Goal: Information Seeking & Learning: Learn about a topic

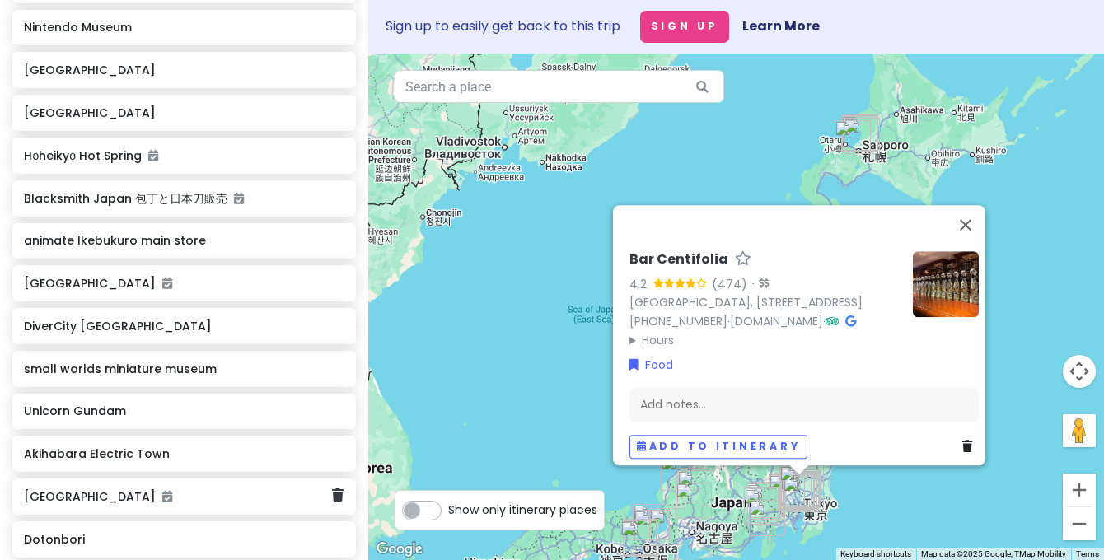
scroll to position [1478, 0]
click at [973, 205] on button "Close" at bounding box center [966, 225] width 40 height 40
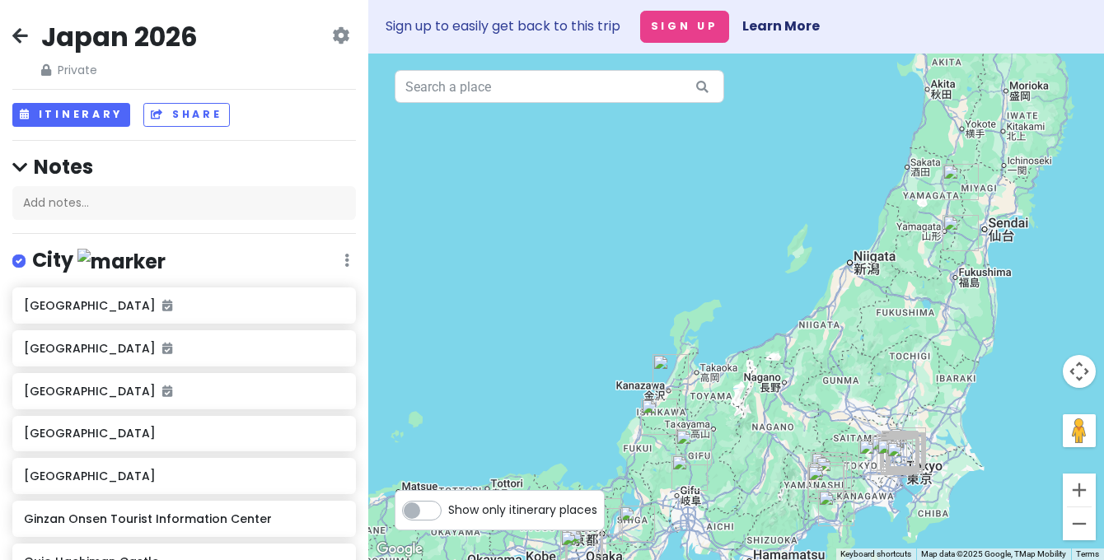
drag, startPoint x: 912, startPoint y: 514, endPoint x: 905, endPoint y: 231, distance: 283.4
click at [905, 231] on div at bounding box center [736, 307] width 736 height 507
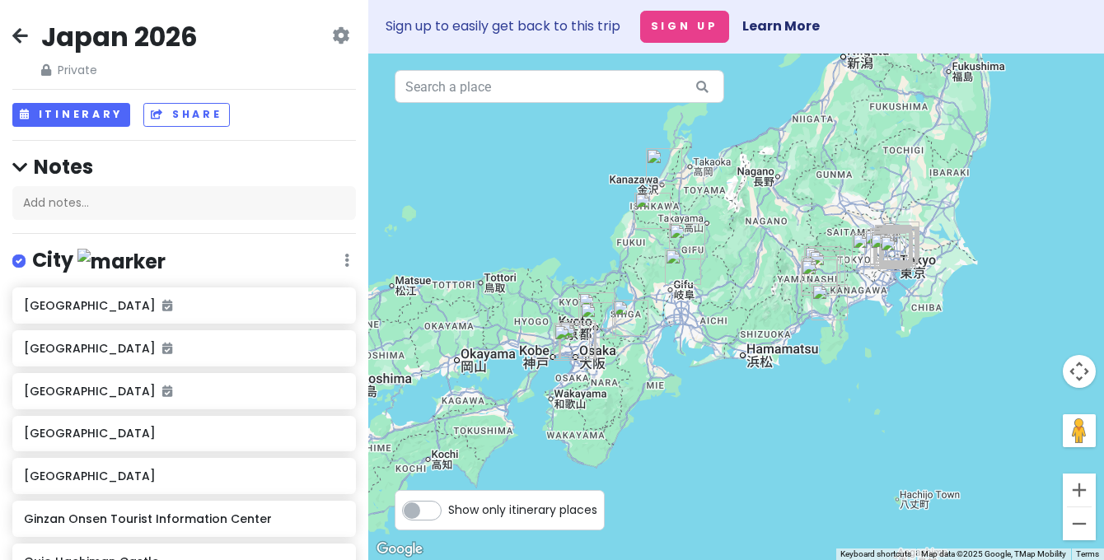
drag, startPoint x: 750, startPoint y: 427, endPoint x: 750, endPoint y: 239, distance: 188.6
click at [750, 239] on div at bounding box center [736, 307] width 736 height 507
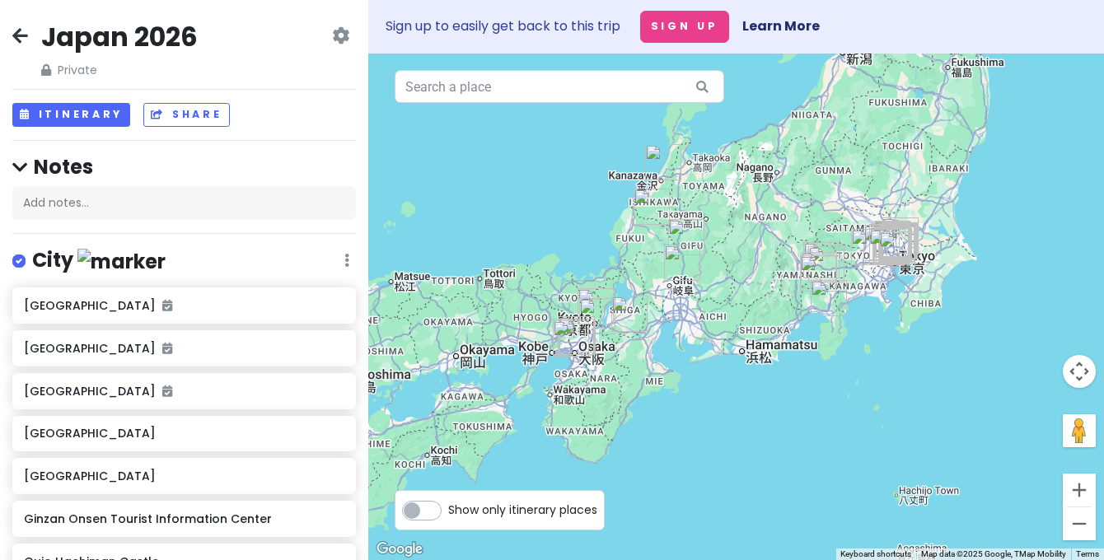
click at [657, 160] on img "21st Century Museum of Contemporary Art" at bounding box center [663, 162] width 36 height 36
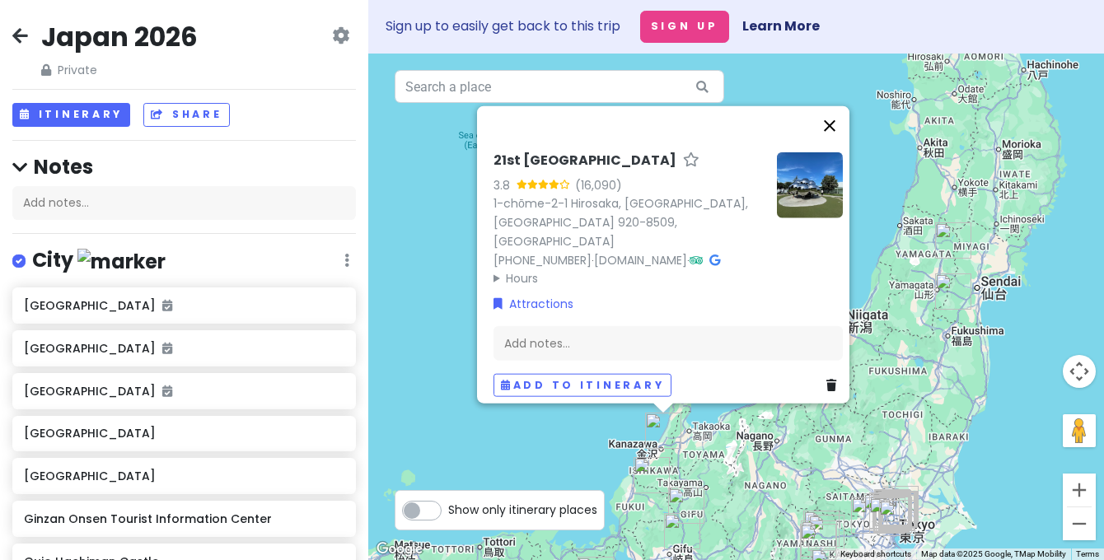
click at [841, 128] on button "Close" at bounding box center [830, 125] width 40 height 40
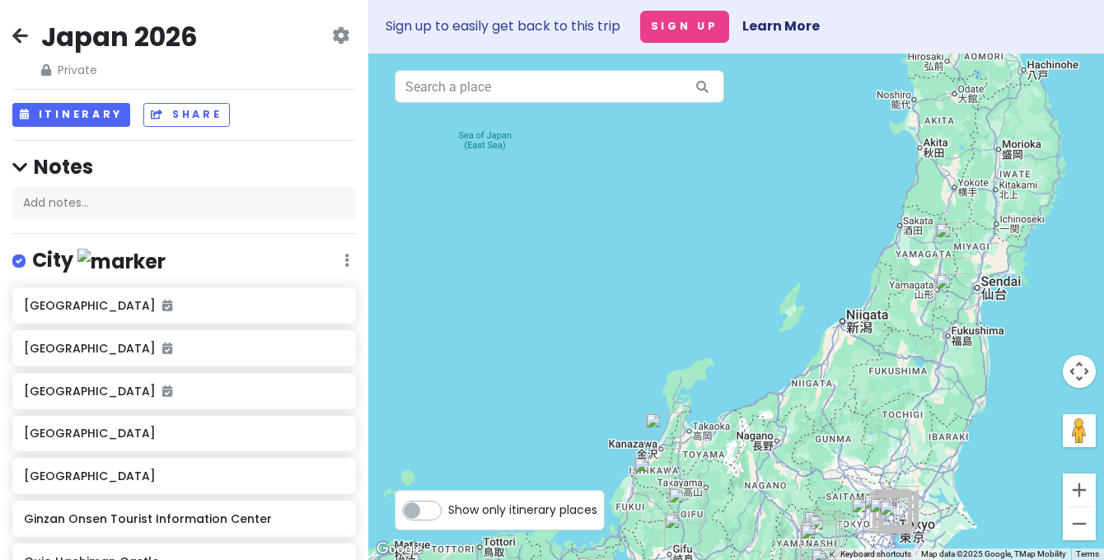
click at [650, 475] on img "Fukui Prefectural Dinosaur Museum" at bounding box center [651, 475] width 36 height 36
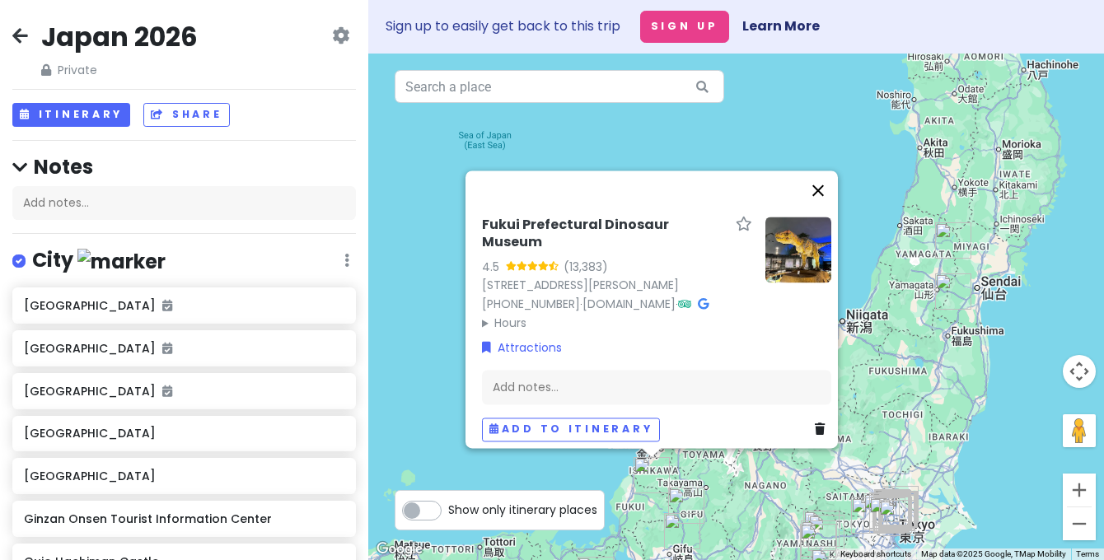
click at [831, 170] on button "Close" at bounding box center [818, 190] width 40 height 40
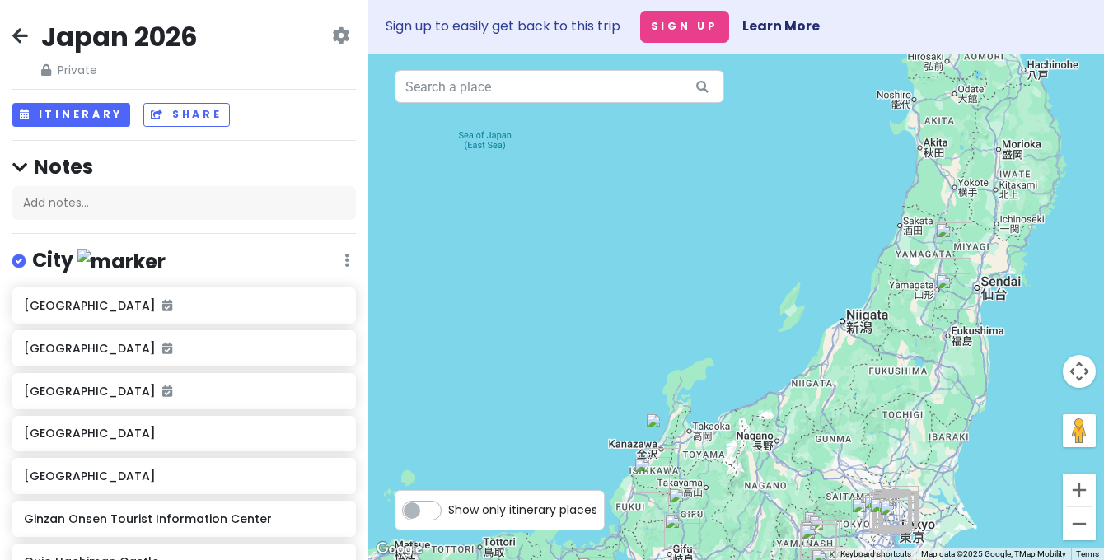
click at [683, 497] on img "Gujo Hachiman Castle" at bounding box center [686, 506] width 36 height 36
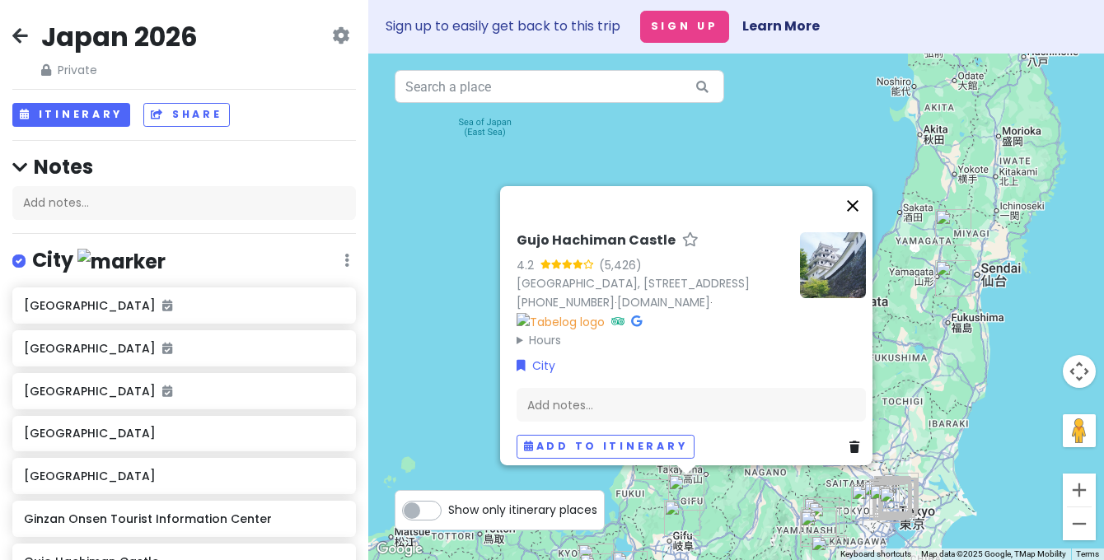
click at [857, 186] on button "Close" at bounding box center [853, 206] width 40 height 40
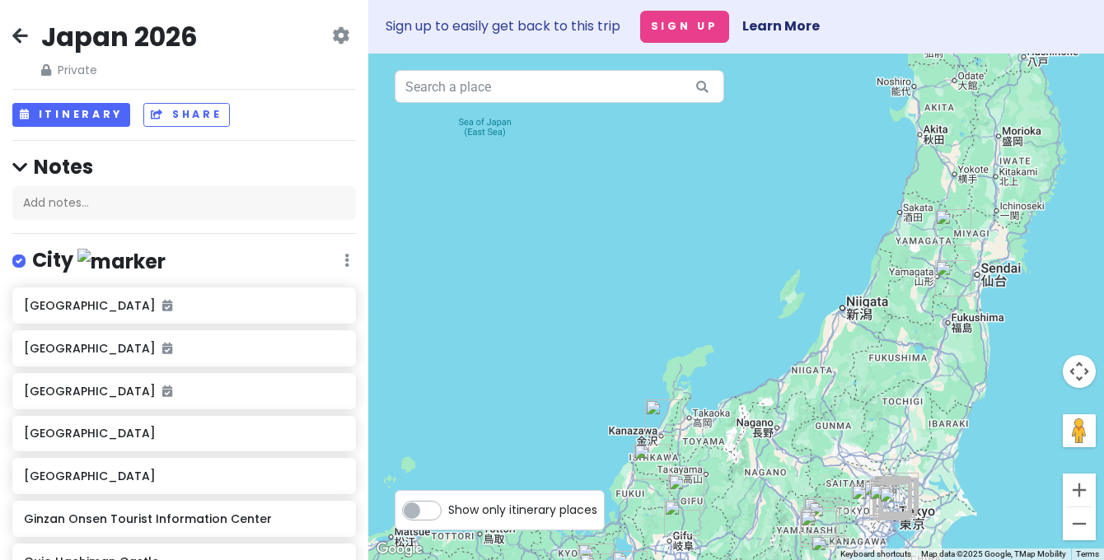
click at [671, 508] on img "Blacksmith Japan 包丁と日本刀販売" at bounding box center [682, 518] width 36 height 36
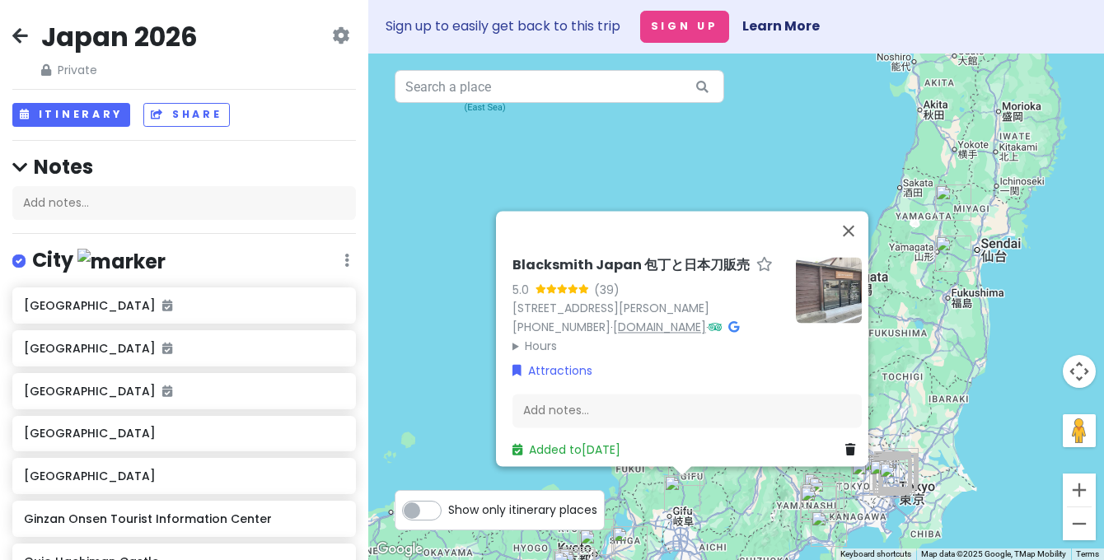
click at [635, 321] on link "[DOMAIN_NAME]" at bounding box center [659, 327] width 93 height 16
click at [852, 227] on button "Close" at bounding box center [849, 231] width 40 height 40
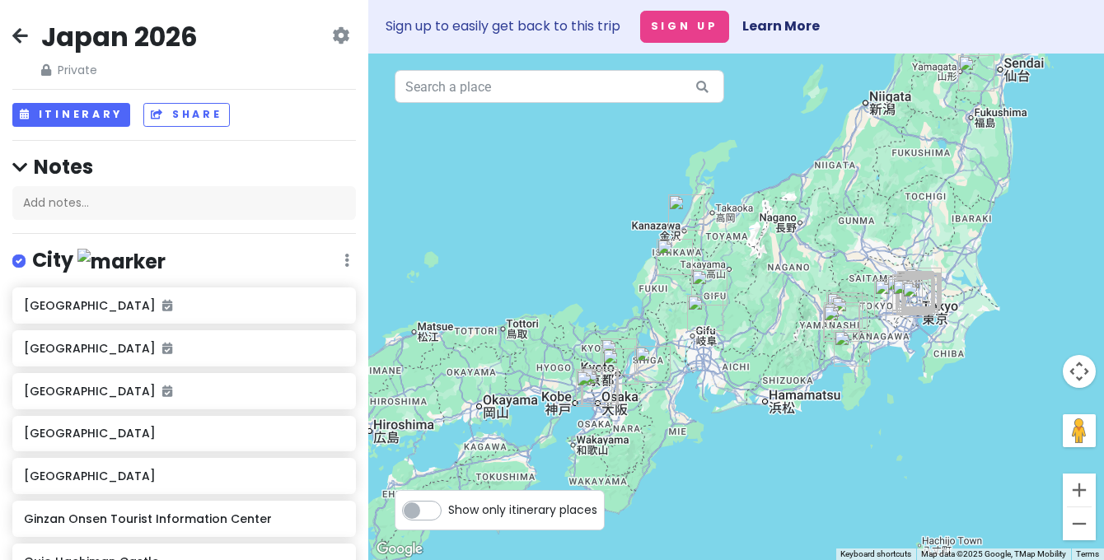
drag, startPoint x: 750, startPoint y: 440, endPoint x: 773, endPoint y: 251, distance: 190.1
click at [773, 250] on div at bounding box center [736, 307] width 736 height 507
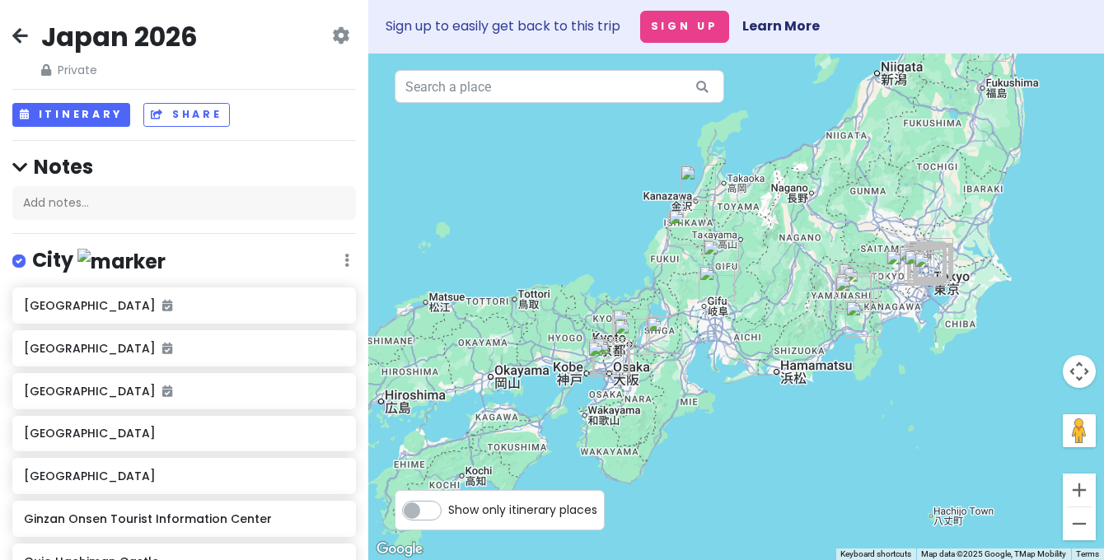
drag, startPoint x: 727, startPoint y: 367, endPoint x: 736, endPoint y: 345, distance: 24.0
click at [737, 343] on div at bounding box center [736, 307] width 736 height 507
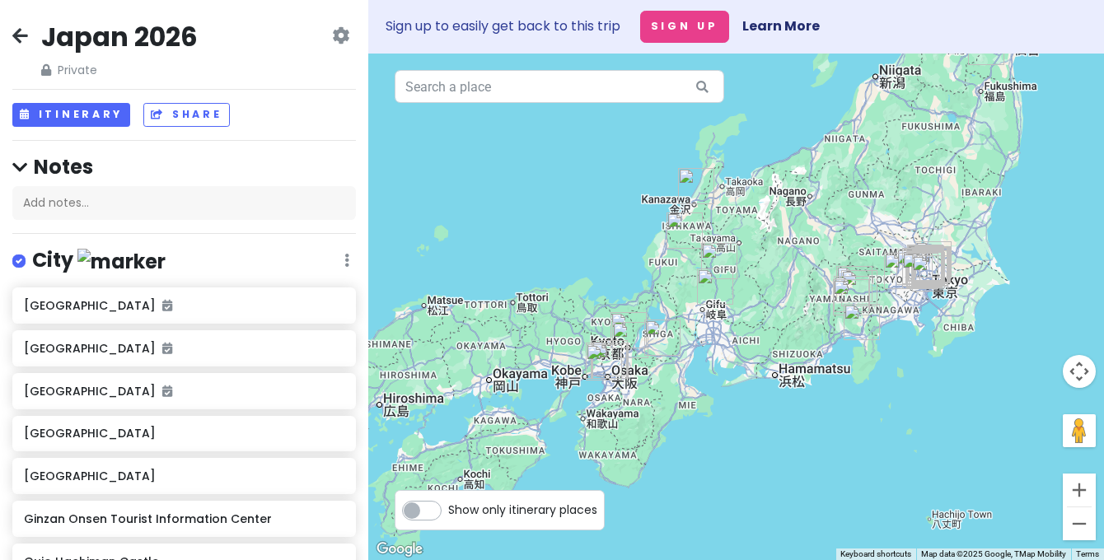
click at [852, 288] on img "Mount Fuji" at bounding box center [851, 297] width 36 height 36
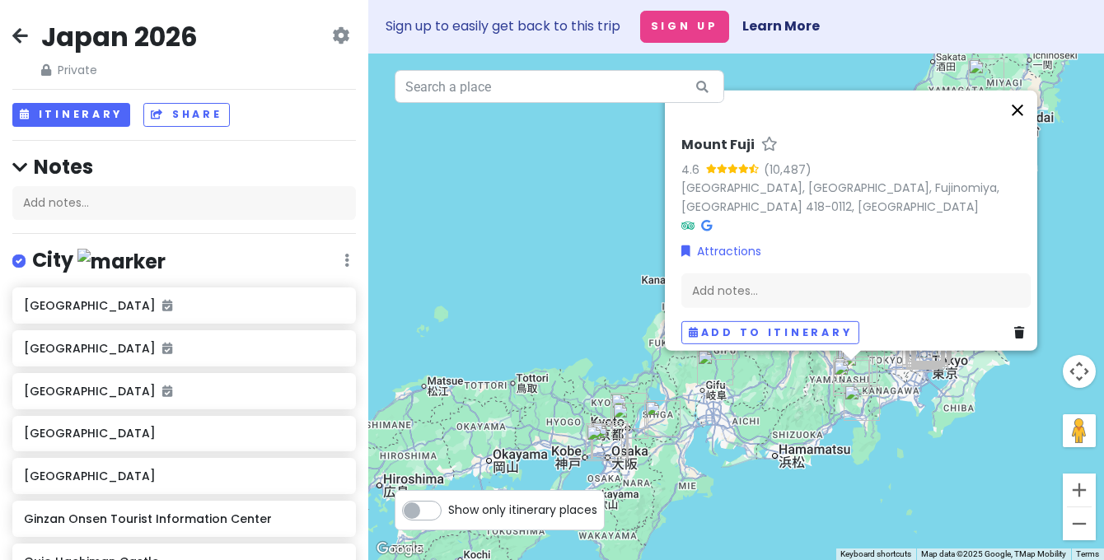
click at [1023, 120] on button "Close" at bounding box center [1017, 110] width 40 height 40
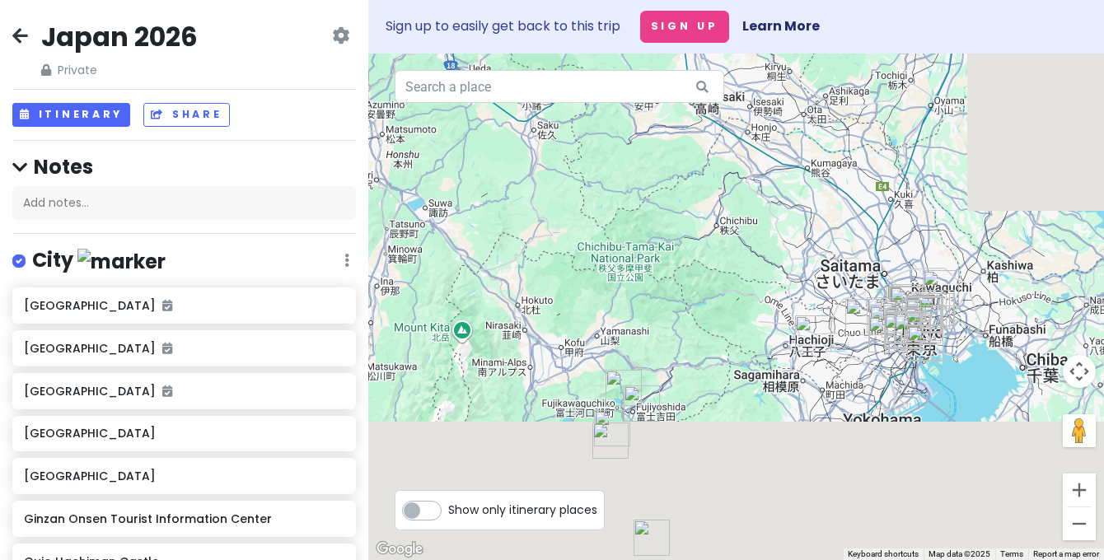
drag, startPoint x: 919, startPoint y: 367, endPoint x: 761, endPoint y: 184, distance: 241.7
click at [761, 184] on div at bounding box center [736, 307] width 736 height 507
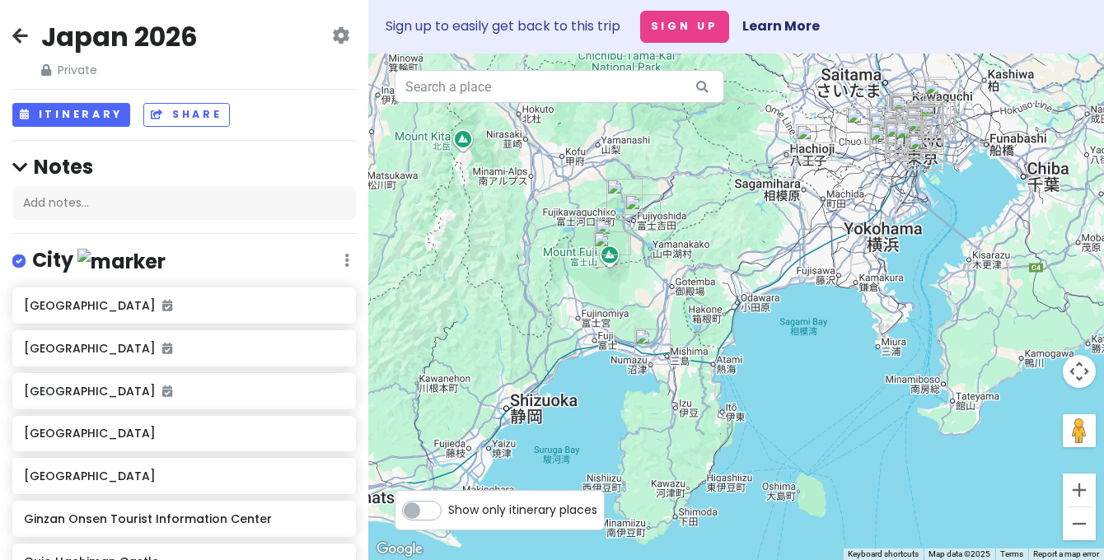
drag, startPoint x: 694, startPoint y: 416, endPoint x: 705, endPoint y: 246, distance: 170.0
click at [705, 246] on div at bounding box center [736, 307] width 736 height 507
click at [644, 350] on img "Numazu" at bounding box center [652, 347] width 36 height 36
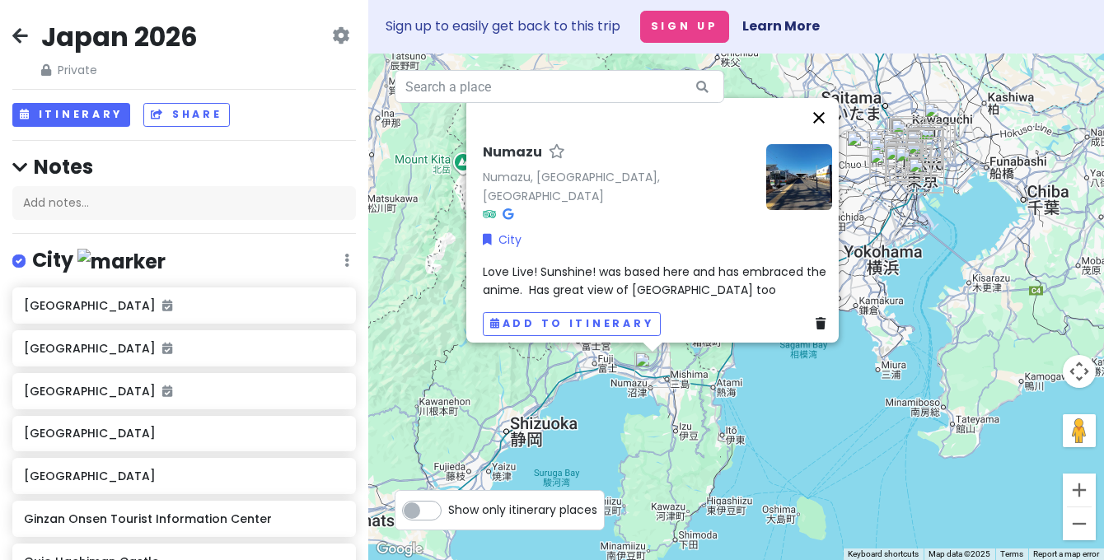
click at [829, 120] on button "Close" at bounding box center [819, 118] width 40 height 40
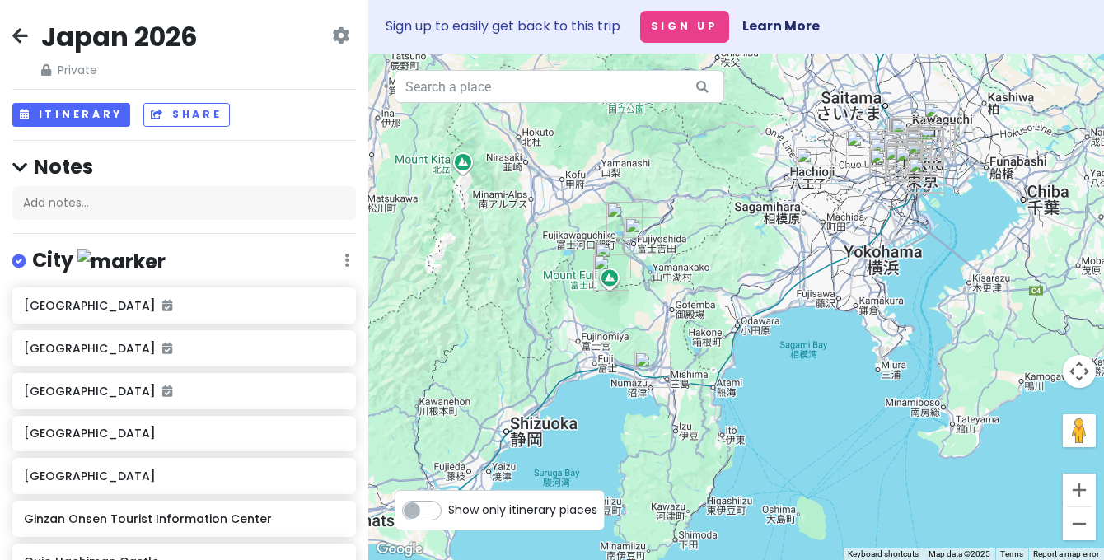
click at [638, 234] on img "Oshino Hakkai (the Eight Seas of Oshino)" at bounding box center [642, 235] width 36 height 36
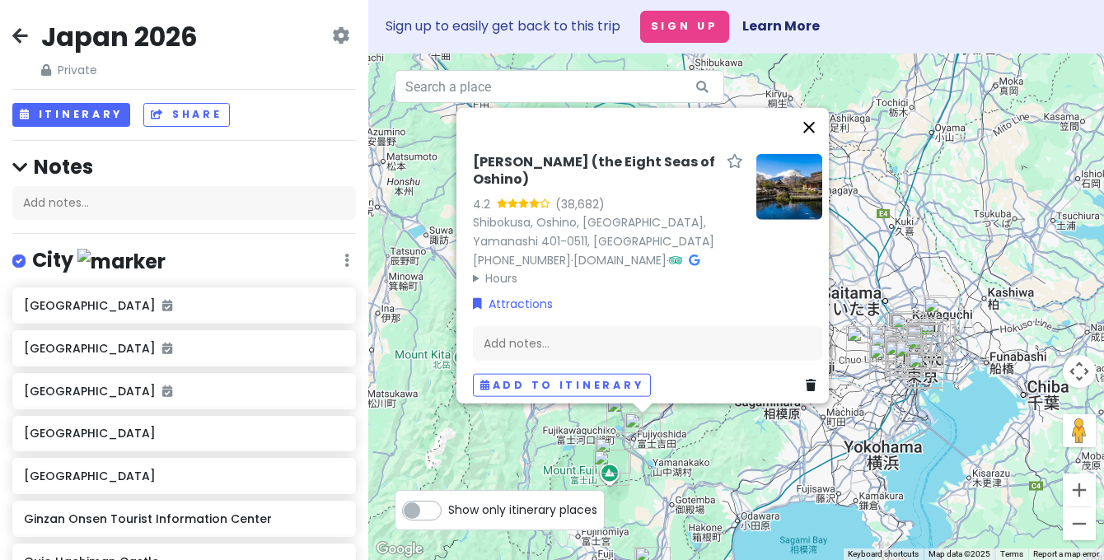
click at [815, 125] on button "Close" at bounding box center [809, 127] width 40 height 40
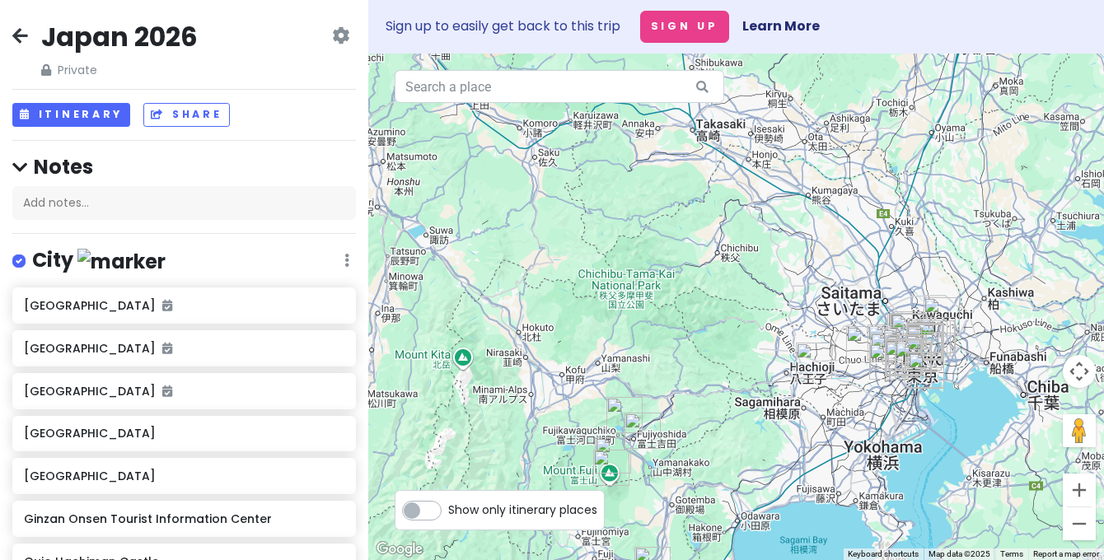
click at [621, 416] on img "Mt. Fuji Panoramic Ropeway" at bounding box center [624, 415] width 36 height 36
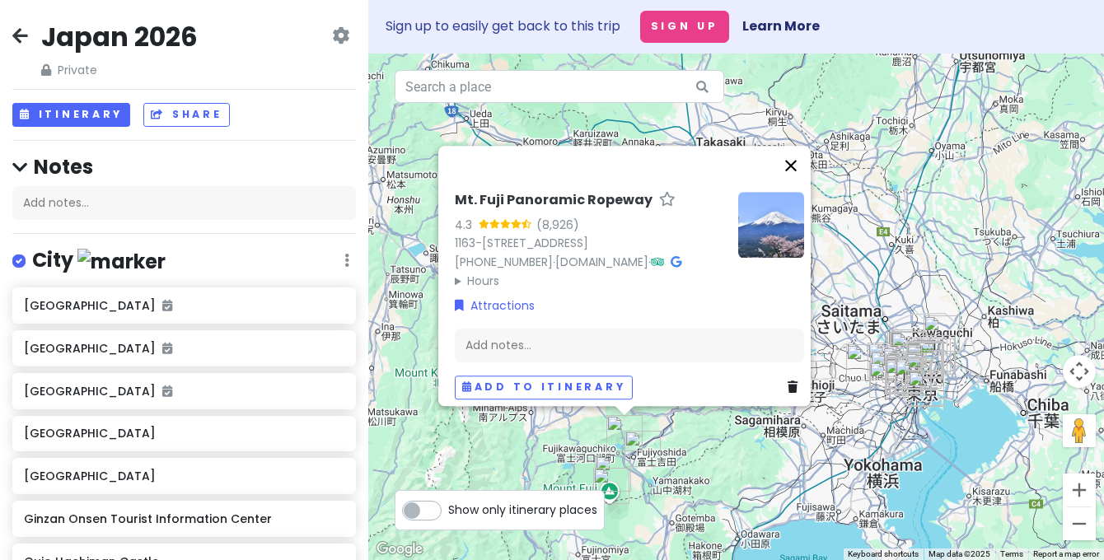
click at [796, 146] on button "Close" at bounding box center [791, 166] width 40 height 40
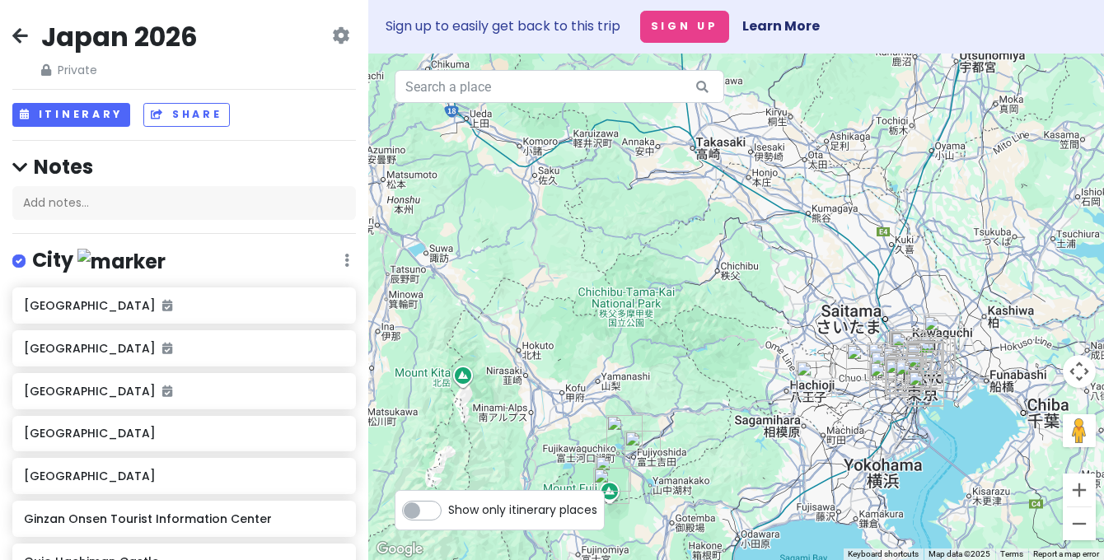
click at [815, 383] on img "Tama Zoological Park" at bounding box center [814, 379] width 36 height 36
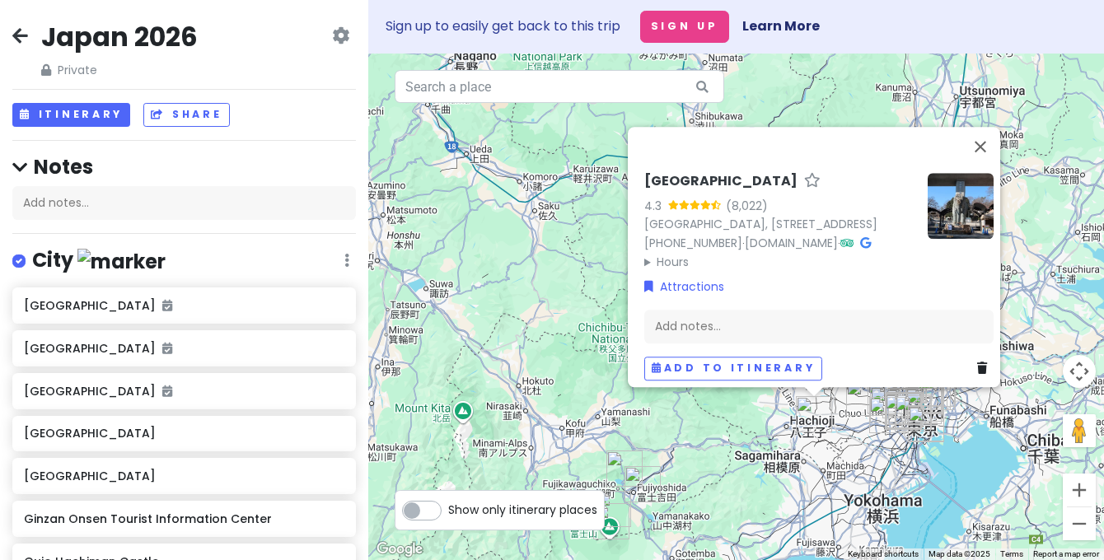
click at [832, 451] on div "[GEOGRAPHIC_DATA] 4.3 (8,022) [GEOGRAPHIC_DATA], [STREET_ADDRESS]-chōme−１−１ [PH…" at bounding box center [736, 307] width 736 height 507
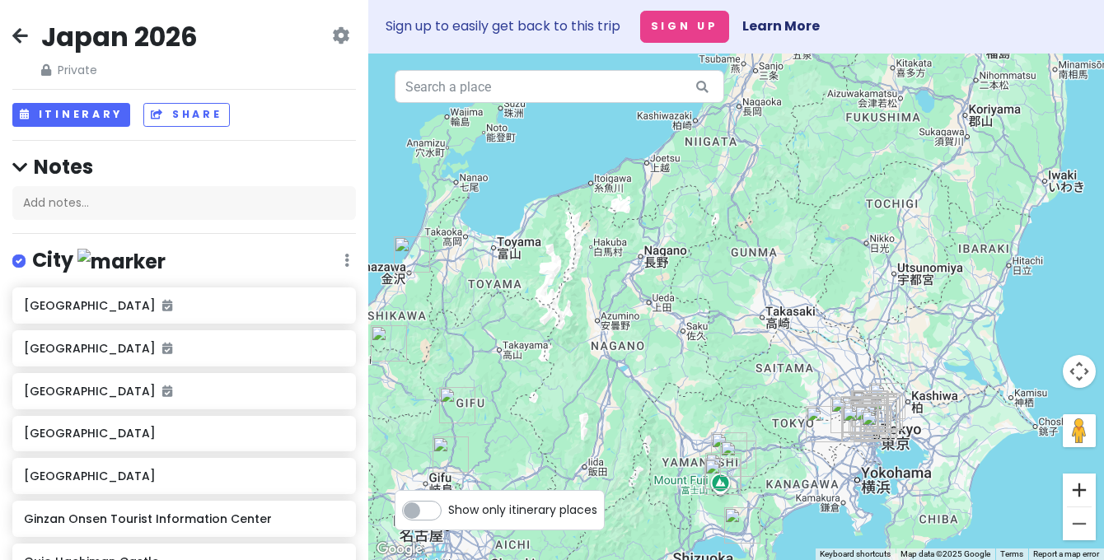
click at [1080, 497] on button "Zoom in" at bounding box center [1079, 490] width 33 height 33
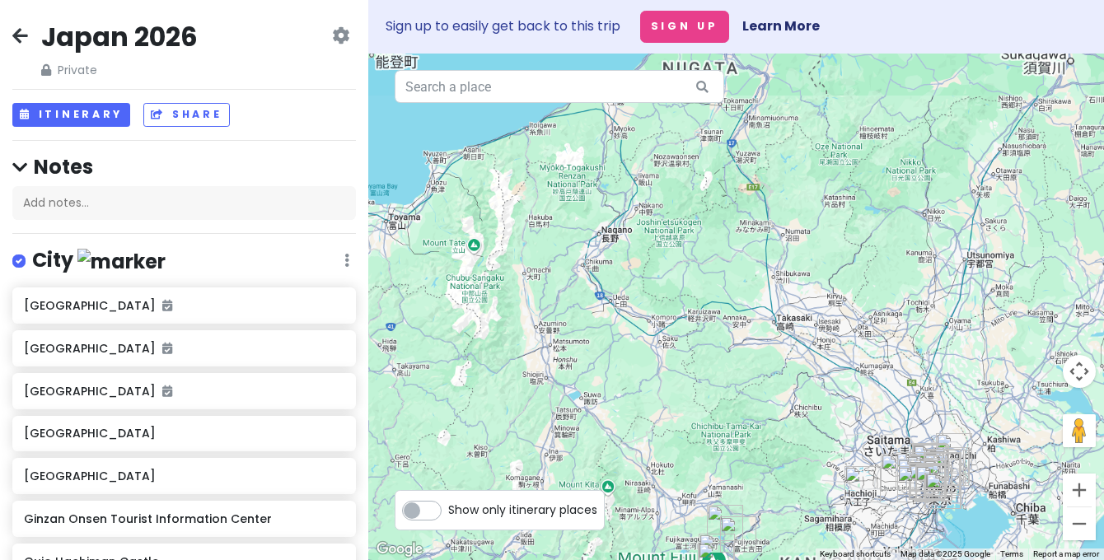
click at [1080, 497] on button "Zoom in" at bounding box center [1079, 490] width 33 height 33
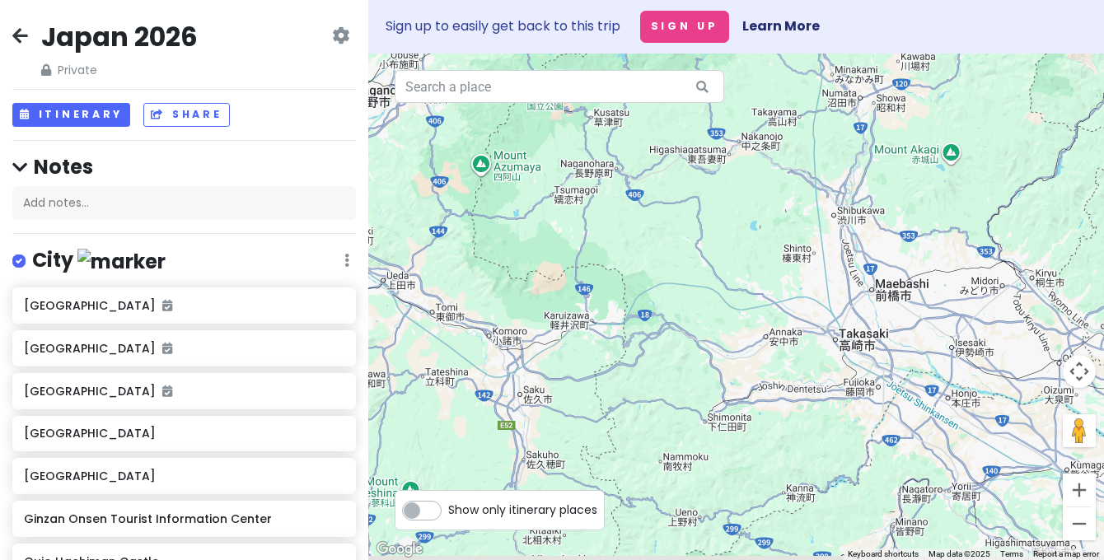
drag, startPoint x: 892, startPoint y: 427, endPoint x: 665, endPoint y: 216, distance: 310.1
click at [666, 217] on div at bounding box center [736, 307] width 736 height 507
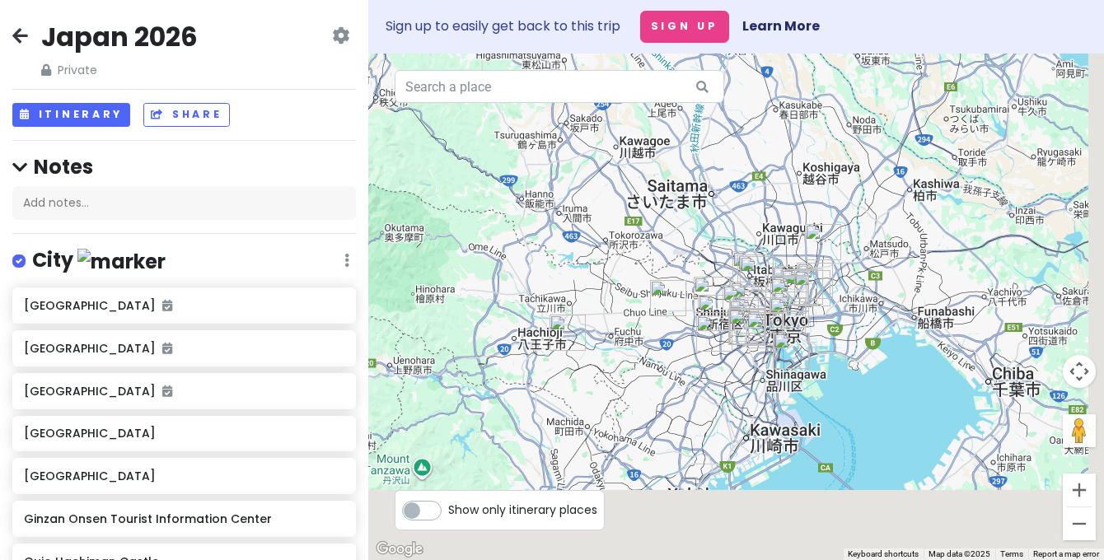
drag, startPoint x: 812, startPoint y: 399, endPoint x: 646, endPoint y: 180, distance: 275.1
click at [646, 180] on div at bounding box center [736, 307] width 736 height 507
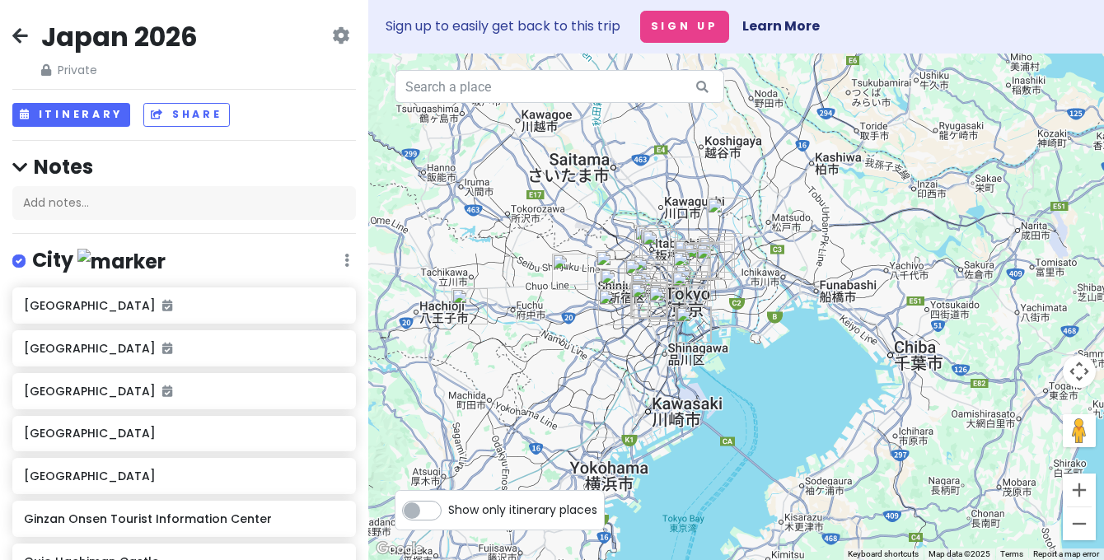
drag, startPoint x: 698, startPoint y: 406, endPoint x: 616, endPoint y: 390, distance: 83.8
click at [616, 390] on div at bounding box center [736, 307] width 736 height 507
click at [1081, 489] on button "Zoom in" at bounding box center [1079, 490] width 33 height 33
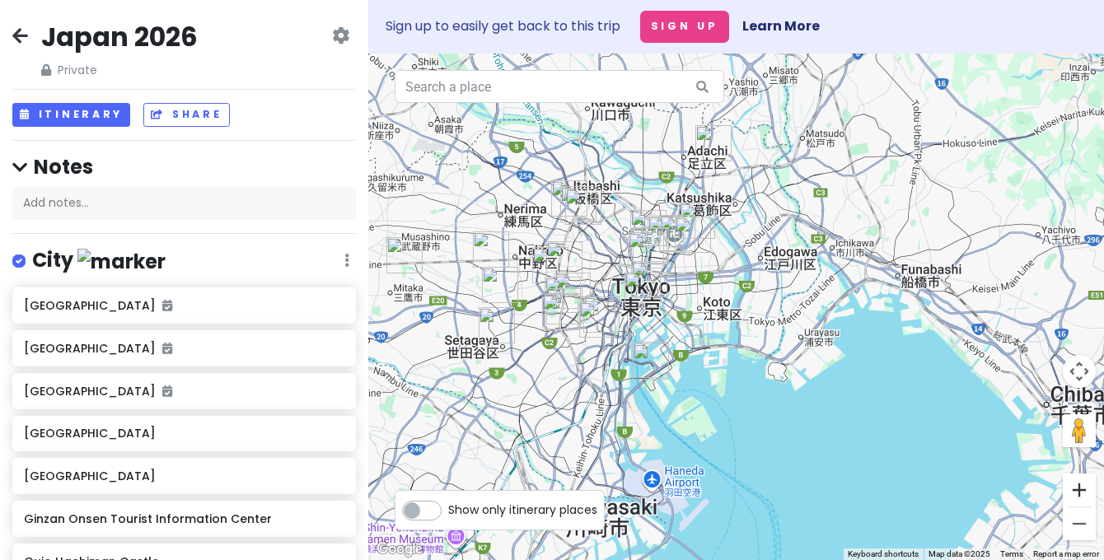
click at [1081, 489] on button "Zoom in" at bounding box center [1079, 490] width 33 height 33
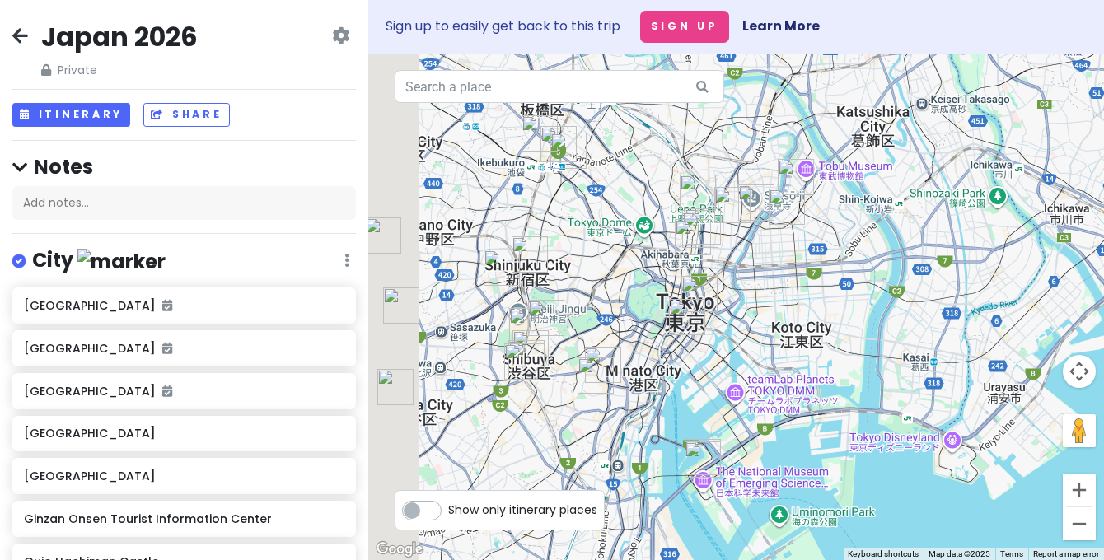
drag, startPoint x: 568, startPoint y: 329, endPoint x: 714, endPoint y: 355, distance: 148.1
click at [714, 355] on div at bounding box center [736, 307] width 736 height 507
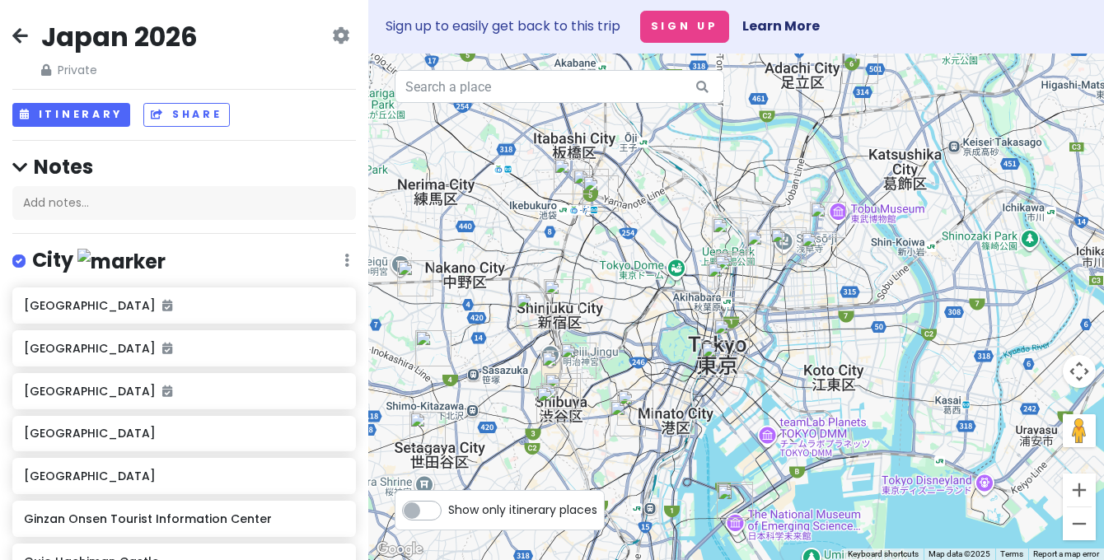
drag, startPoint x: 587, startPoint y: 219, endPoint x: 614, endPoint y: 264, distance: 52.8
click at [614, 264] on div at bounding box center [736, 307] width 736 height 507
click at [717, 227] on img "Ueno Park" at bounding box center [730, 235] width 36 height 36
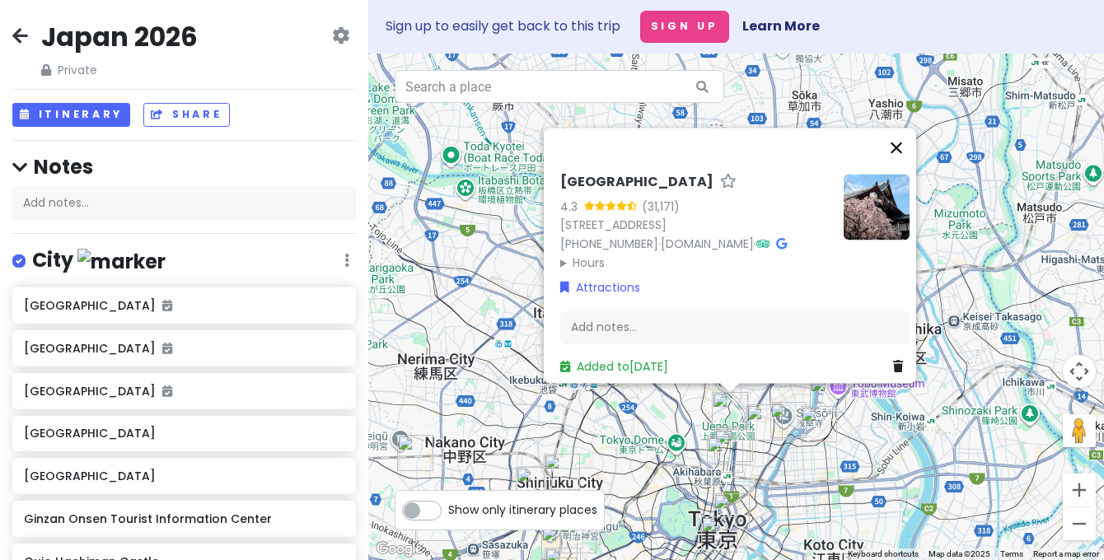
click at [903, 128] on button "Close" at bounding box center [896, 148] width 40 height 40
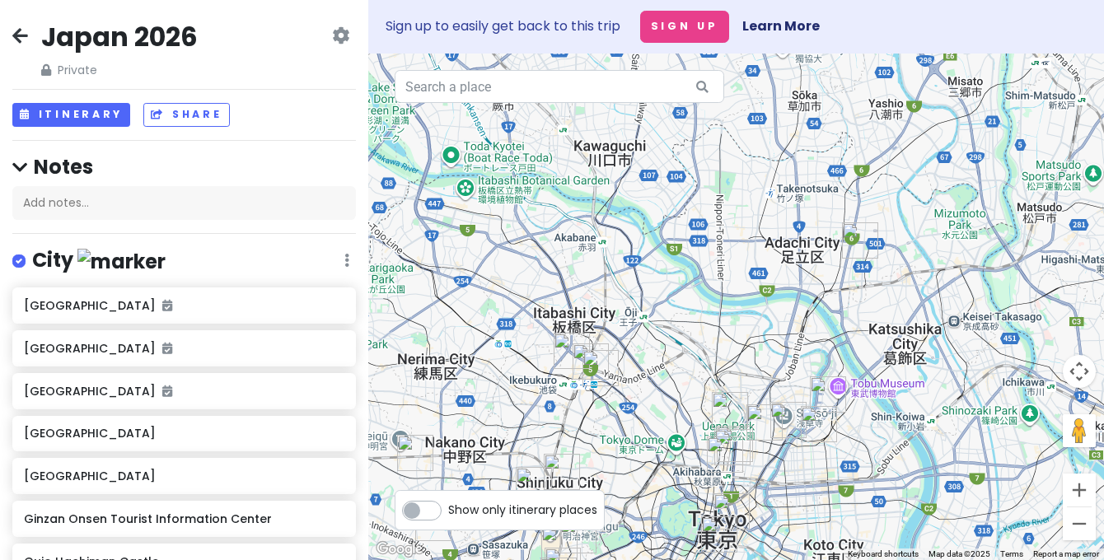
click at [717, 446] on img "Akihabara Electric Town" at bounding box center [725, 455] width 36 height 36
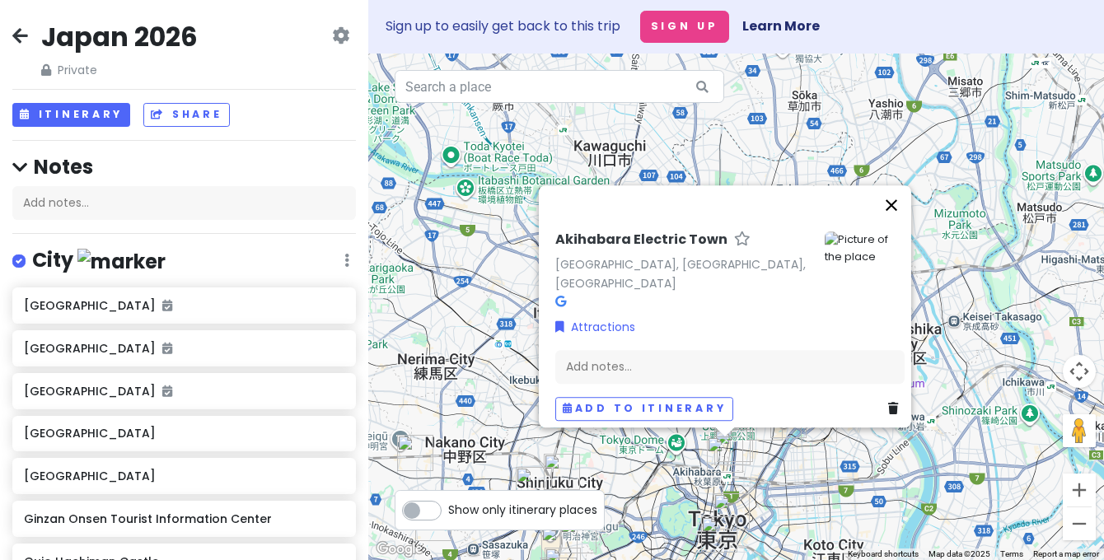
click at [896, 211] on button "Close" at bounding box center [891, 205] width 40 height 40
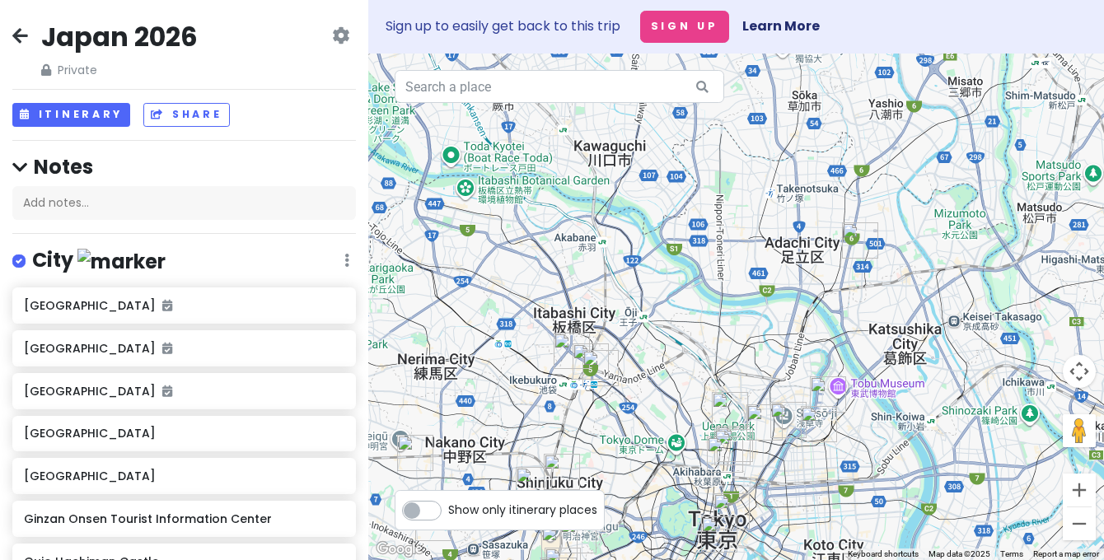
click at [738, 440] on img "Akihabara Electric Town" at bounding box center [725, 455] width 36 height 36
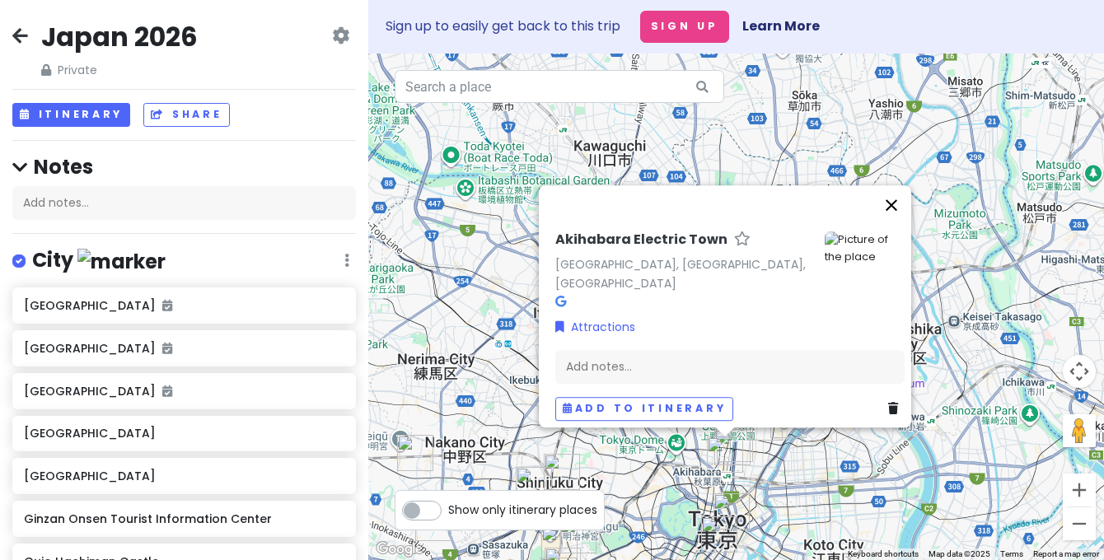
click at [907, 208] on button "Close" at bounding box center [891, 205] width 40 height 40
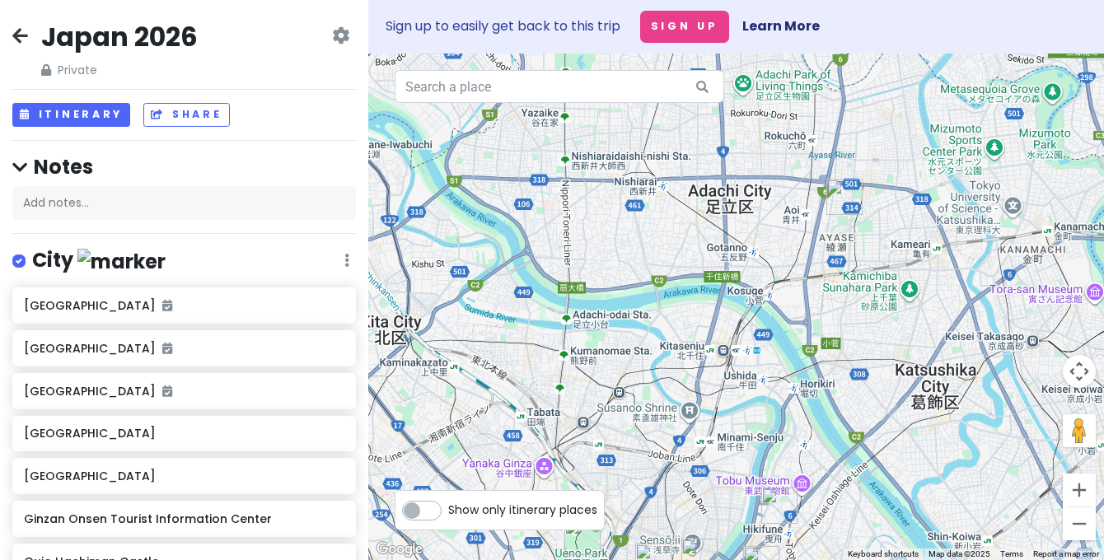
drag, startPoint x: 742, startPoint y: 395, endPoint x: 775, endPoint y: 300, distance: 100.3
click at [775, 300] on div at bounding box center [736, 307] width 736 height 507
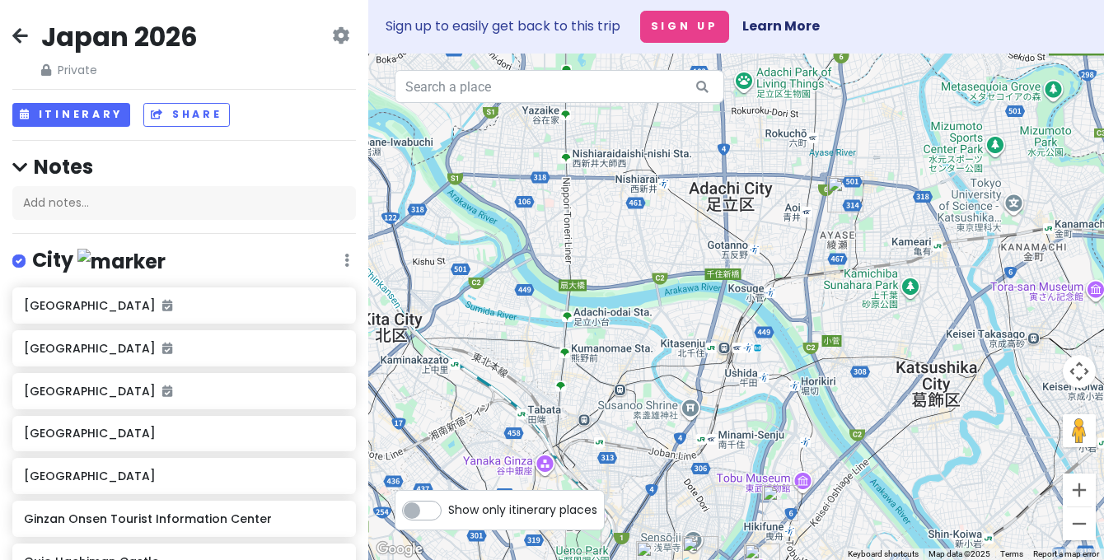
click at [842, 191] on img "Yuyuichiba" at bounding box center [845, 194] width 36 height 36
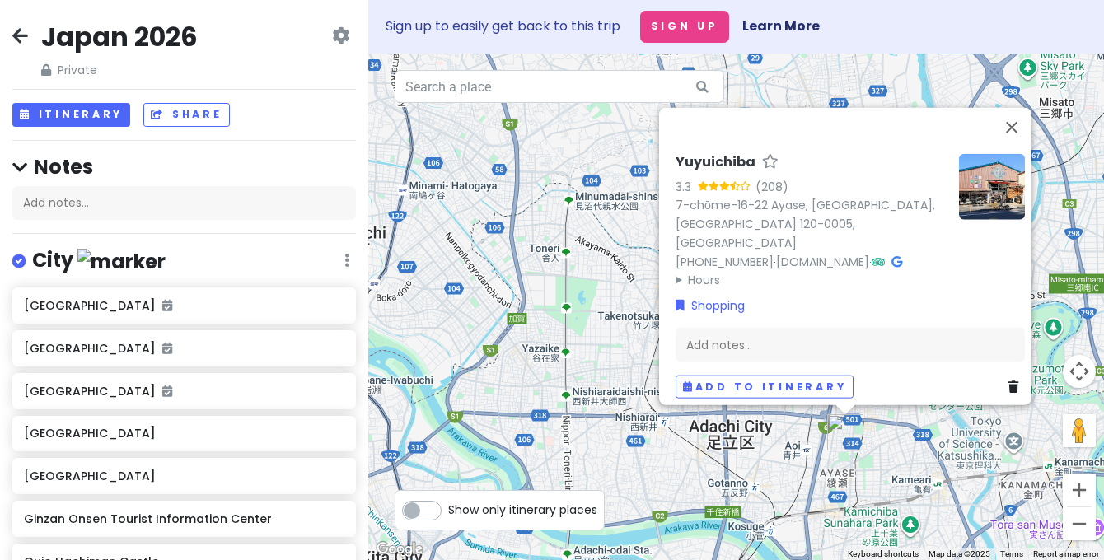
click at [771, 488] on div "Yuyuichiba 3.3 (208) 7-chōme-16-22 [GEOGRAPHIC_DATA], [GEOGRAPHIC_DATA], [GEOGR…" at bounding box center [736, 307] width 736 height 507
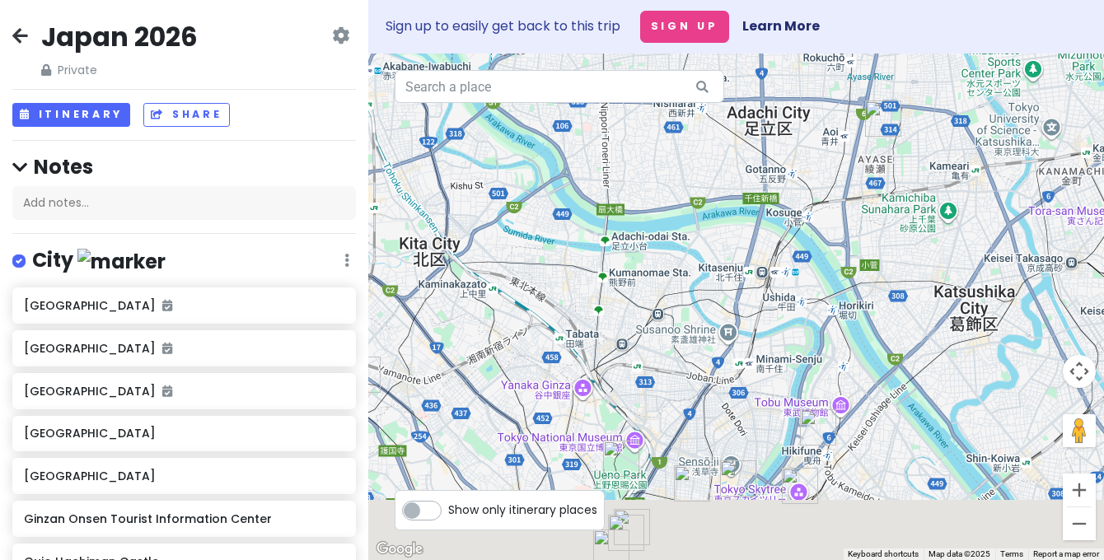
drag, startPoint x: 716, startPoint y: 460, endPoint x: 753, endPoint y: 133, distance: 329.1
click at [753, 133] on div at bounding box center [736, 307] width 736 height 507
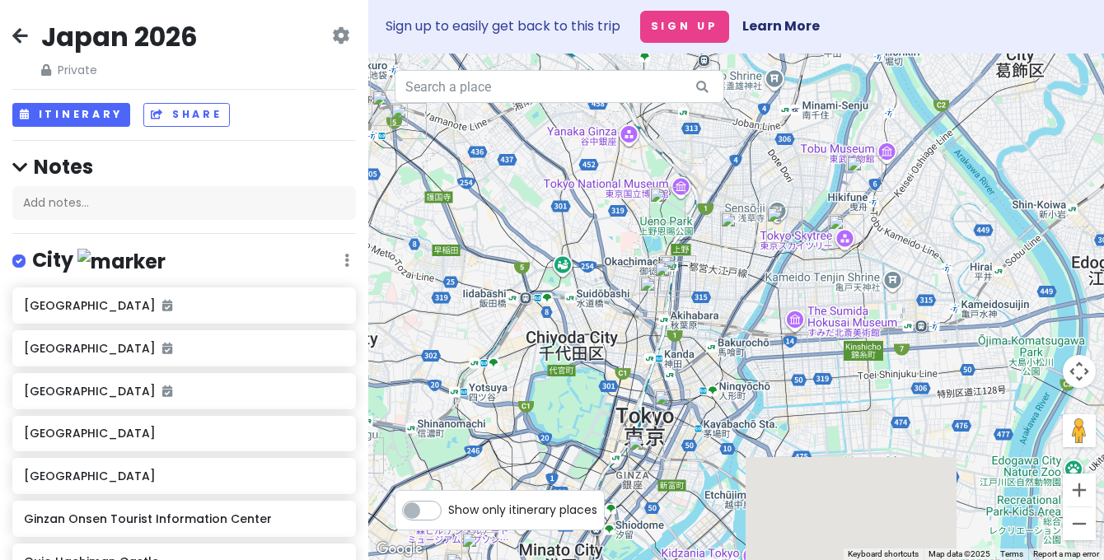
drag, startPoint x: 717, startPoint y: 481, endPoint x: 750, endPoint y: 343, distance: 142.1
click at [750, 343] on div at bounding box center [736, 307] width 736 height 507
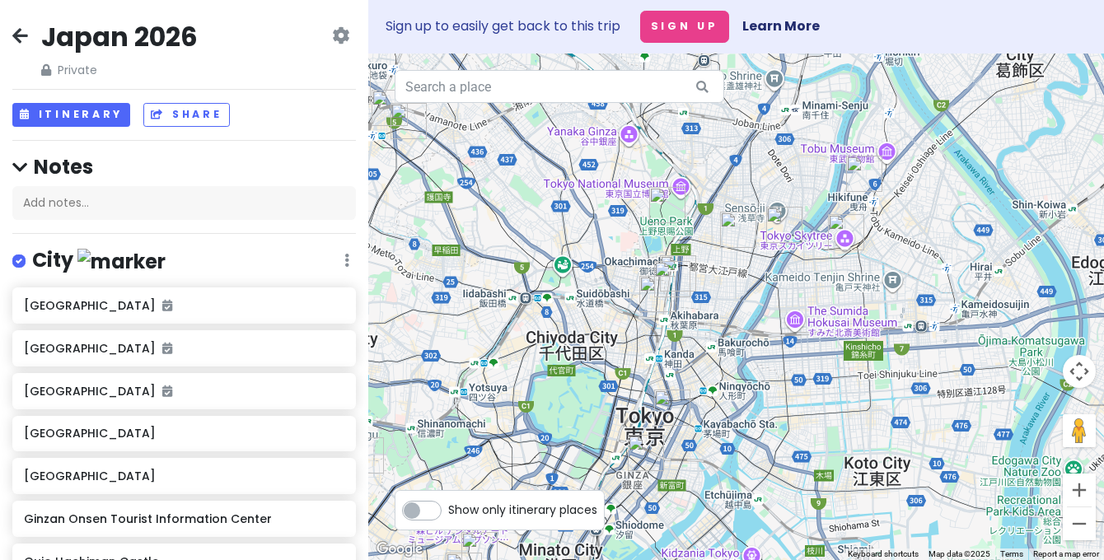
click at [642, 442] on img "Hotel Monterey Ginza" at bounding box center [646, 453] width 36 height 36
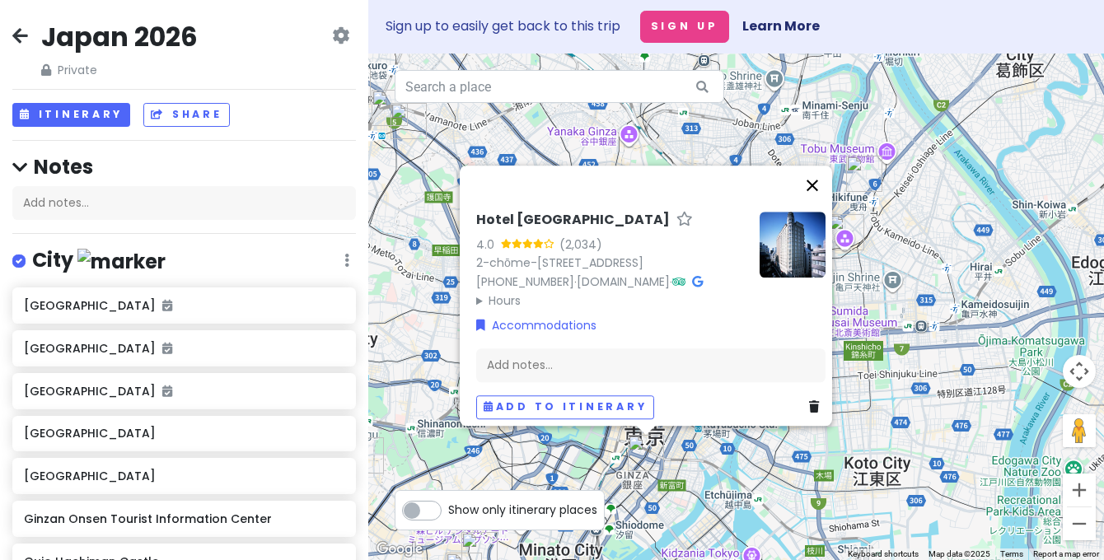
click at [824, 166] on button "Close" at bounding box center [812, 186] width 40 height 40
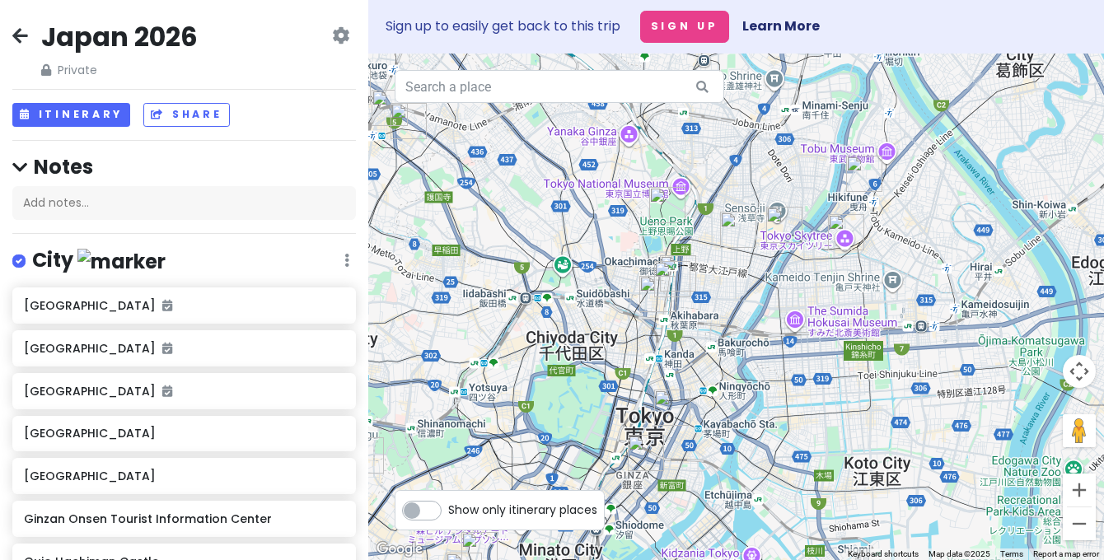
click at [666, 405] on img "Pokémon Café" at bounding box center [672, 408] width 36 height 36
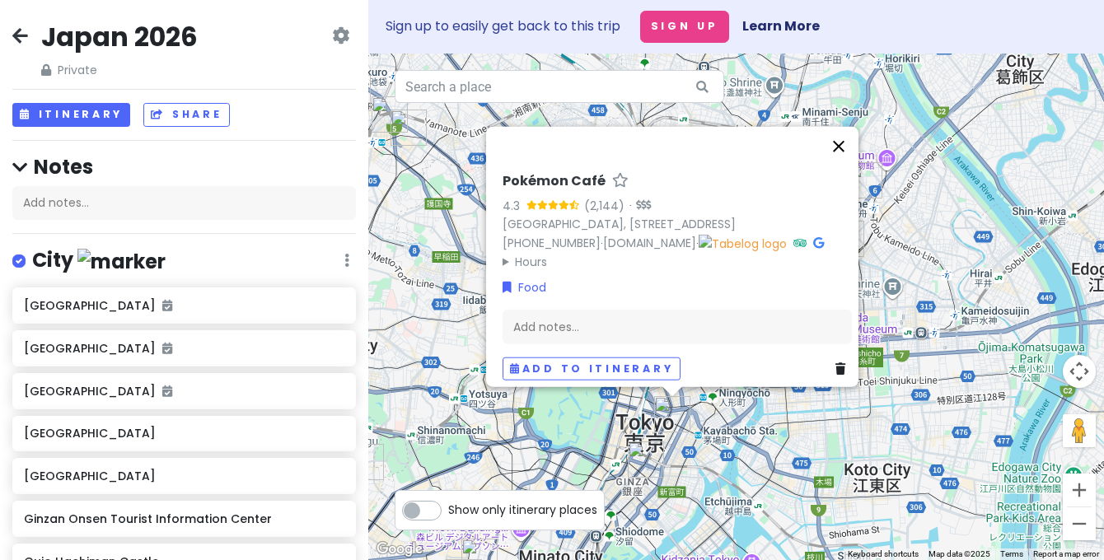
click at [849, 126] on button "Close" at bounding box center [839, 146] width 40 height 40
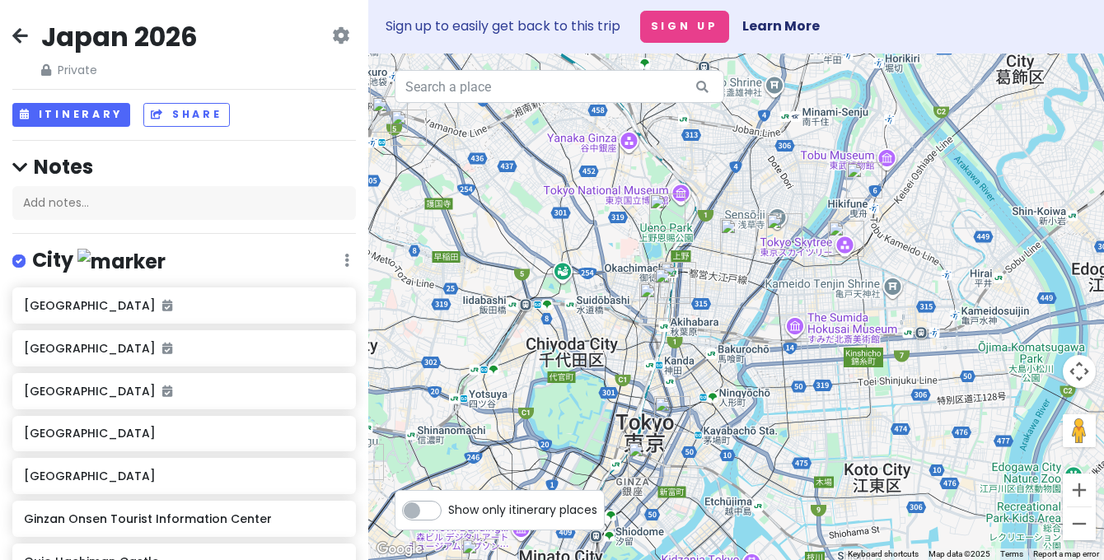
click at [651, 300] on img "Akihabara Electric Town" at bounding box center [657, 301] width 36 height 36
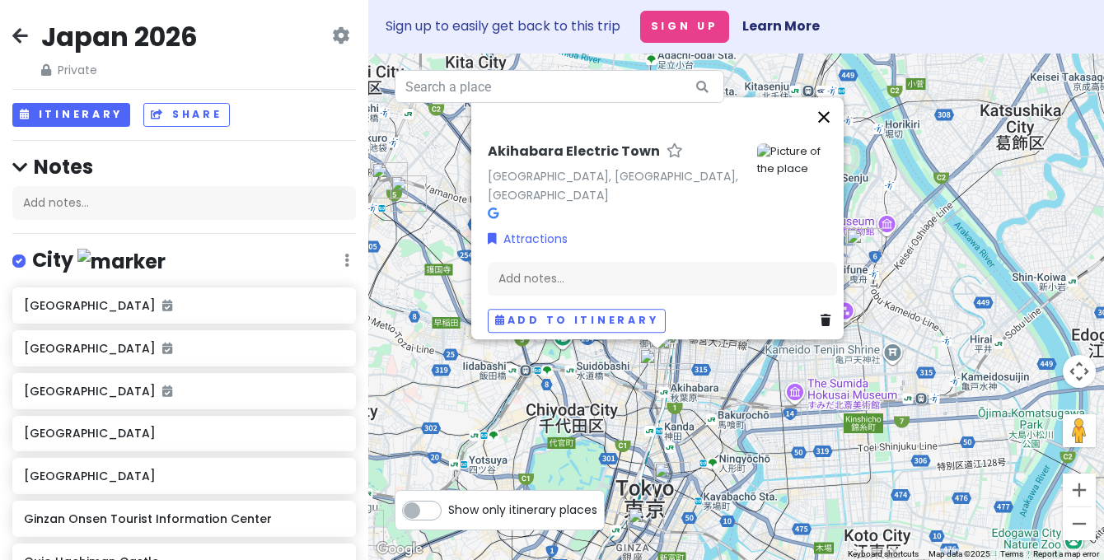
click at [834, 122] on button "Close" at bounding box center [824, 117] width 40 height 40
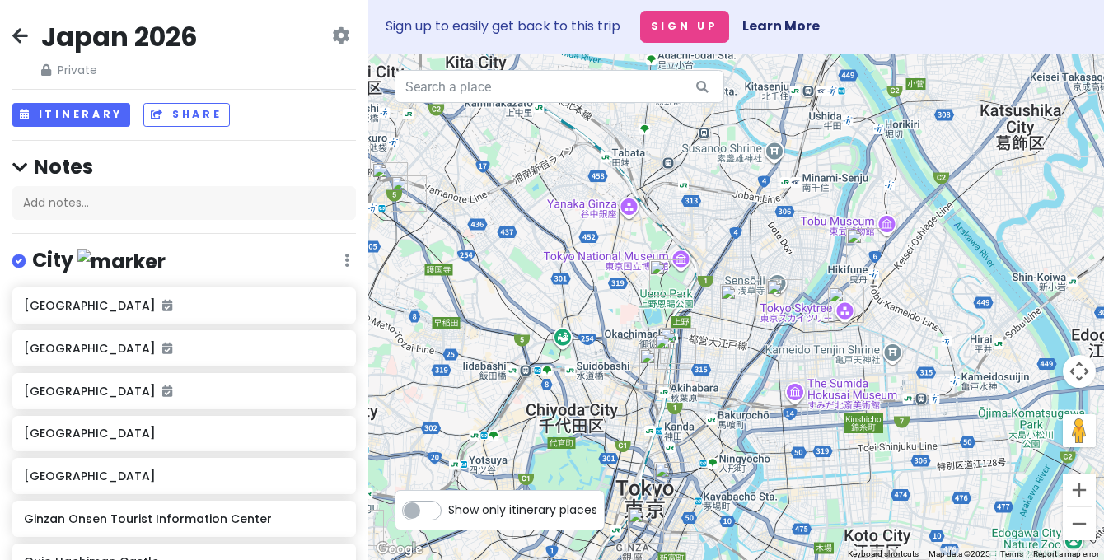
click at [839, 306] on img "Tokyo Sky Tree / 東京スカイツリー" at bounding box center [846, 305] width 36 height 36
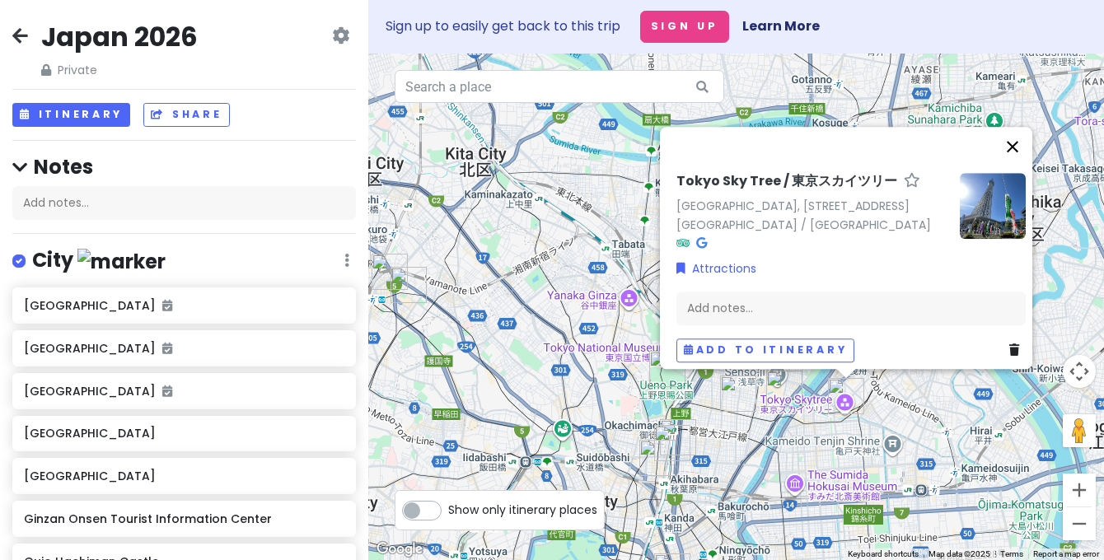
click at [1032, 127] on button "Close" at bounding box center [1012, 147] width 40 height 40
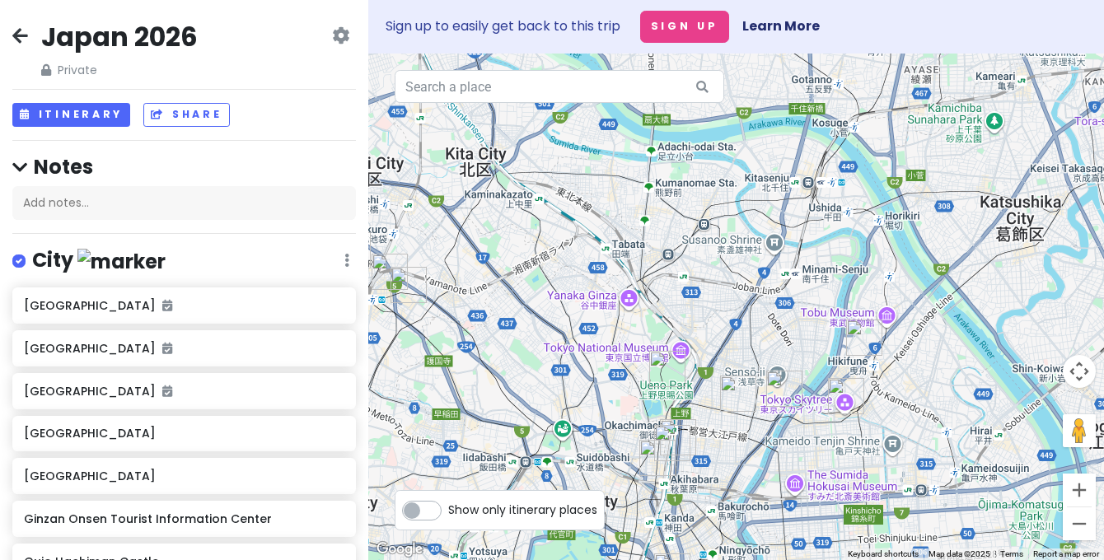
click at [780, 393] on img "Asakusa Underground Street" at bounding box center [784, 389] width 36 height 36
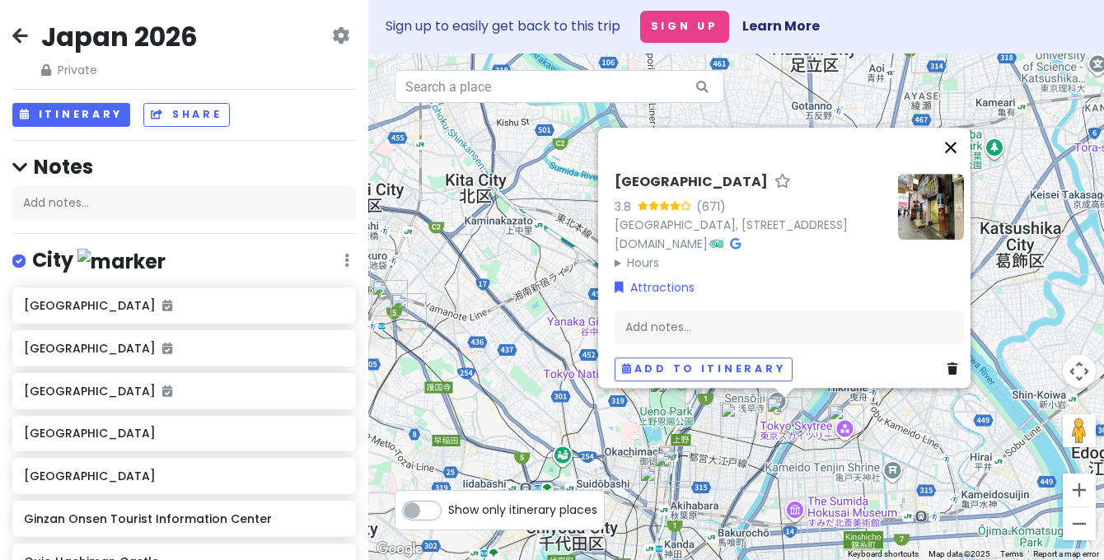
click at [963, 128] on button "Close" at bounding box center [951, 148] width 40 height 40
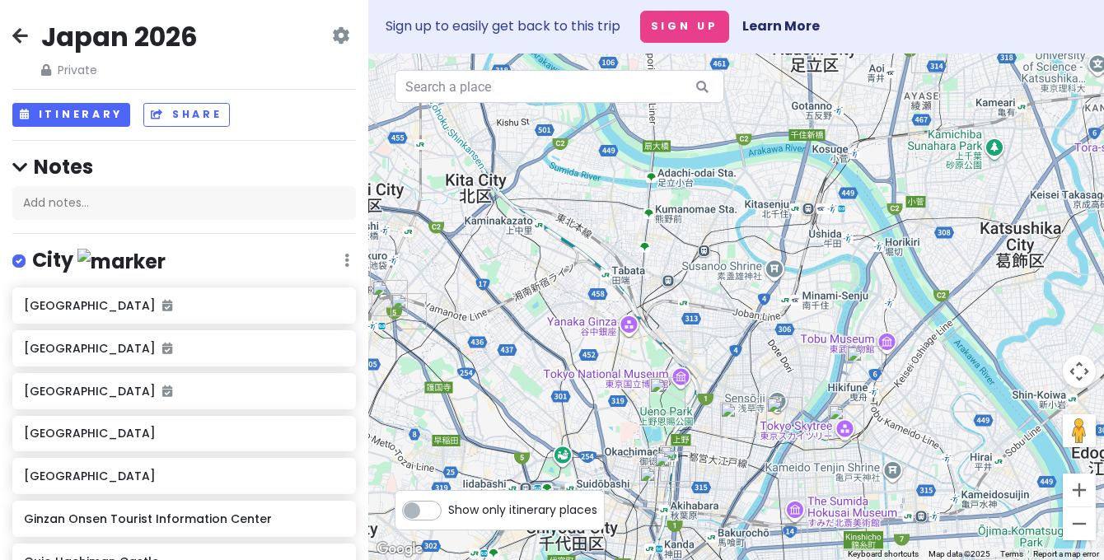
click at [750, 416] on img "Kappabashi Kitchen Street" at bounding box center [738, 420] width 36 height 36
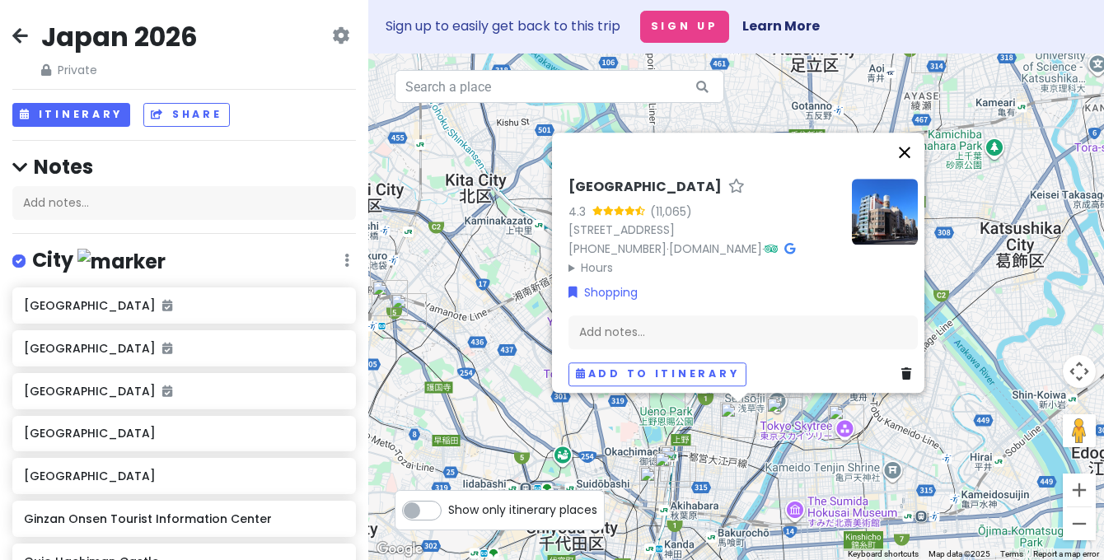
click at [908, 133] on button "Close" at bounding box center [905, 153] width 40 height 40
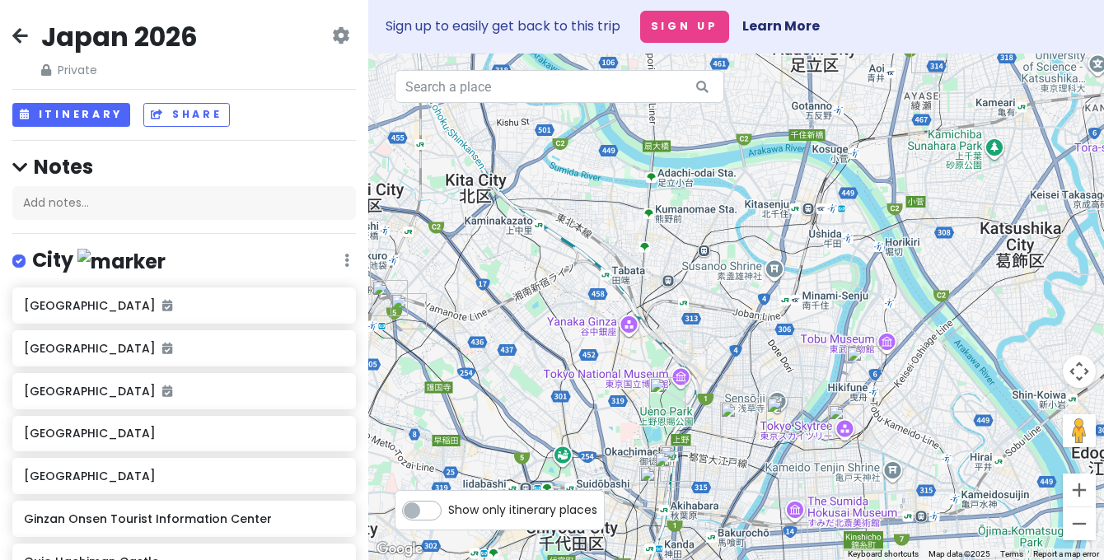
click at [668, 399] on img "Ueno Park" at bounding box center [667, 395] width 36 height 36
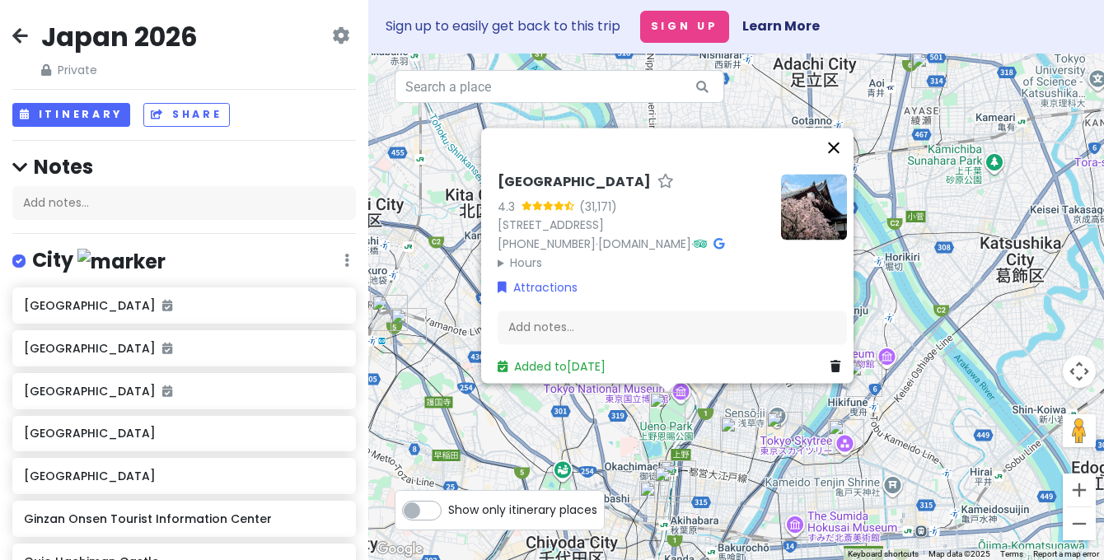
click at [838, 133] on button "Close" at bounding box center [834, 148] width 40 height 40
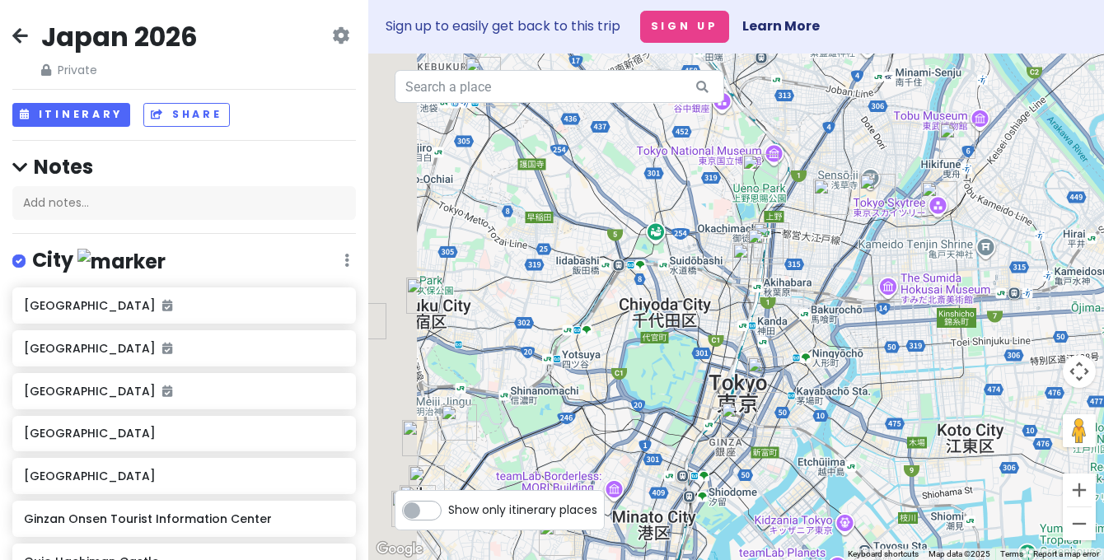
drag, startPoint x: 620, startPoint y: 421, endPoint x: 712, endPoint y: 179, distance: 259.1
click at [712, 179] on div at bounding box center [736, 307] width 736 height 507
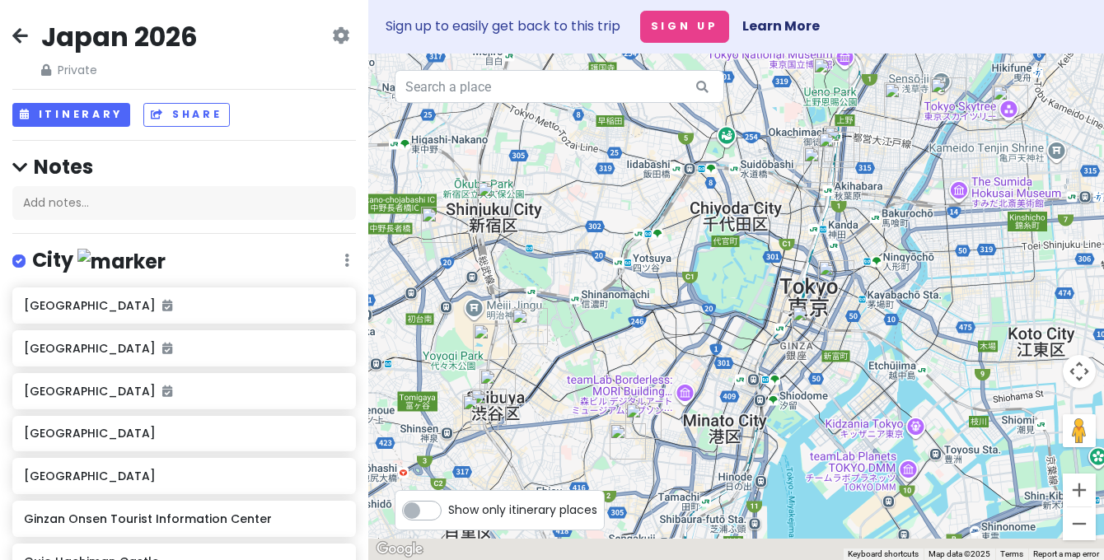
drag, startPoint x: 581, startPoint y: 357, endPoint x: 673, endPoint y: 252, distance: 139.5
click at [670, 254] on div at bounding box center [736, 307] width 736 height 507
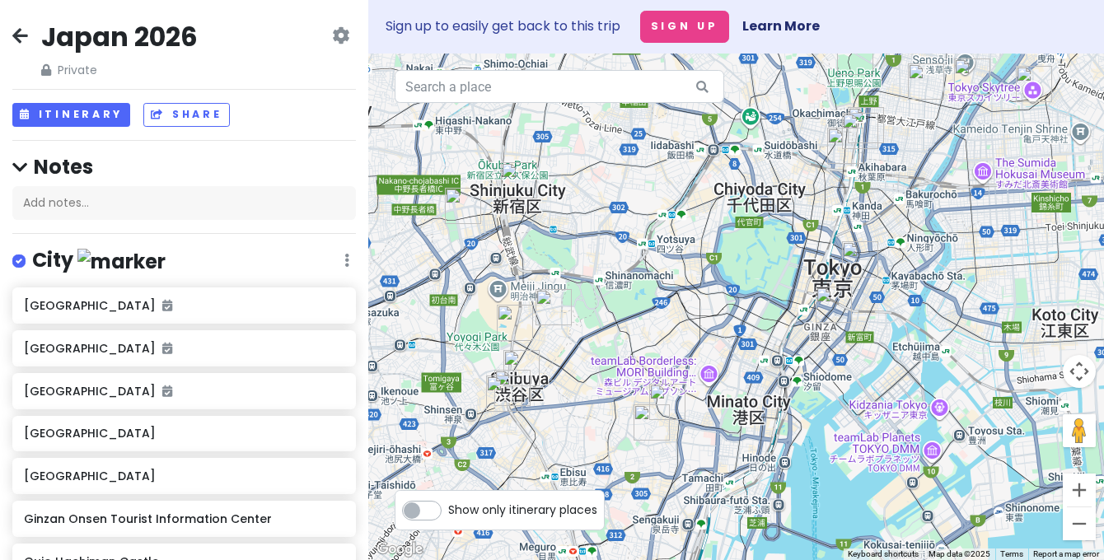
click at [544, 315] on img "ann fragrance" at bounding box center [553, 307] width 36 height 36
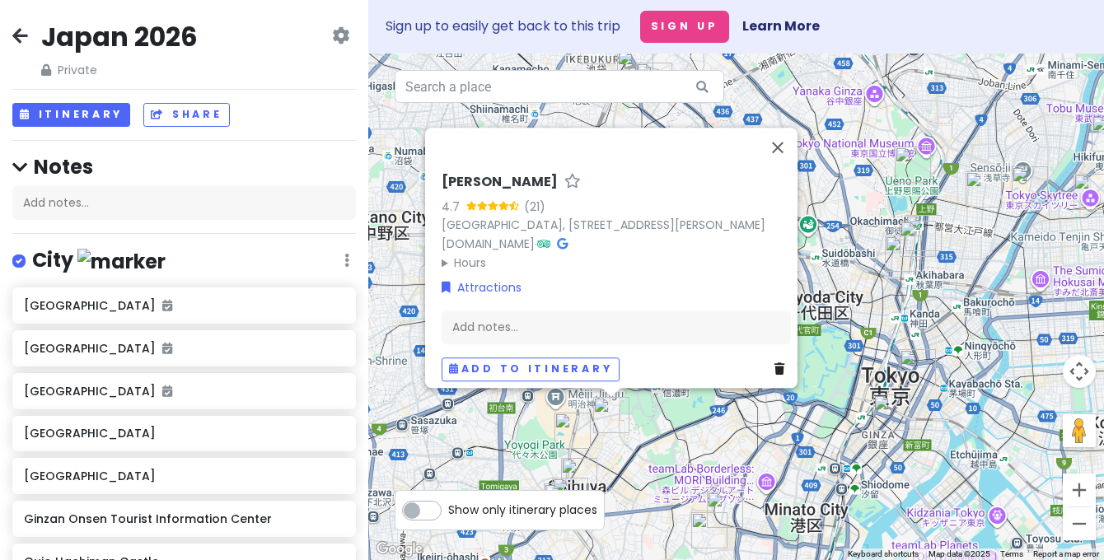
click at [562, 438] on img "Jingū Bashi (Shrine Bridge)" at bounding box center [572, 431] width 36 height 36
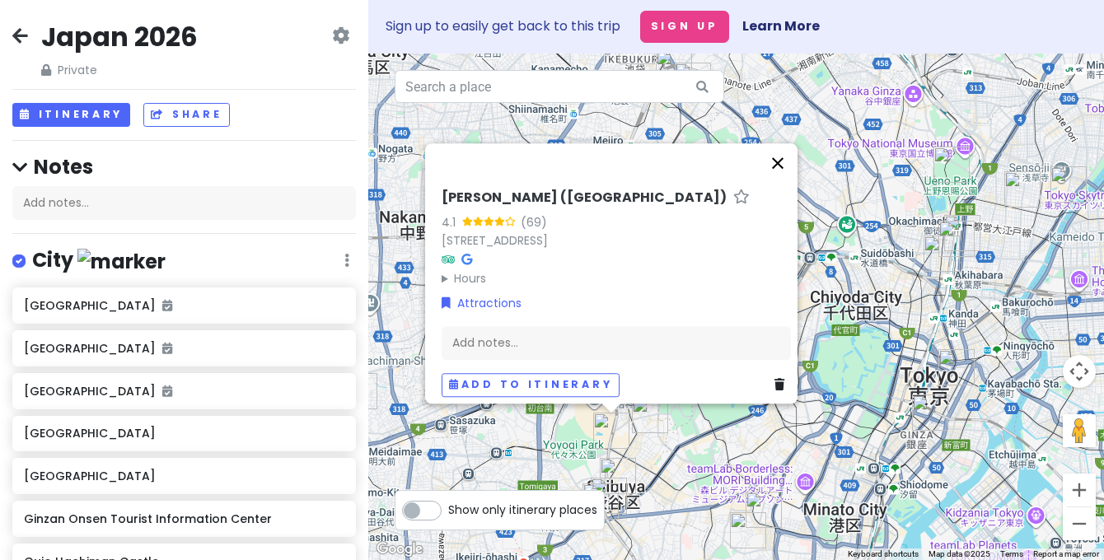
click at [782, 157] on button "Close" at bounding box center [778, 163] width 40 height 40
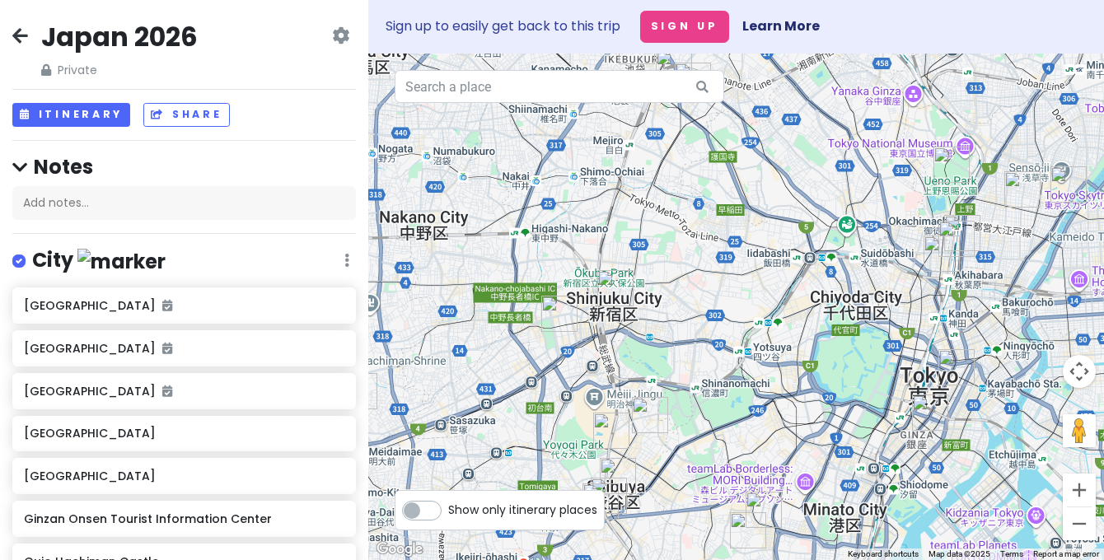
click at [563, 317] on img "Tokyo Metropolitan Government Building" at bounding box center [559, 314] width 36 height 36
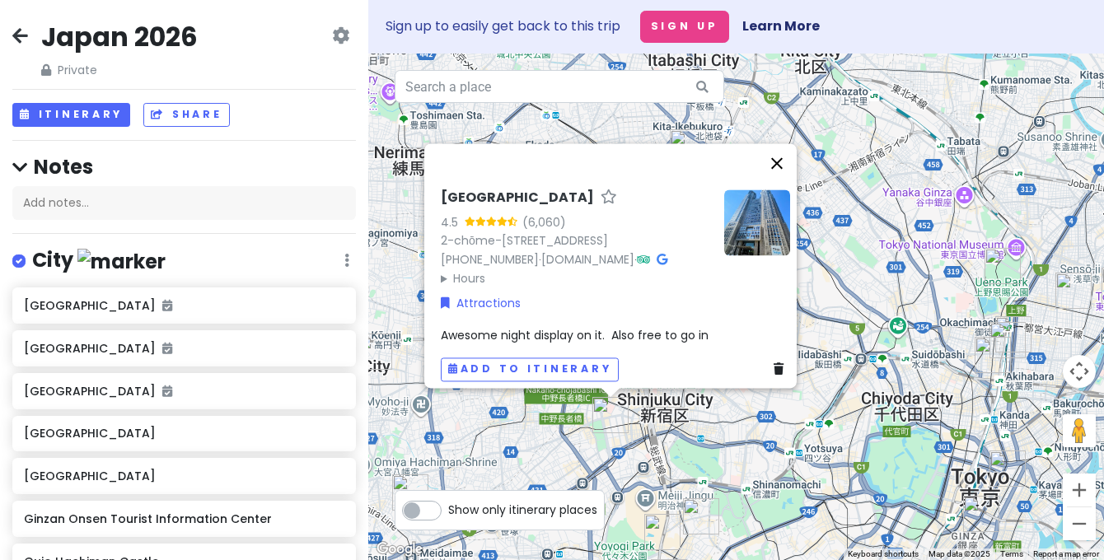
click at [786, 143] on button "Close" at bounding box center [777, 163] width 40 height 40
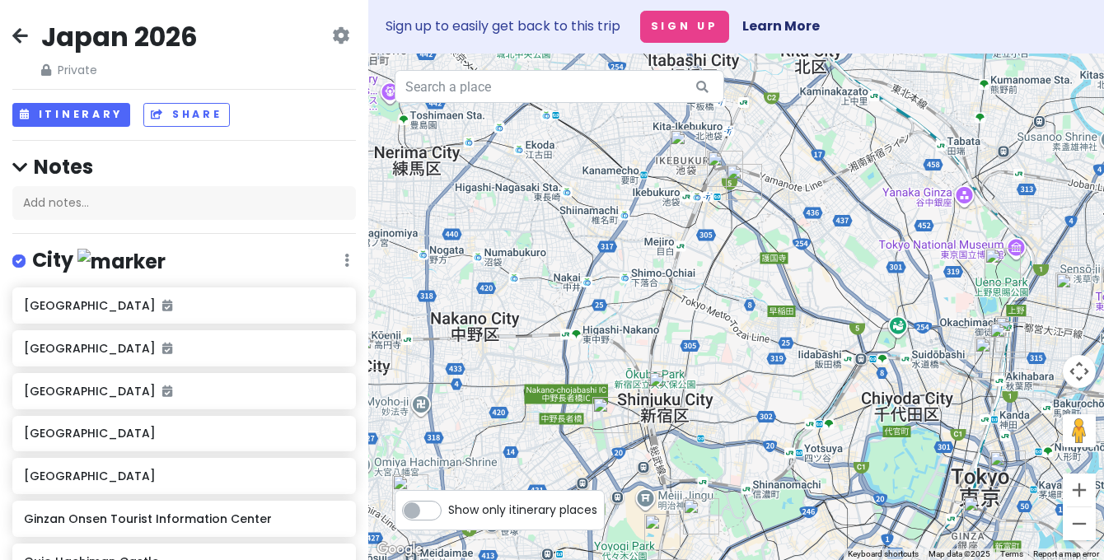
click at [665, 392] on img "Shinjuku City" at bounding box center [666, 389] width 36 height 36
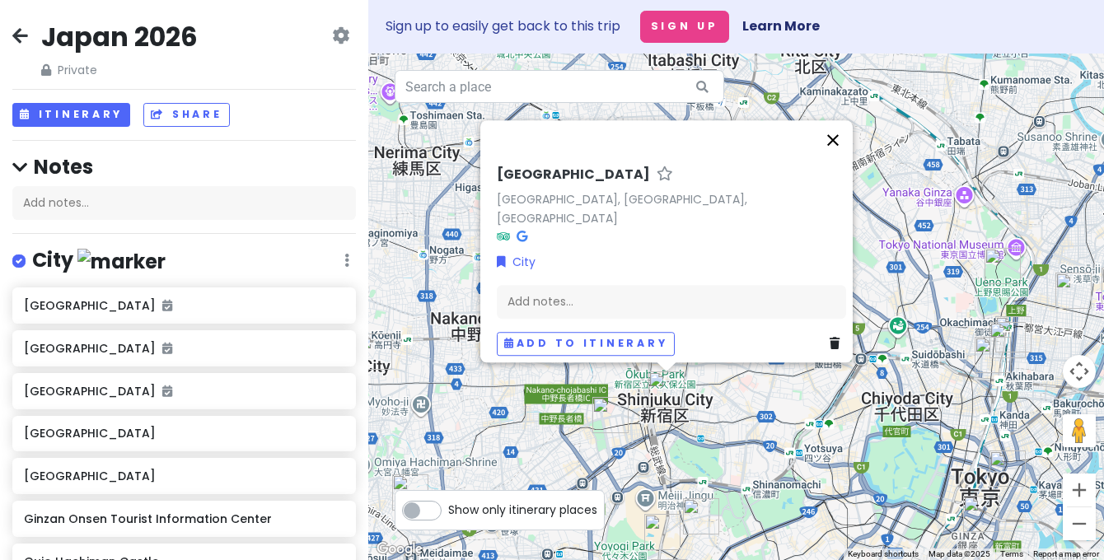
click at [842, 155] on button "Close" at bounding box center [833, 140] width 40 height 40
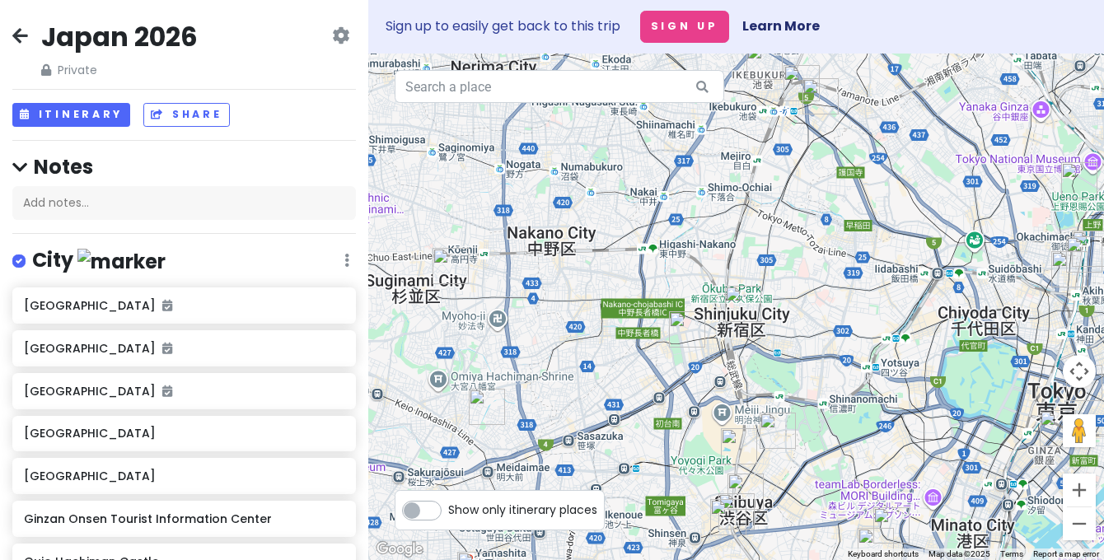
drag, startPoint x: 580, startPoint y: 374, endPoint x: 660, endPoint y: 284, distance: 120.2
click at [660, 284] on div at bounding box center [736, 307] width 736 height 507
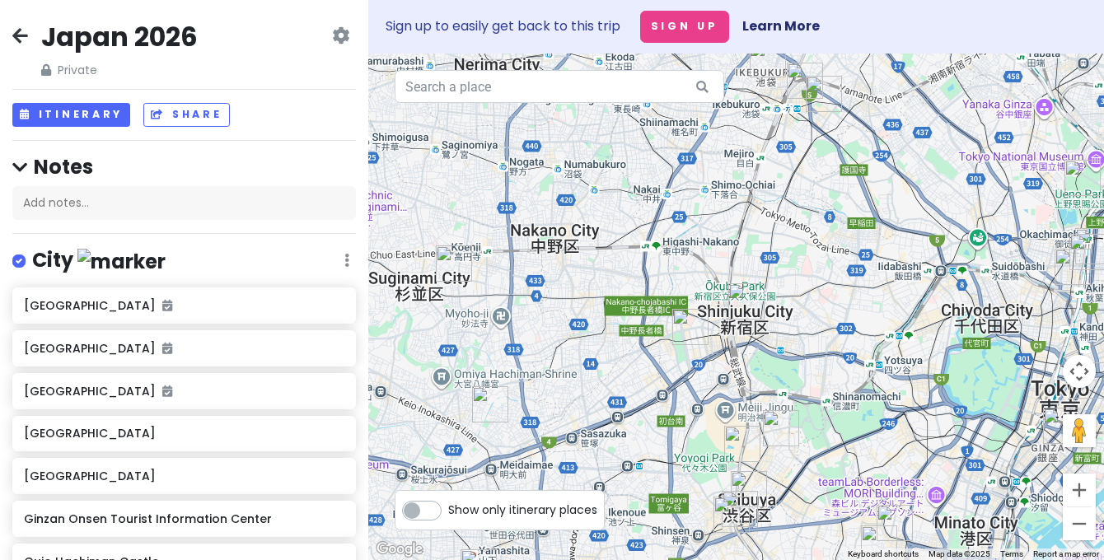
click at [493, 396] on img "Tokyo" at bounding box center [490, 404] width 36 height 36
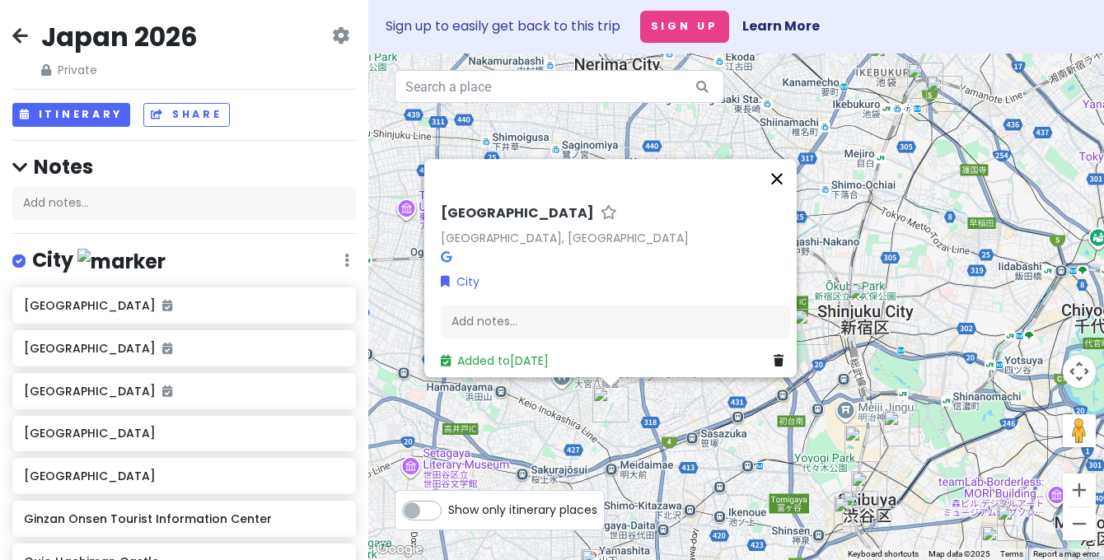
click at [784, 166] on button "Close" at bounding box center [777, 179] width 40 height 40
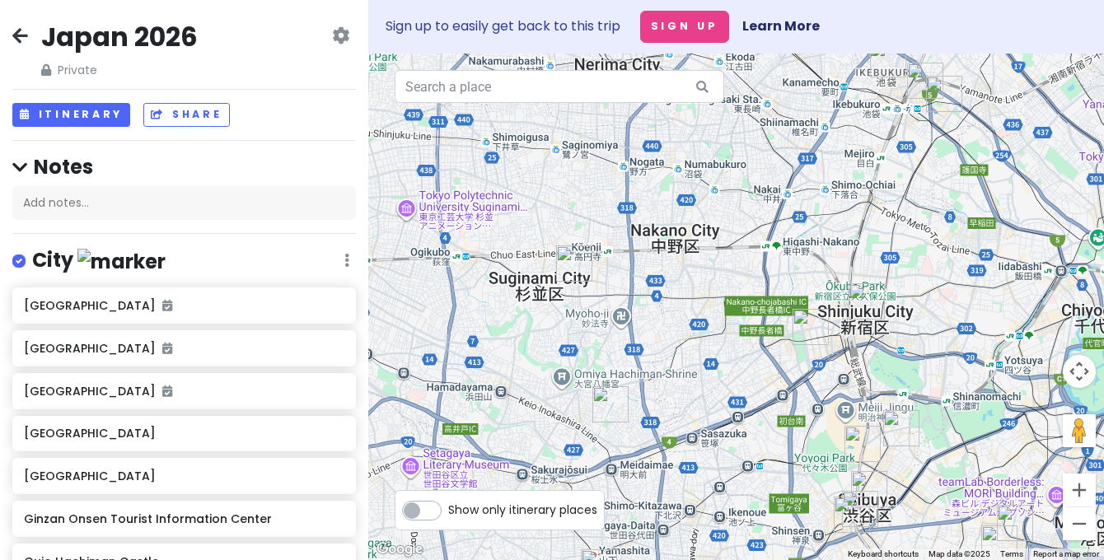
click at [863, 501] on img "Pepper Parlor" at bounding box center [852, 515] width 36 height 36
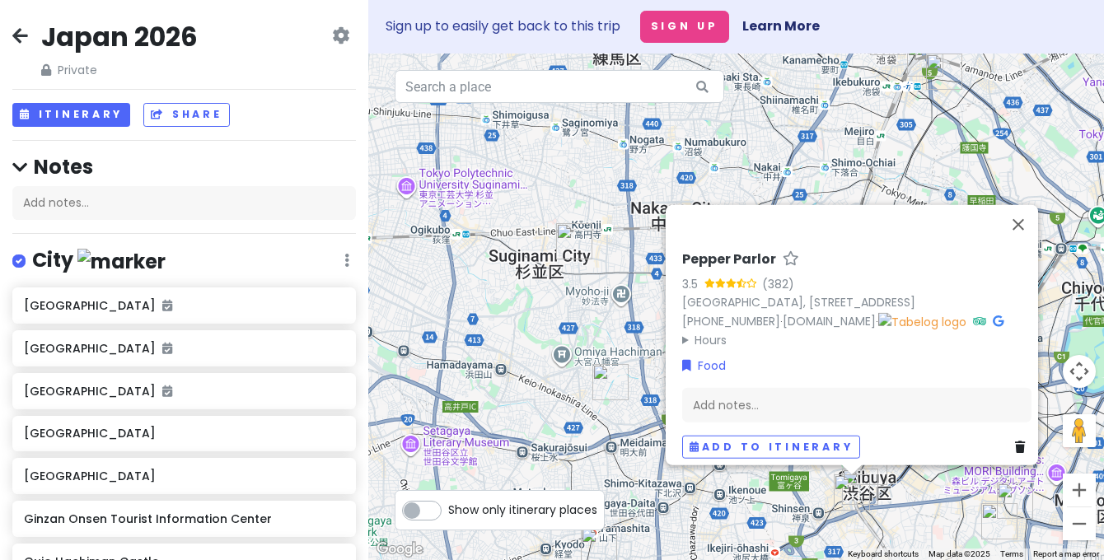
click at [921, 505] on div "Pepper Parlor 3.5 (382) [GEOGRAPHIC_DATA], [STREET_ADDRESS] [PHONE_NUMBER] · [D…" at bounding box center [736, 307] width 736 height 507
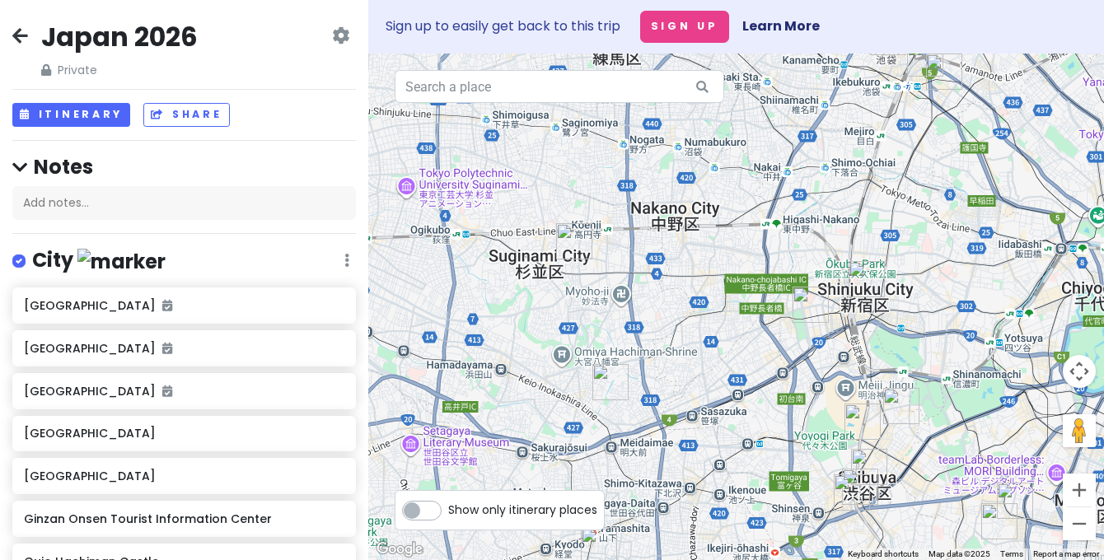
click at [865, 461] on img "Shibuya City" at bounding box center [869, 467] width 36 height 36
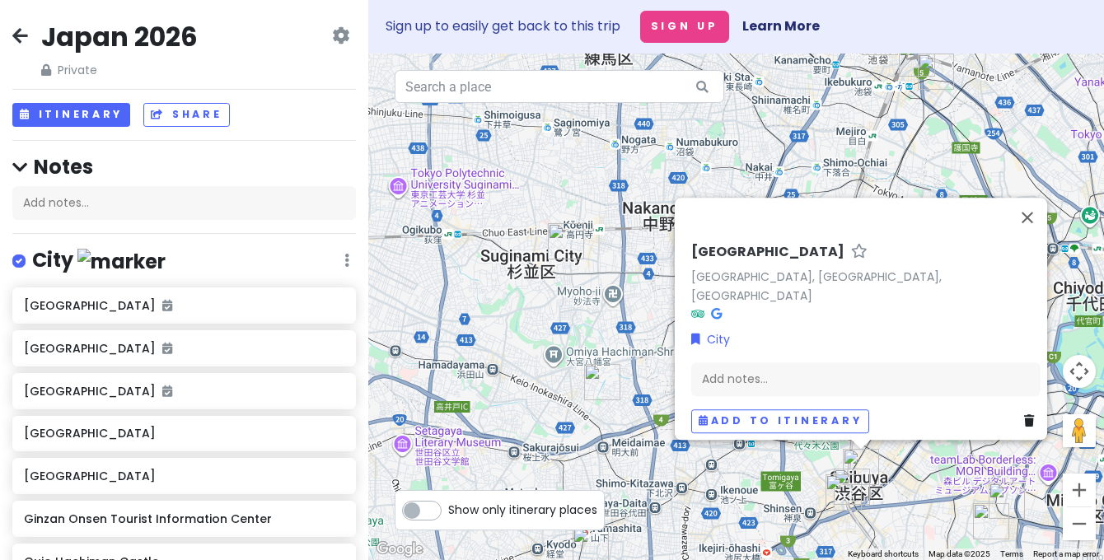
click at [941, 507] on div "[GEOGRAPHIC_DATA], [GEOGRAPHIC_DATA], [GEOGRAPHIC_DATA] City Add notes... Add t…" at bounding box center [736, 307] width 736 height 507
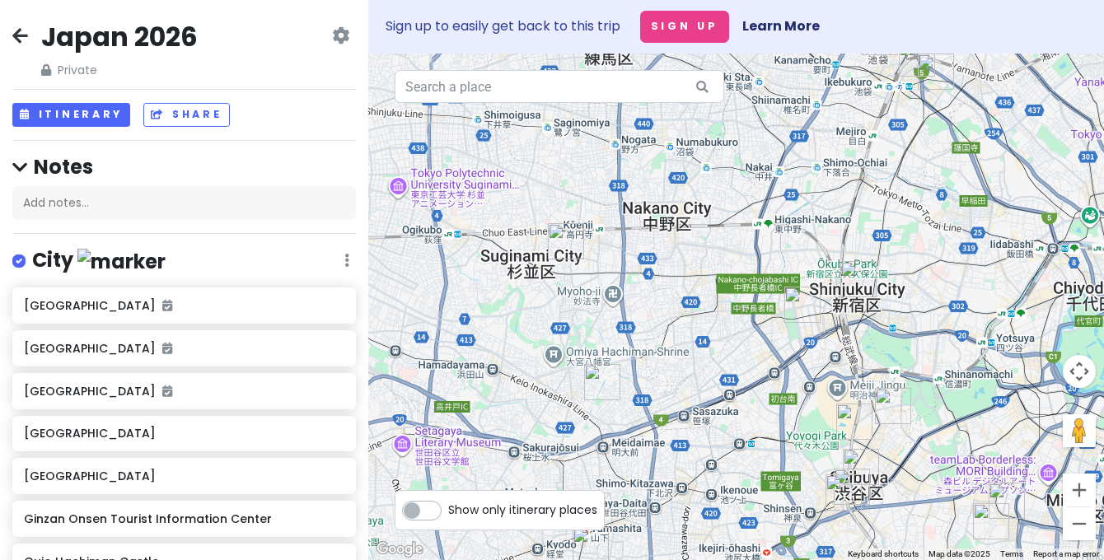
click at [983, 518] on img "Azabu Hikawa Shrine" at bounding box center [991, 521] width 36 height 36
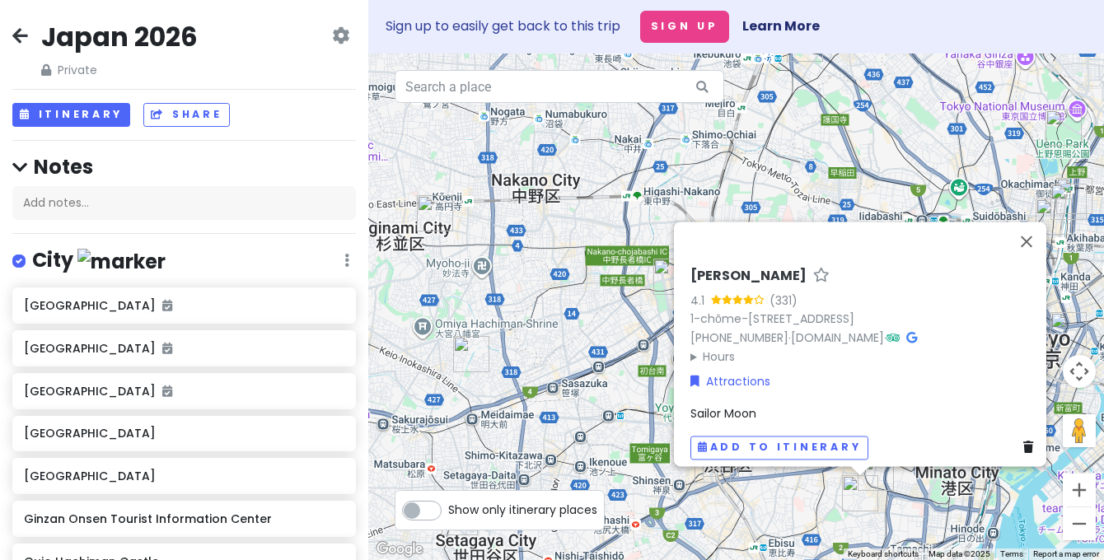
click at [913, 518] on div "Azabu Hikawa Shrine 4.1 (331) 1-chōme-4-23 [GEOGRAPHIC_DATA], [GEOGRAPHIC_DATA]…" at bounding box center [736, 307] width 736 height 507
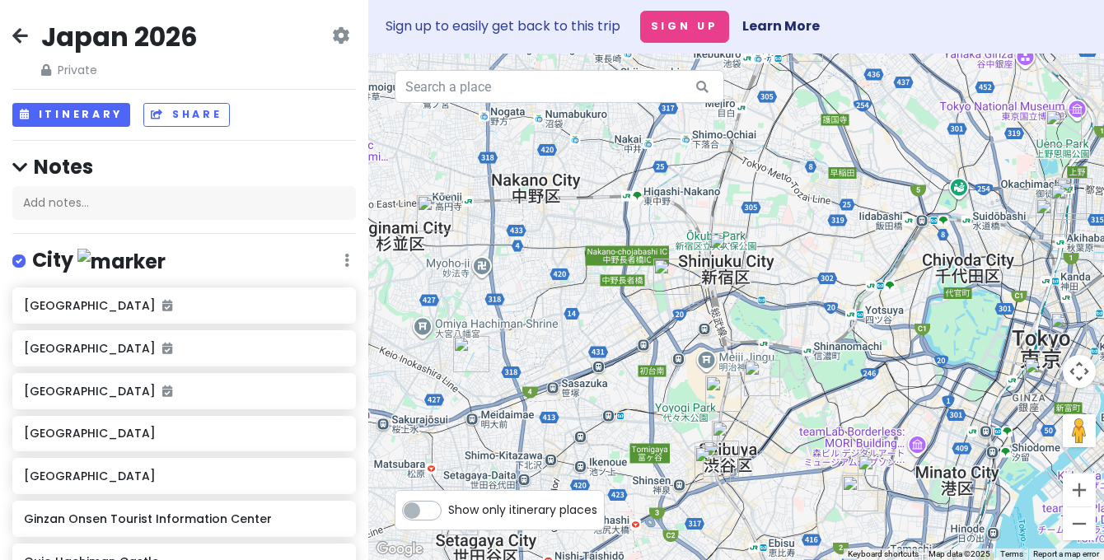
click at [871, 465] on img "Bar Centifolia" at bounding box center [875, 473] width 36 height 36
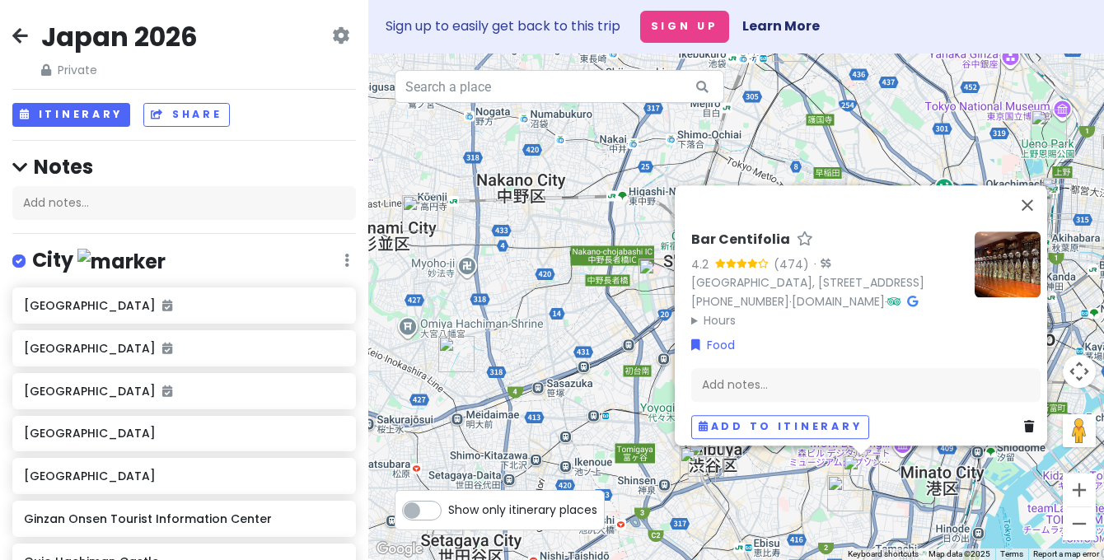
click at [796, 493] on div "Bar Centifolia 4.2 (474) · [GEOGRAPHIC_DATA], [STREET_ADDRESS] [PHONE_NUMBER] ·…" at bounding box center [736, 307] width 736 height 507
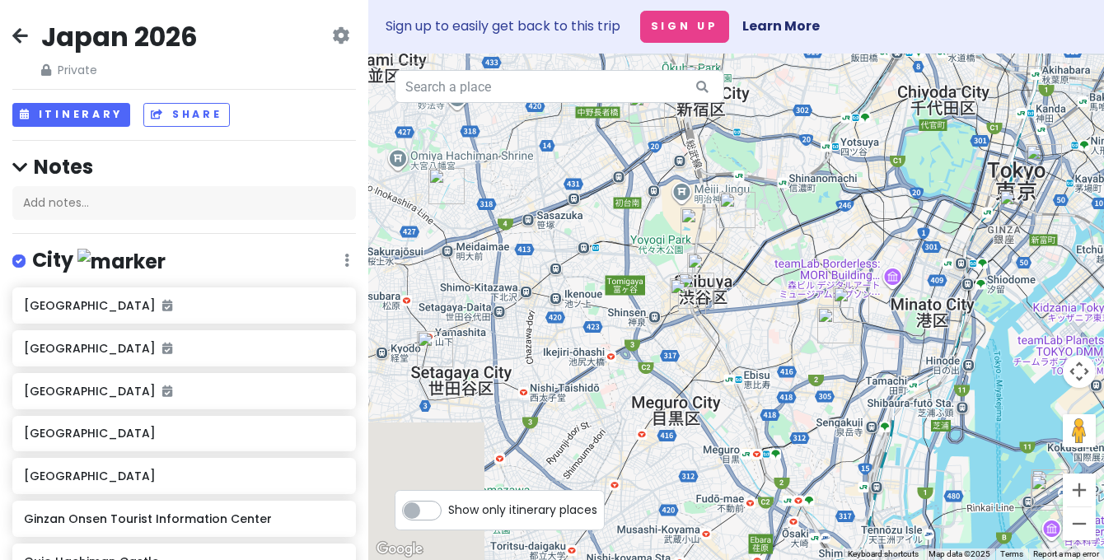
drag, startPoint x: 960, startPoint y: 441, endPoint x: 949, endPoint y: 266, distance: 174.9
click at [949, 266] on div at bounding box center [736, 307] width 736 height 507
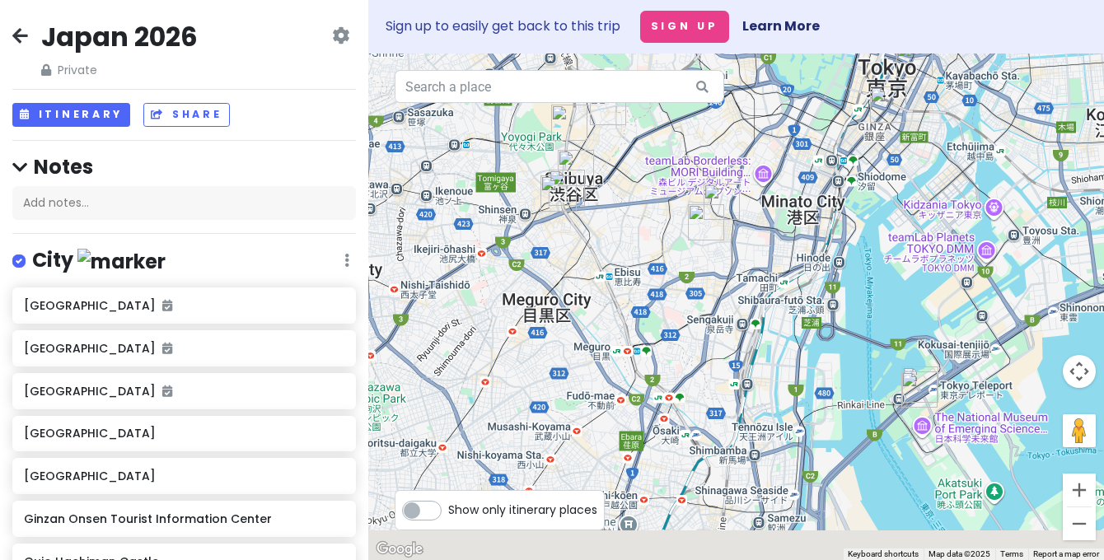
drag, startPoint x: 839, startPoint y: 407, endPoint x: 703, endPoint y: 308, distance: 168.7
click at [703, 308] on div at bounding box center [736, 307] width 736 height 507
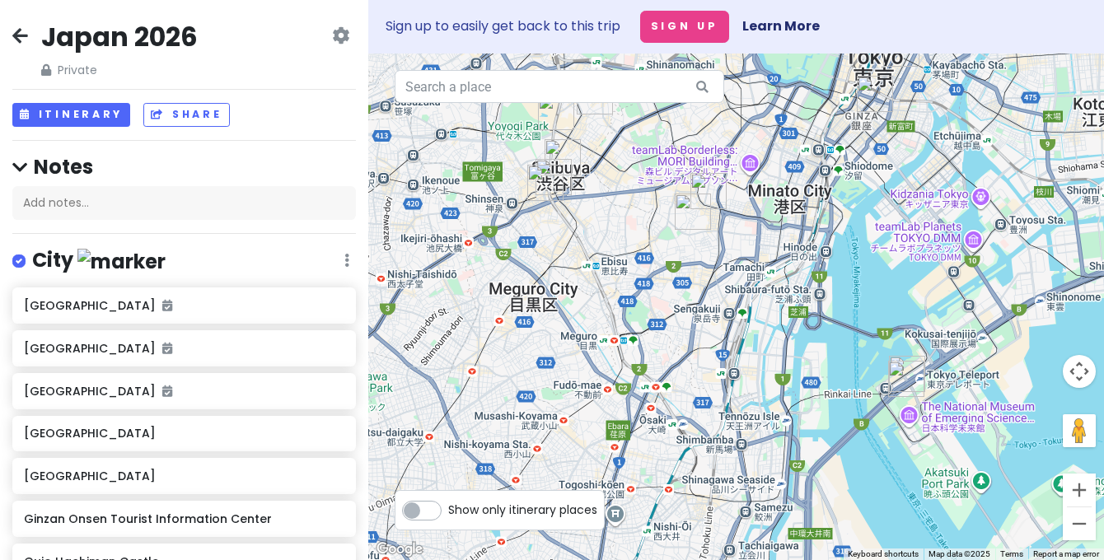
click at [894, 384] on img "Unicorn Gundam" at bounding box center [906, 379] width 36 height 36
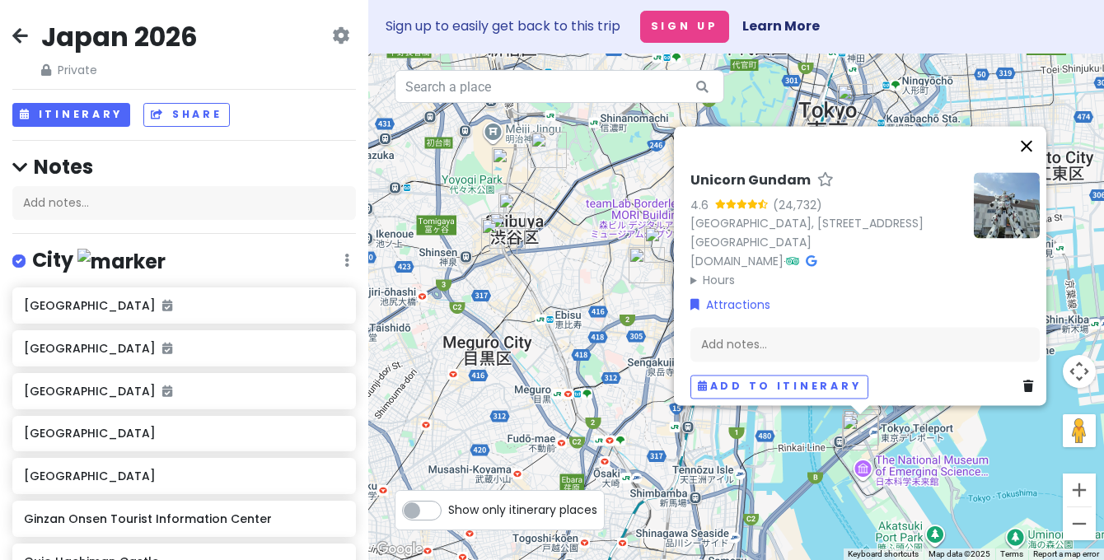
click at [1035, 129] on button "Close" at bounding box center [1026, 146] width 40 height 40
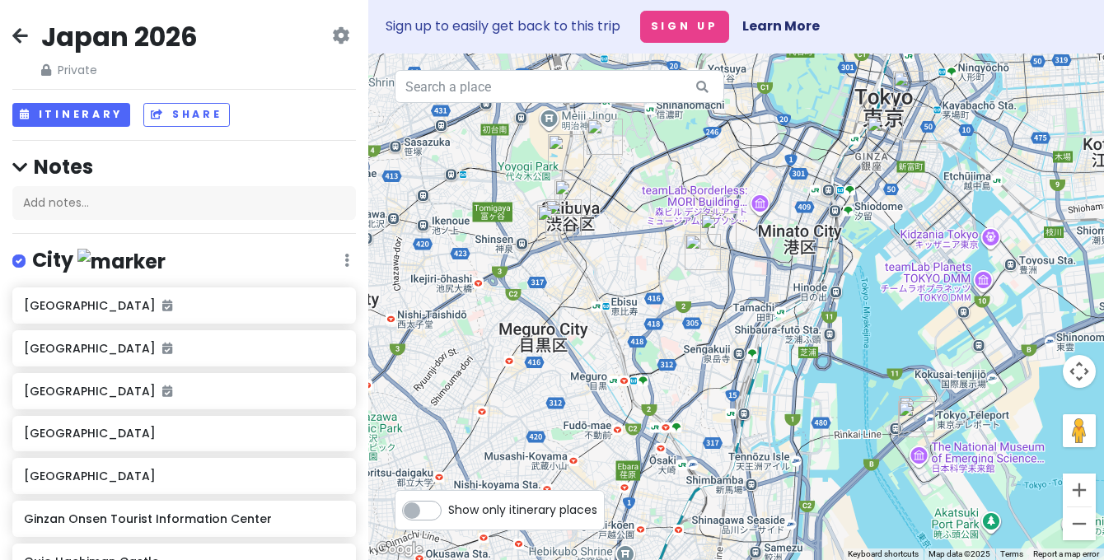
drag, startPoint x: 698, startPoint y: 418, endPoint x: 761, endPoint y: 404, distance: 64.1
click at [761, 404] on div at bounding box center [736, 307] width 736 height 507
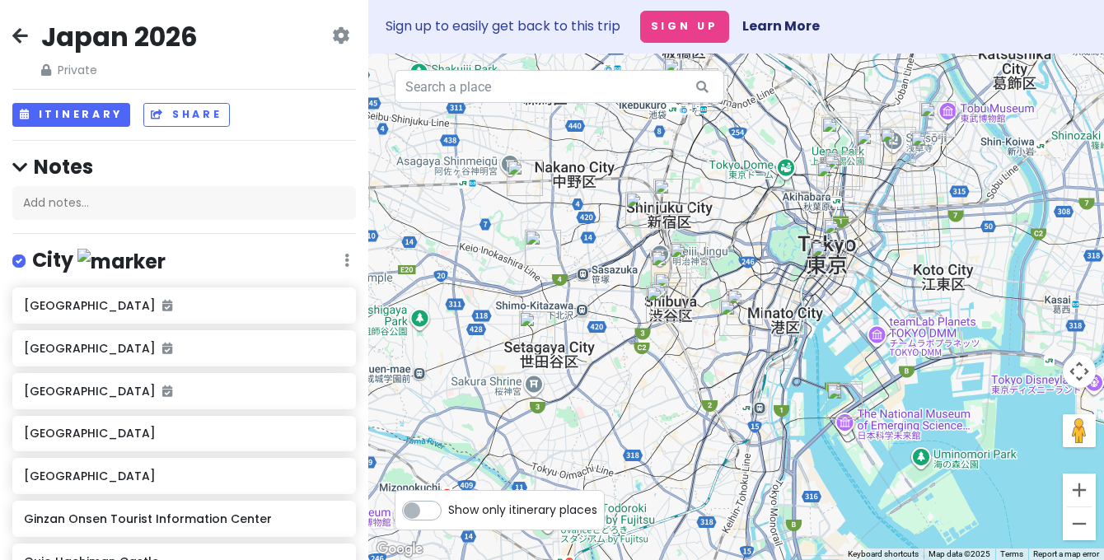
drag, startPoint x: 633, startPoint y: 427, endPoint x: 824, endPoint y: 283, distance: 238.7
click at [822, 283] on div at bounding box center [736, 307] width 736 height 507
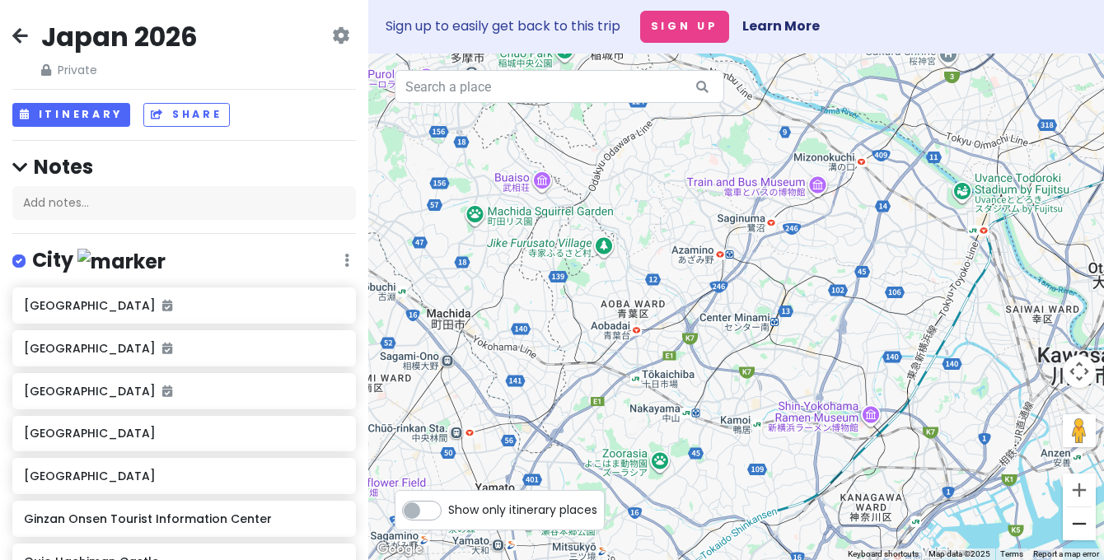
click at [1088, 530] on button "Zoom out" at bounding box center [1079, 523] width 33 height 33
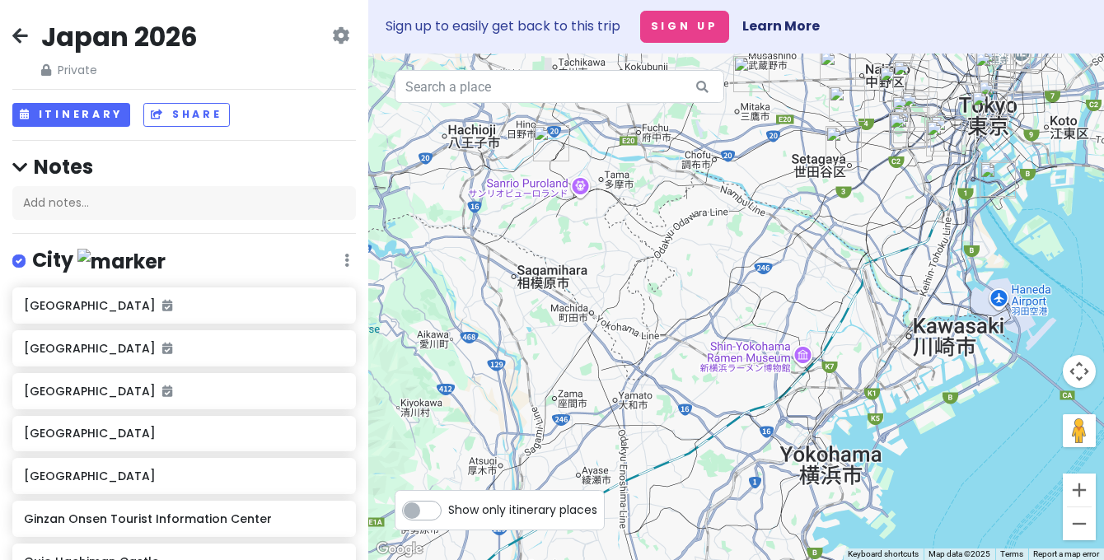
click at [1088, 530] on button "Zoom out" at bounding box center [1079, 523] width 33 height 33
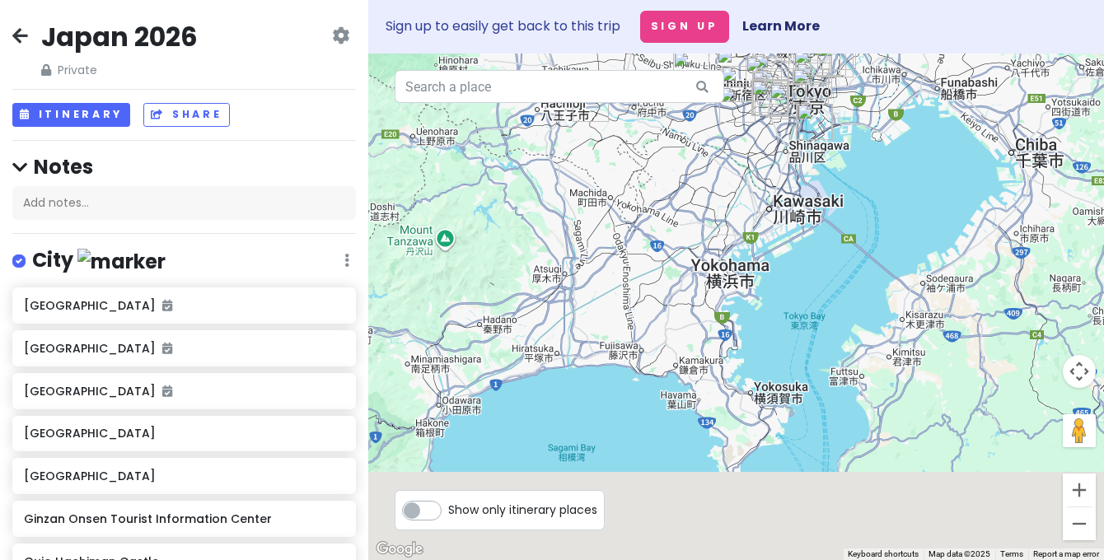
drag, startPoint x: 752, startPoint y: 371, endPoint x: 694, endPoint y: 245, distance: 137.8
click at [694, 245] on div at bounding box center [736, 307] width 736 height 507
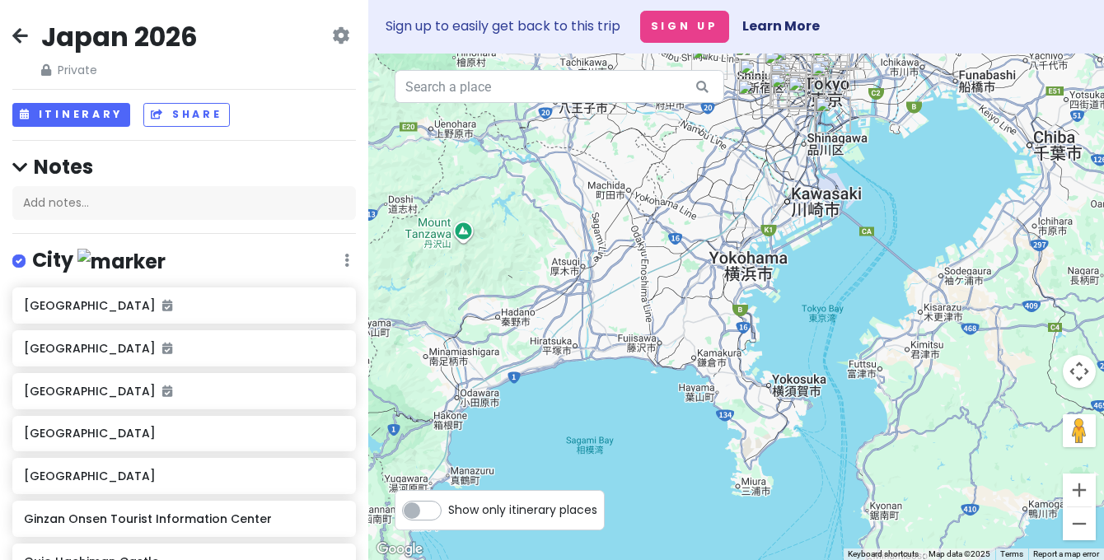
drag, startPoint x: 575, startPoint y: 210, endPoint x: 812, endPoint y: 285, distance: 248.8
click at [810, 284] on div at bounding box center [736, 307] width 736 height 507
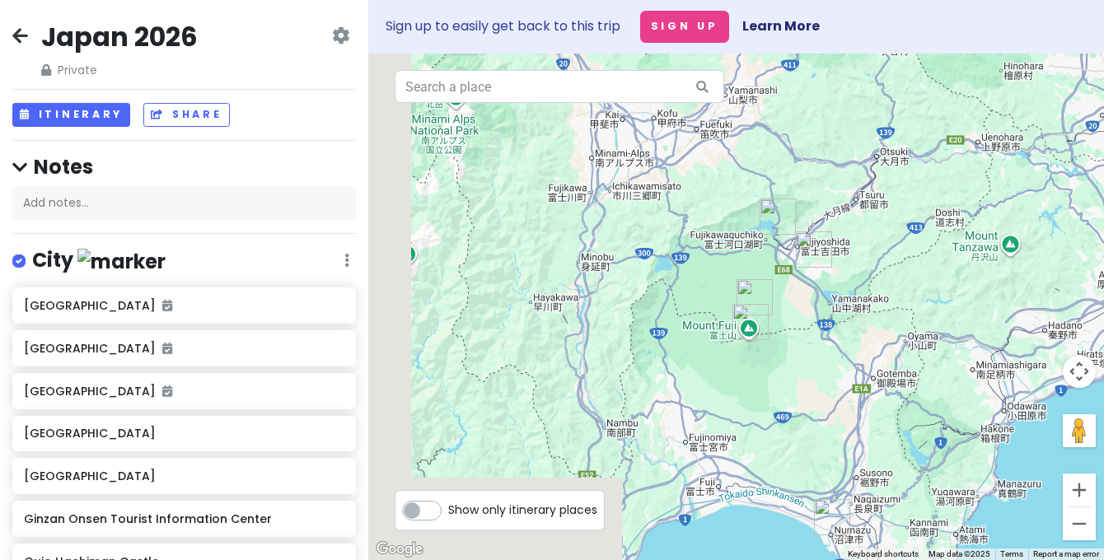
drag, startPoint x: 654, startPoint y: 348, endPoint x: 896, endPoint y: 246, distance: 262.8
click at [894, 246] on div at bounding box center [736, 307] width 736 height 507
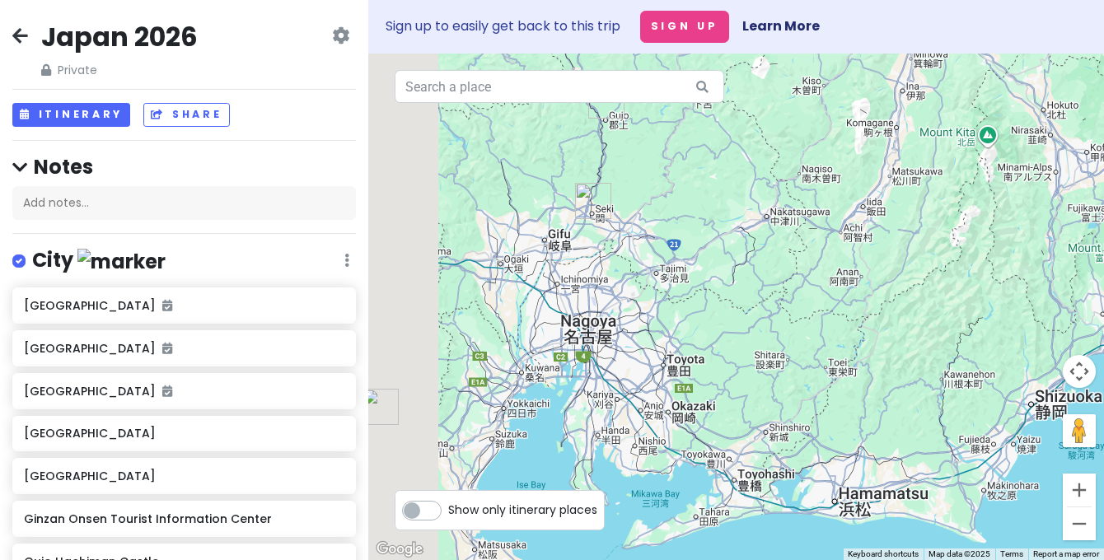
drag, startPoint x: 558, startPoint y: 290, endPoint x: 845, endPoint y: 265, distance: 287.7
click at [847, 265] on div at bounding box center [736, 307] width 736 height 507
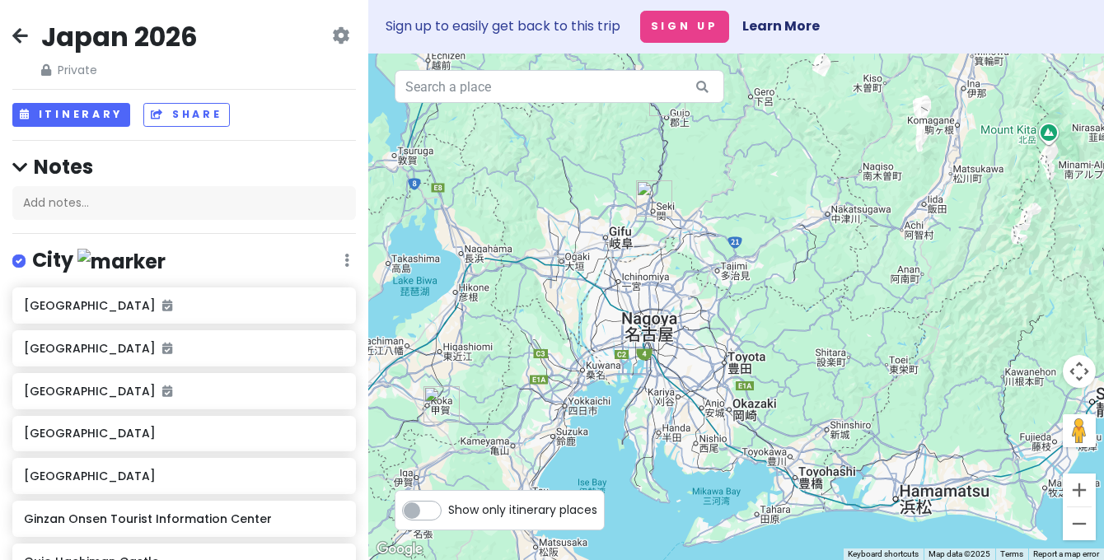
click at [446, 393] on img "Kōga Ninja Village" at bounding box center [441, 404] width 36 height 36
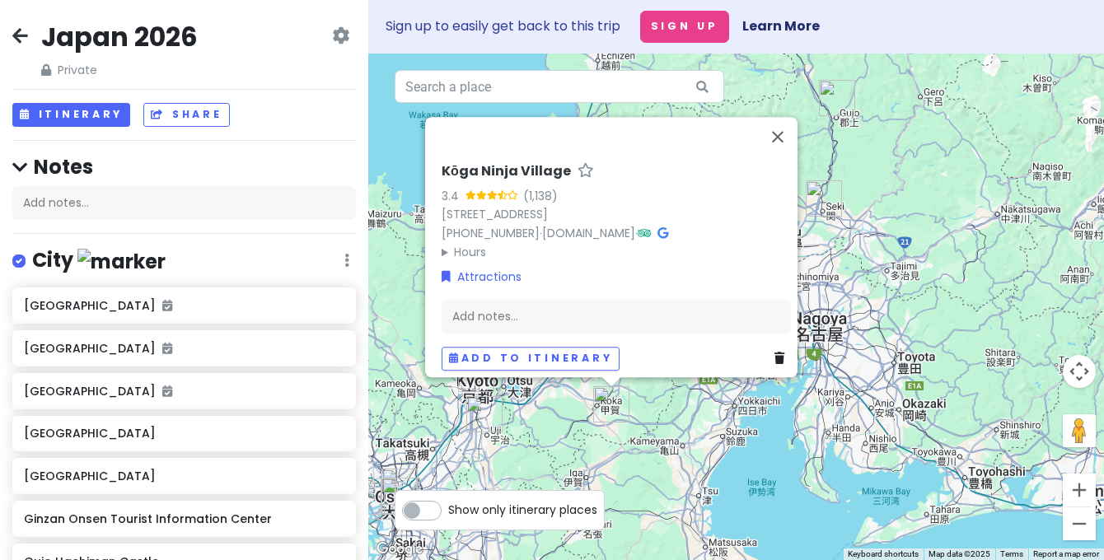
click at [451, 441] on div "Kōga Ninja Village 3.4 (1,138) 394 Kōkachō Oki, [GEOGRAPHIC_DATA], Shiga 520-34…" at bounding box center [736, 307] width 736 height 507
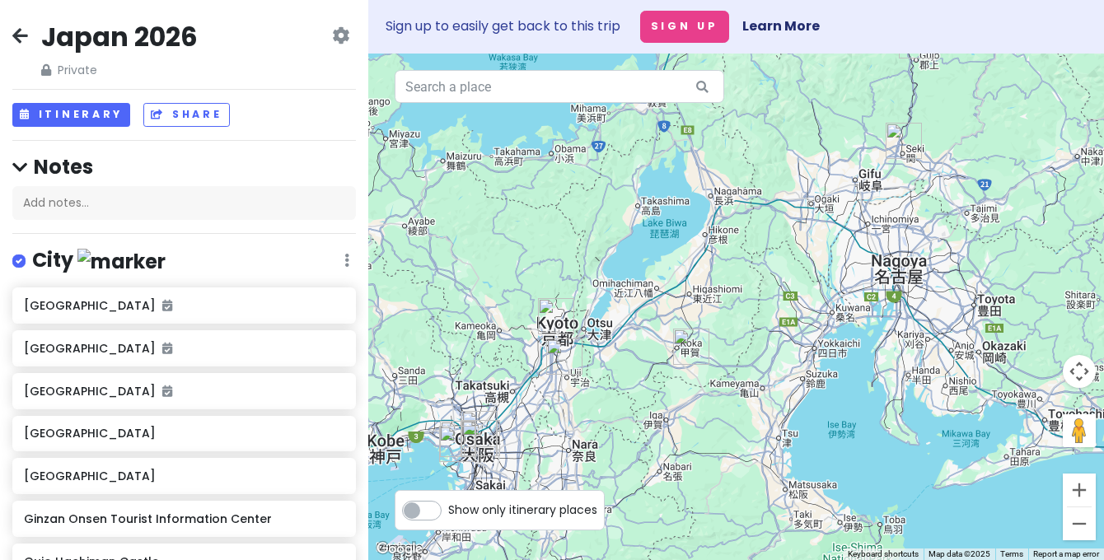
drag, startPoint x: 538, startPoint y: 456, endPoint x: 620, endPoint y: 398, distance: 101.0
click at [620, 398] on div at bounding box center [736, 307] width 736 height 507
click at [556, 315] on img "Pokemon Center Kyoto" at bounding box center [556, 316] width 36 height 36
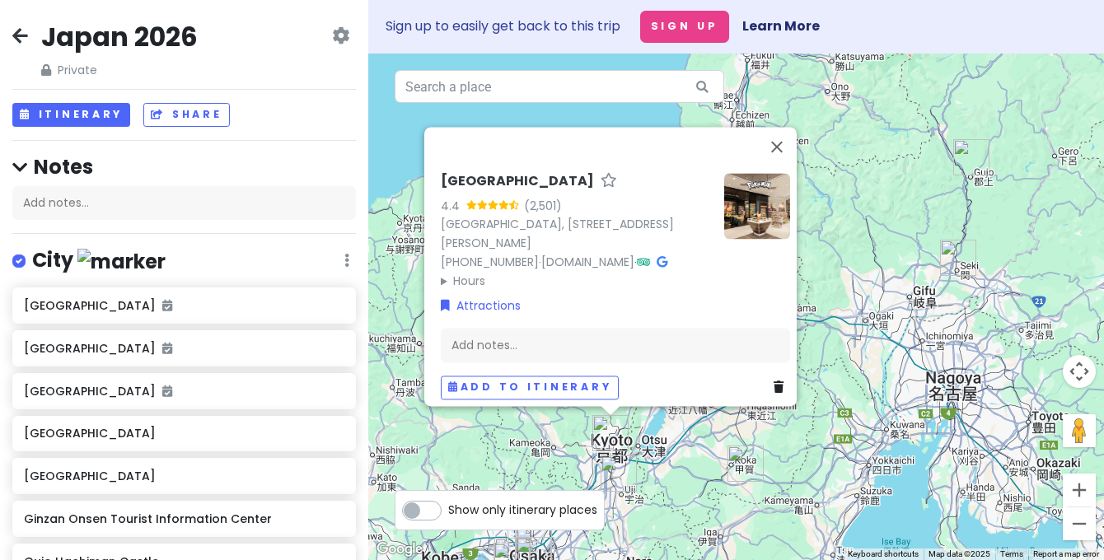
click at [617, 478] on img "Nintendo Museum" at bounding box center [618, 473] width 36 height 36
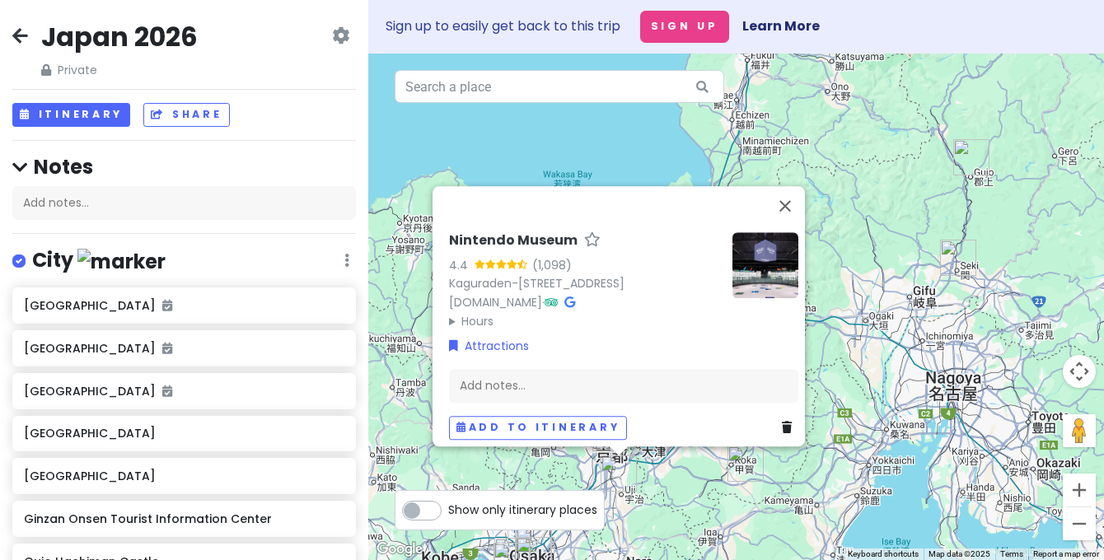
click at [740, 467] on img "Kōga Ninja Village" at bounding box center [745, 464] width 36 height 36
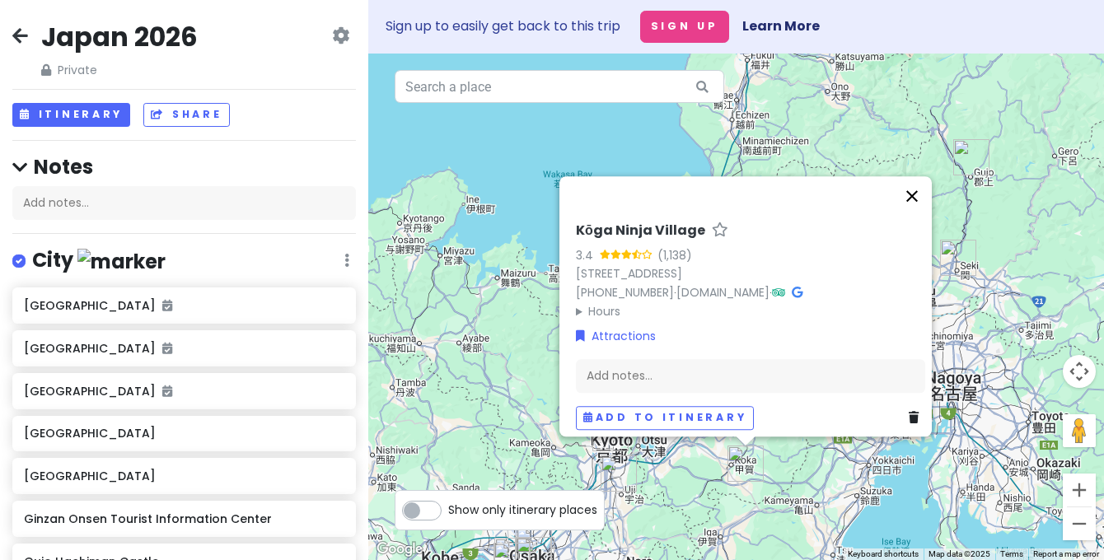
click at [922, 189] on button "Close" at bounding box center [912, 196] width 40 height 40
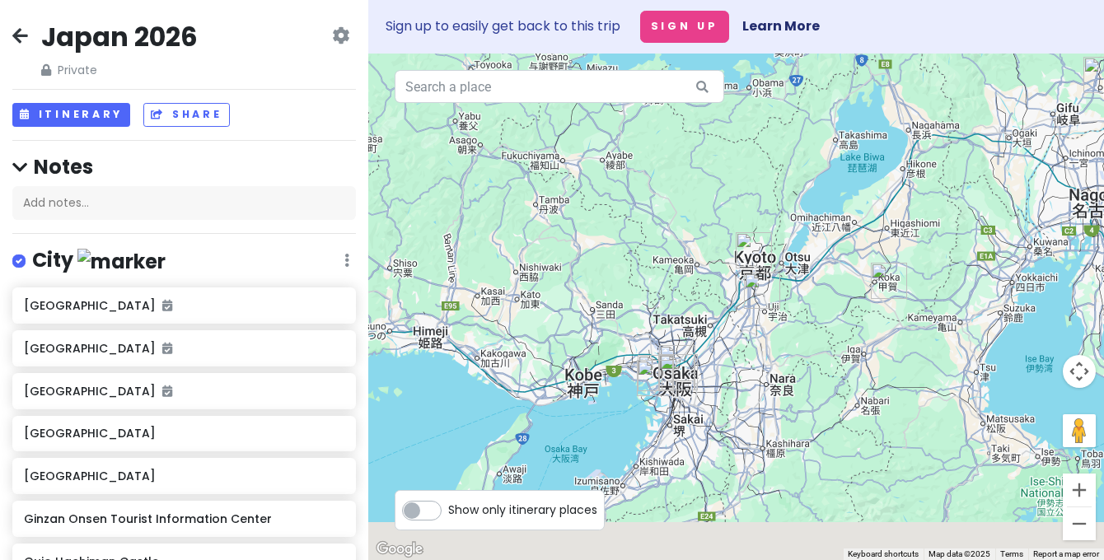
drag, startPoint x: 519, startPoint y: 352, endPoint x: 664, endPoint y: 166, distance: 235.9
click at [664, 166] on div at bounding box center [736, 307] width 736 height 507
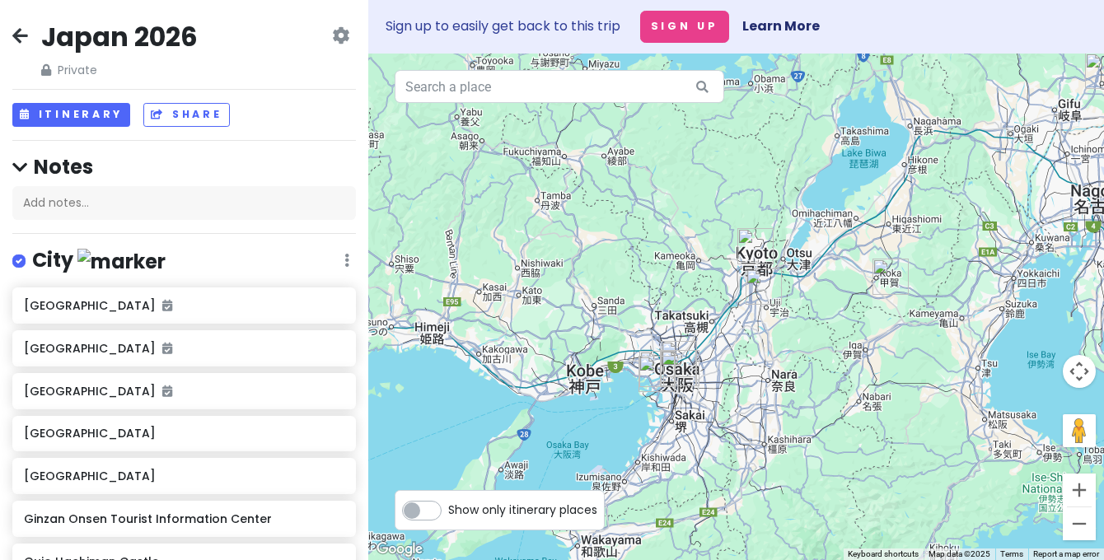
click at [666, 371] on img "Osaka Aquarium Kaiyukan" at bounding box center [656, 374] width 36 height 36
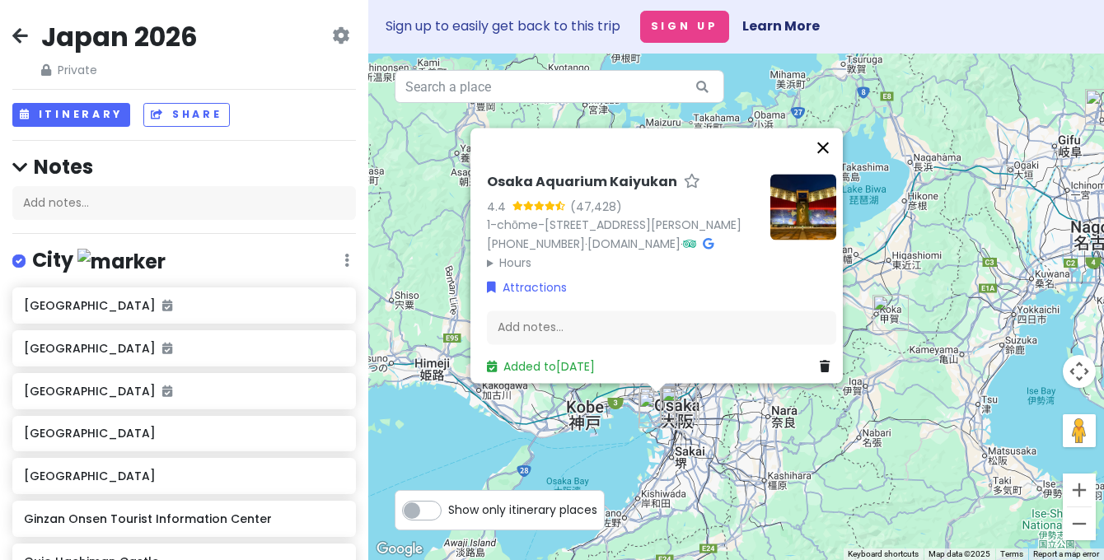
click at [829, 128] on button "Close" at bounding box center [823, 148] width 40 height 40
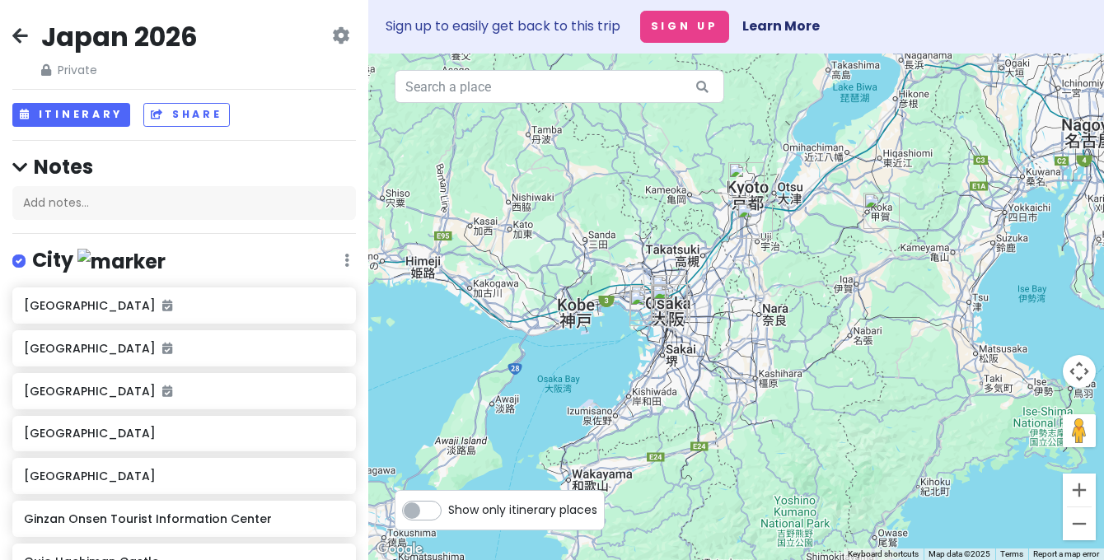
drag, startPoint x: 595, startPoint y: 425, endPoint x: 581, endPoint y: 306, distance: 120.2
click at [581, 306] on div at bounding box center [736, 307] width 736 height 507
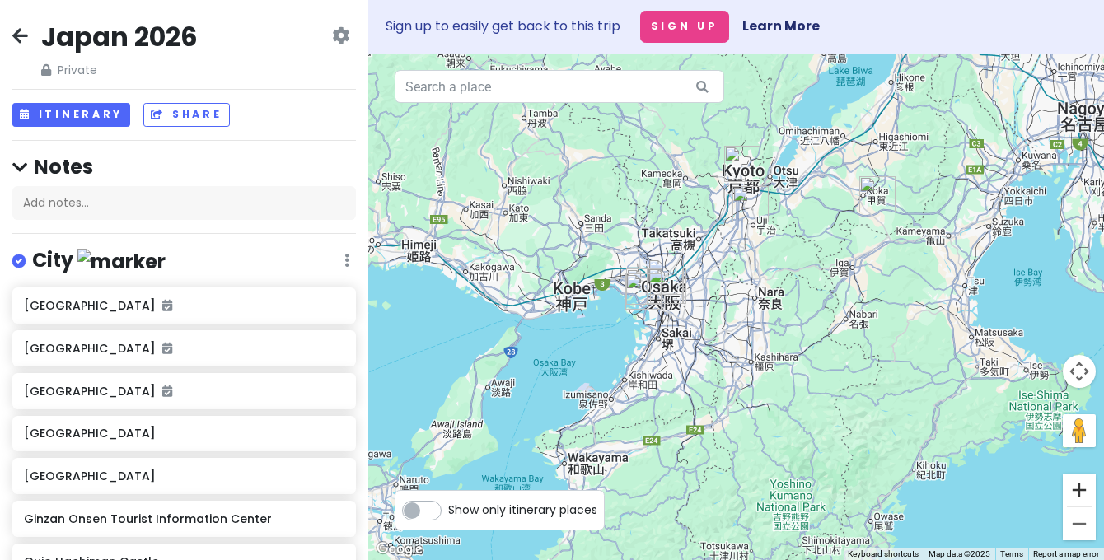
click at [1074, 496] on button "Zoom in" at bounding box center [1079, 490] width 33 height 33
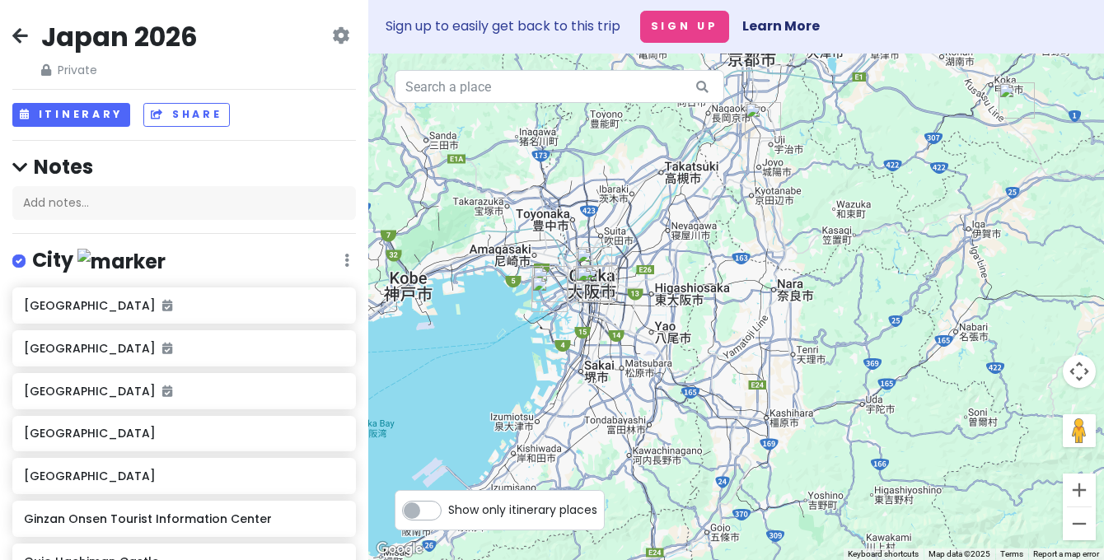
click at [550, 273] on img "Super Nintendo World Japan" at bounding box center [550, 284] width 36 height 36
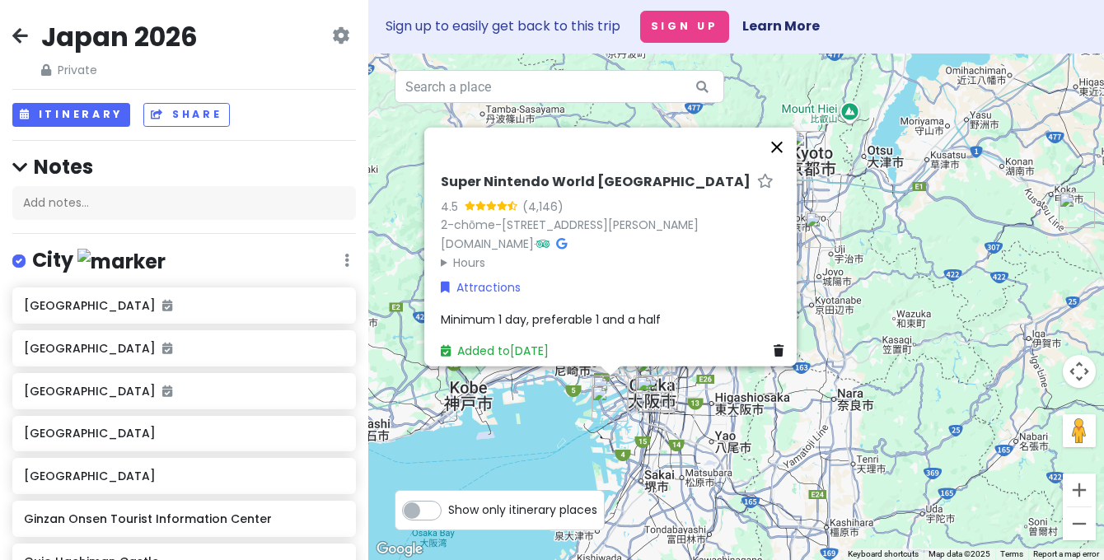
click at [784, 127] on button "Close" at bounding box center [777, 147] width 40 height 40
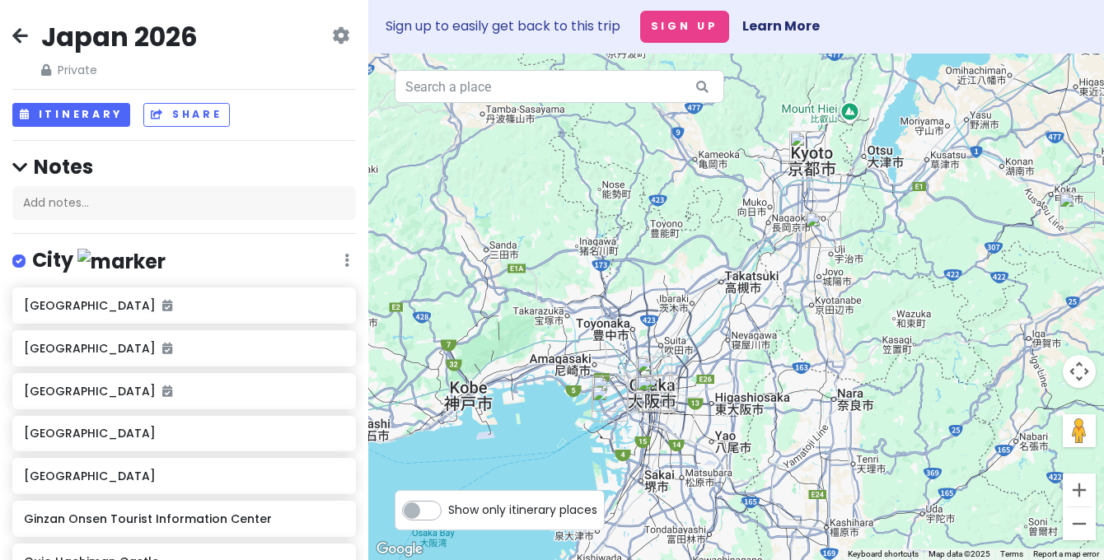
click at [612, 404] on img "Osaka Aquarium Kaiyukan" at bounding box center [609, 403] width 36 height 36
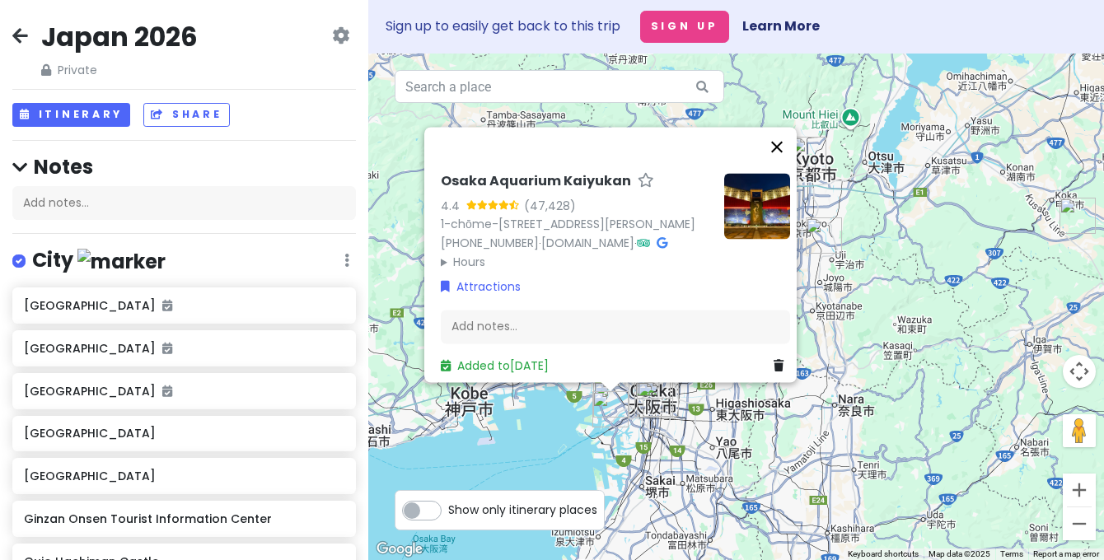
click at [786, 127] on button "Close" at bounding box center [777, 147] width 40 height 40
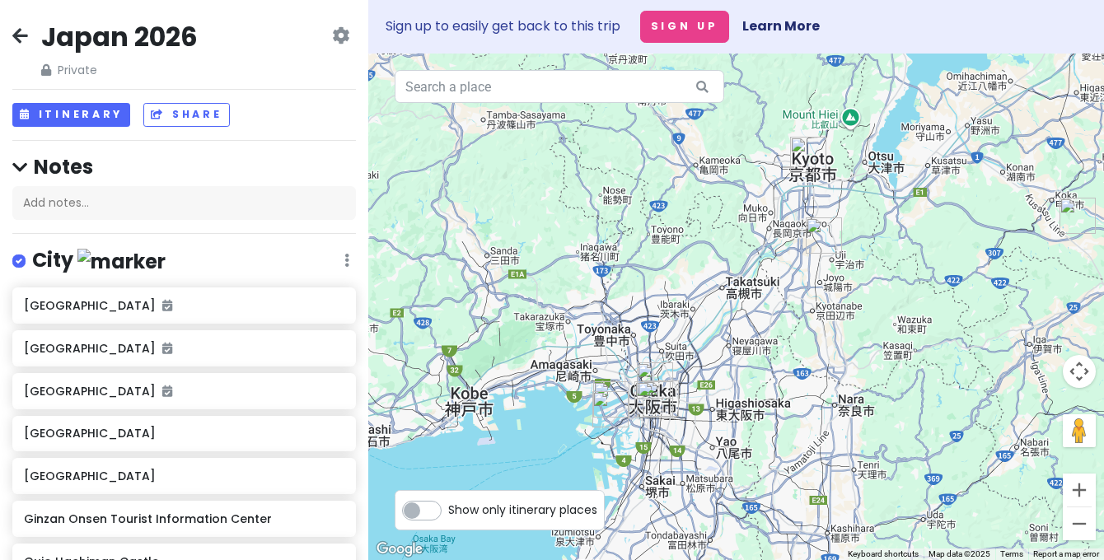
click at [653, 404] on img "Dotonbori" at bounding box center [655, 399] width 36 height 36
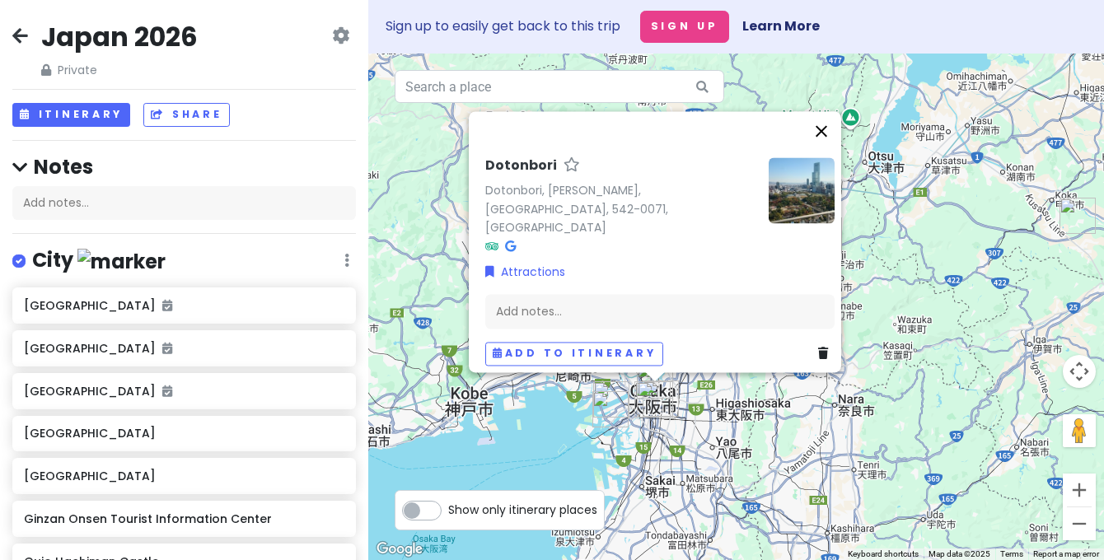
click at [829, 151] on button "Close" at bounding box center [821, 131] width 40 height 40
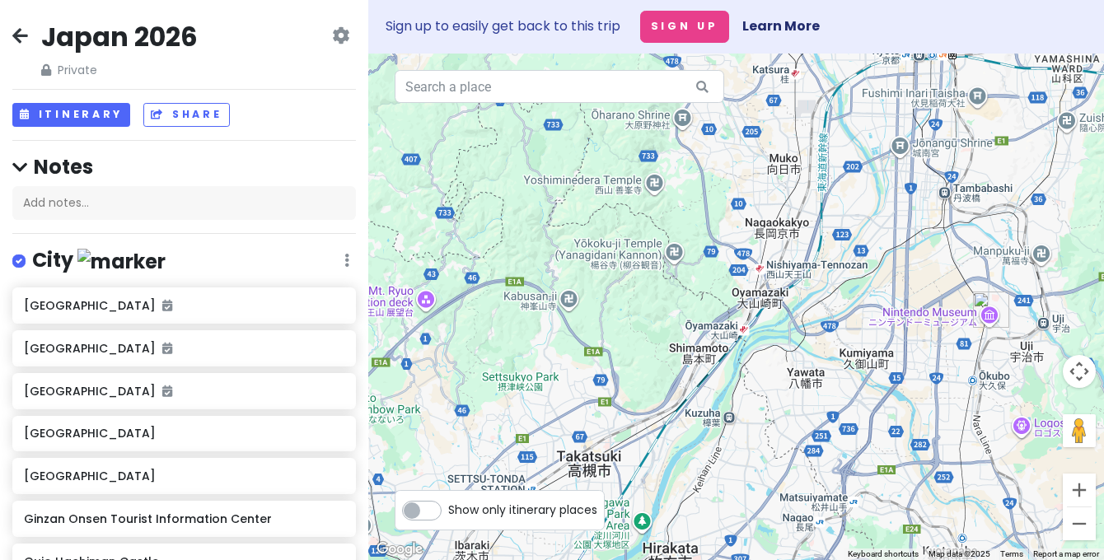
drag, startPoint x: 613, startPoint y: 425, endPoint x: 758, endPoint y: 163, distance: 299.4
click at [755, 165] on div at bounding box center [736, 307] width 736 height 507
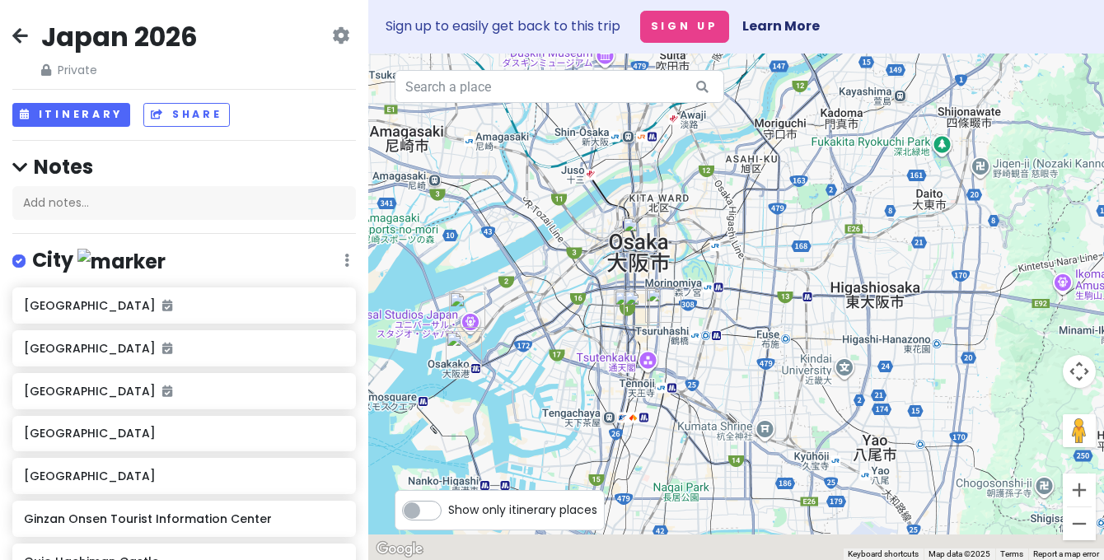
drag, startPoint x: 703, startPoint y: 405, endPoint x: 704, endPoint y: 321, distance: 84.0
click at [705, 321] on div at bounding box center [736, 307] width 736 height 507
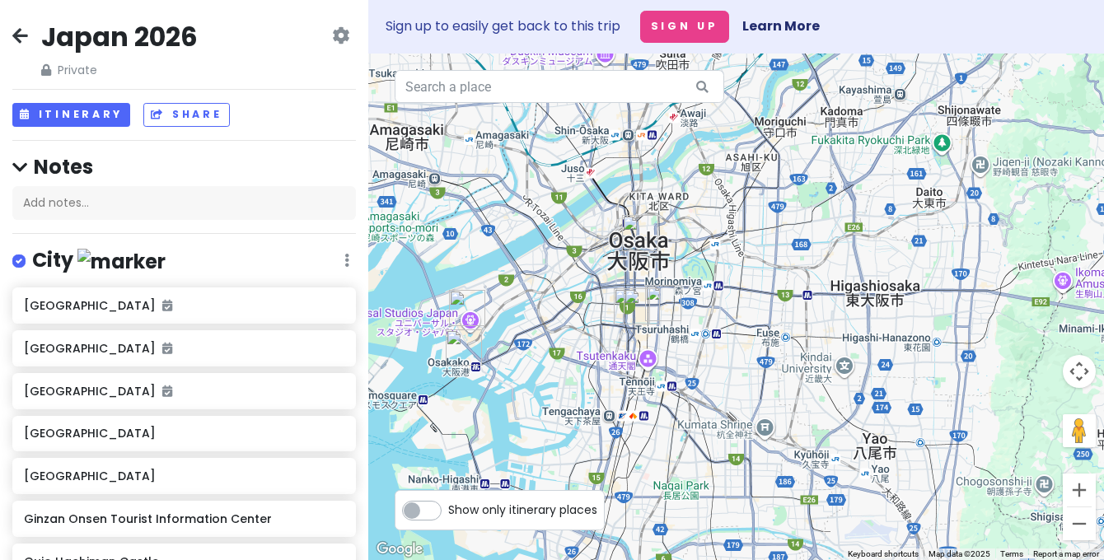
click at [623, 304] on img "Dotonbori Hotel" at bounding box center [632, 306] width 36 height 36
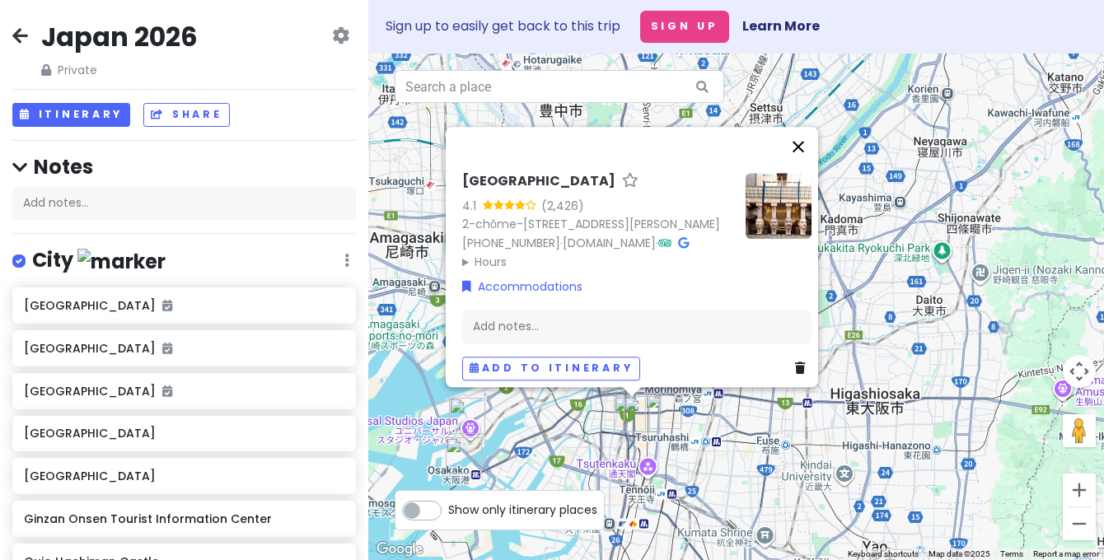
click at [809, 127] on button "Close" at bounding box center [798, 147] width 40 height 40
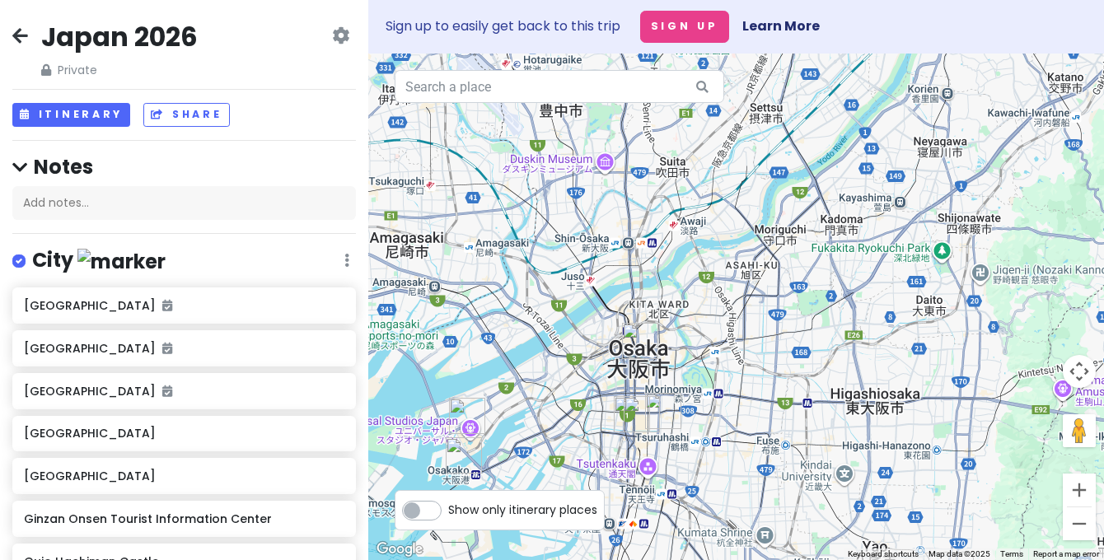
click at [636, 416] on img "Dotonbori" at bounding box center [641, 414] width 36 height 36
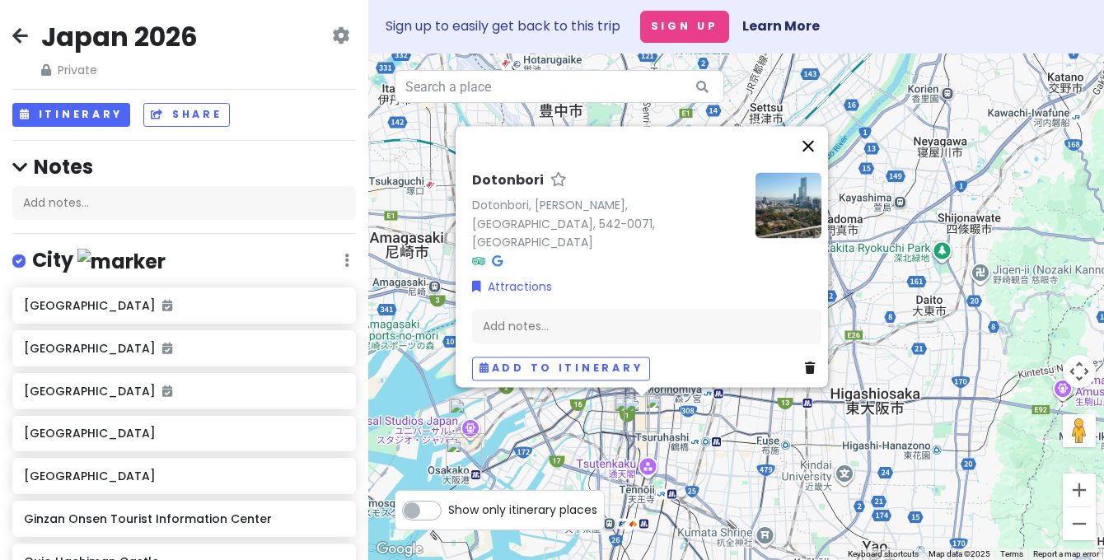
click at [820, 162] on button "Close" at bounding box center [808, 146] width 40 height 40
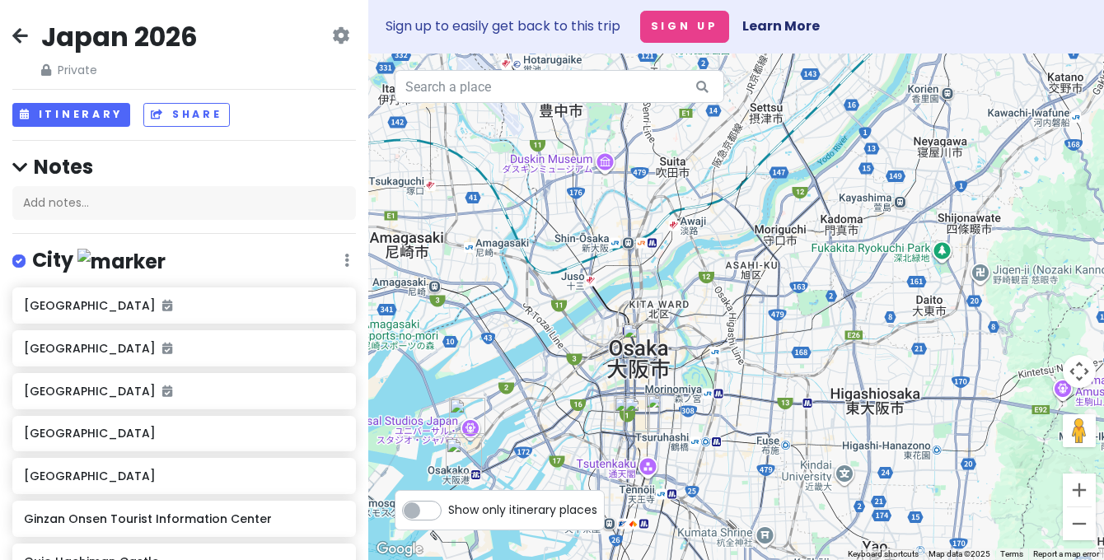
click at [642, 330] on img "Osaka" at bounding box center [640, 341] width 36 height 36
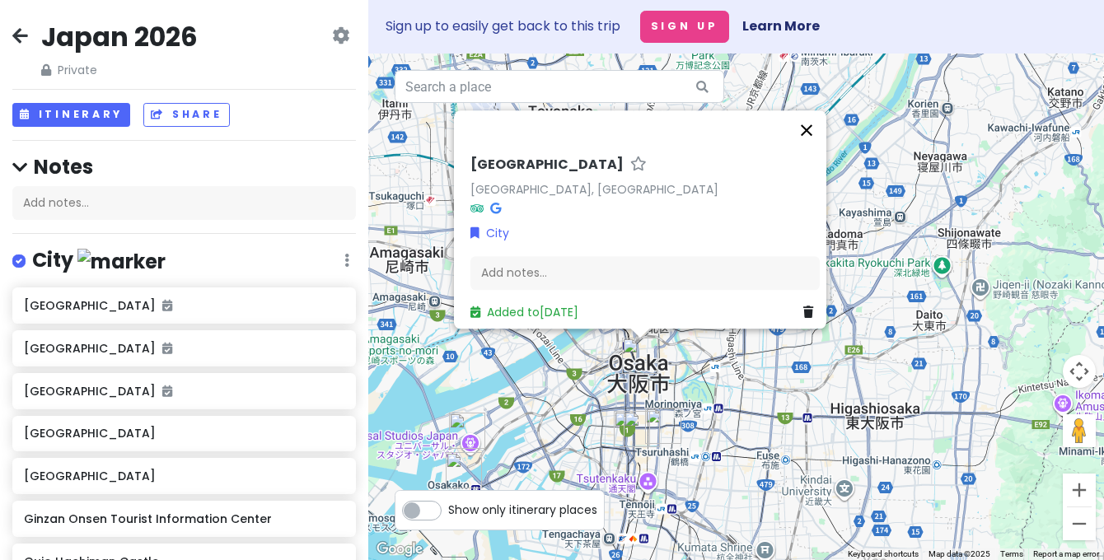
click at [810, 122] on button "Close" at bounding box center [807, 130] width 40 height 40
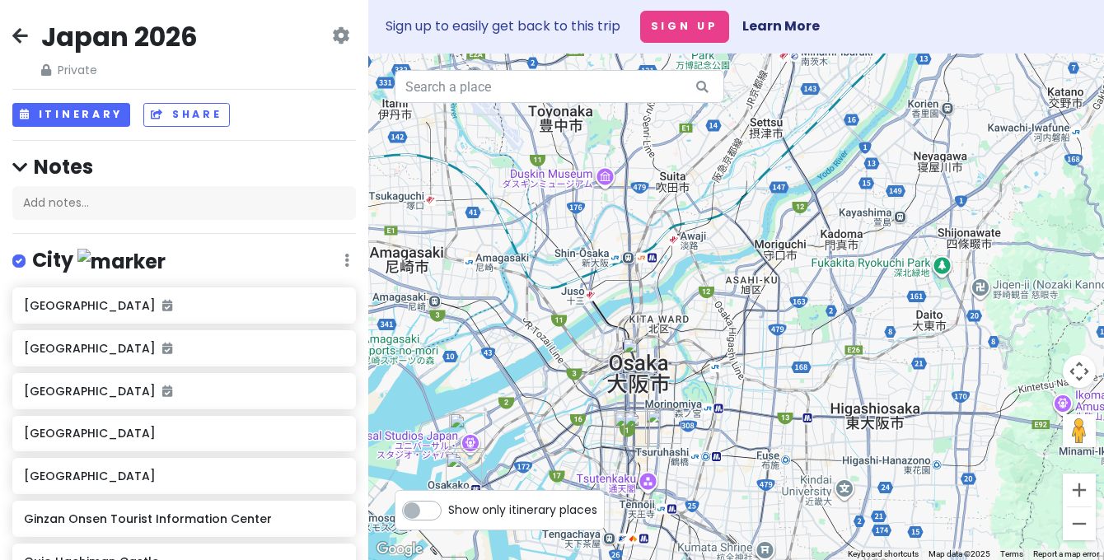
click at [666, 420] on img "Dekasan" at bounding box center [663, 426] width 36 height 36
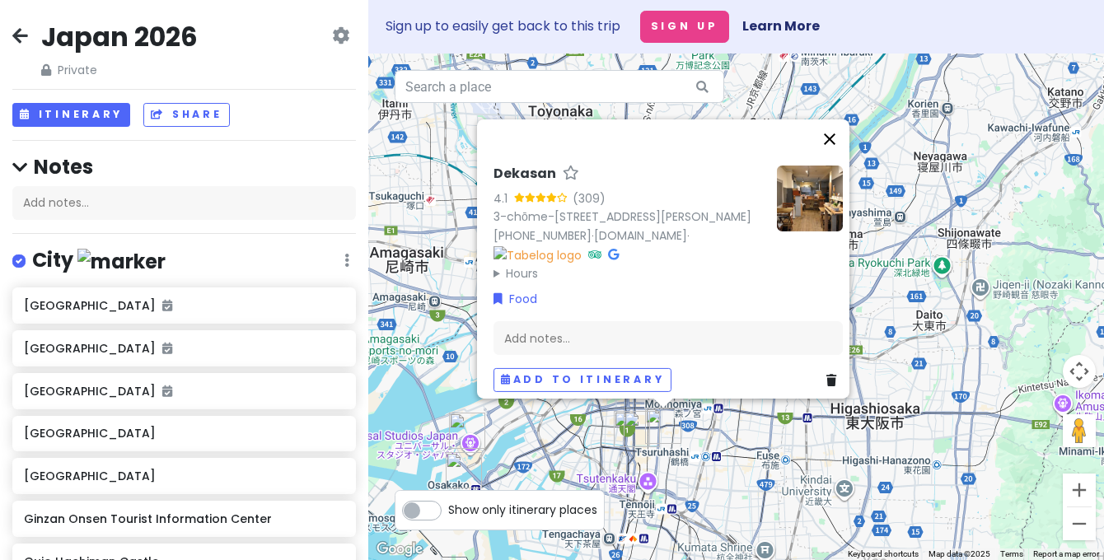
click at [837, 133] on button "Close" at bounding box center [830, 139] width 40 height 40
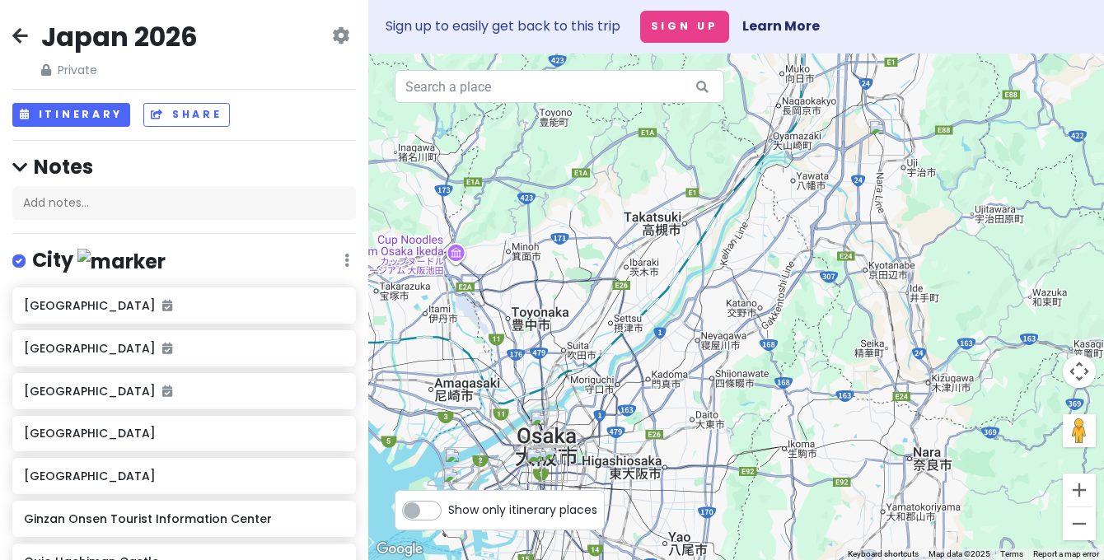
drag, startPoint x: 846, startPoint y: 309, endPoint x: 675, endPoint y: 425, distance: 207.0
click at [675, 425] on div at bounding box center [736, 307] width 736 height 507
click at [875, 143] on img "Nintendo Museum" at bounding box center [886, 137] width 36 height 36
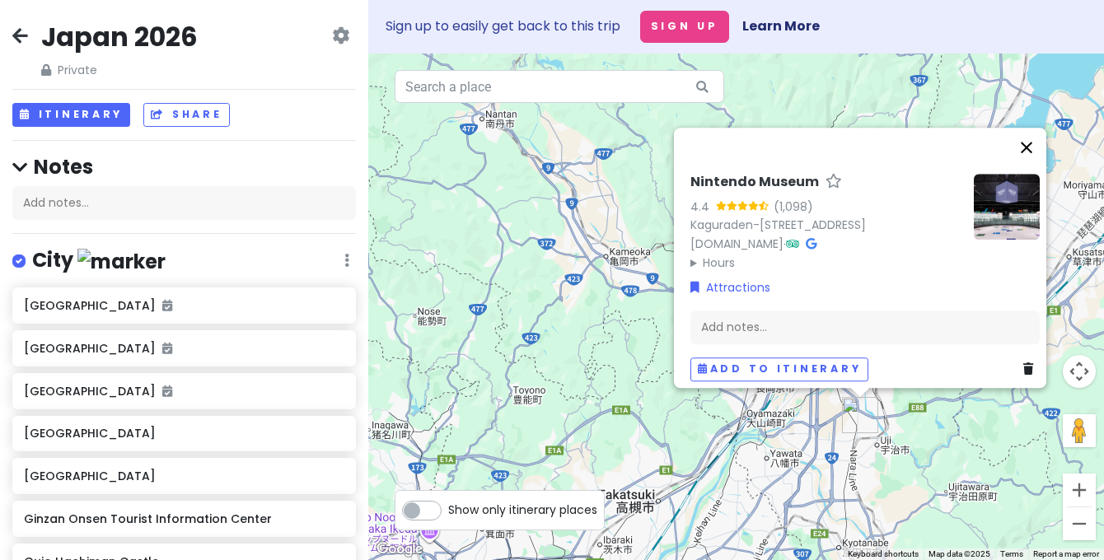
click at [1035, 128] on button "Close" at bounding box center [1026, 148] width 40 height 40
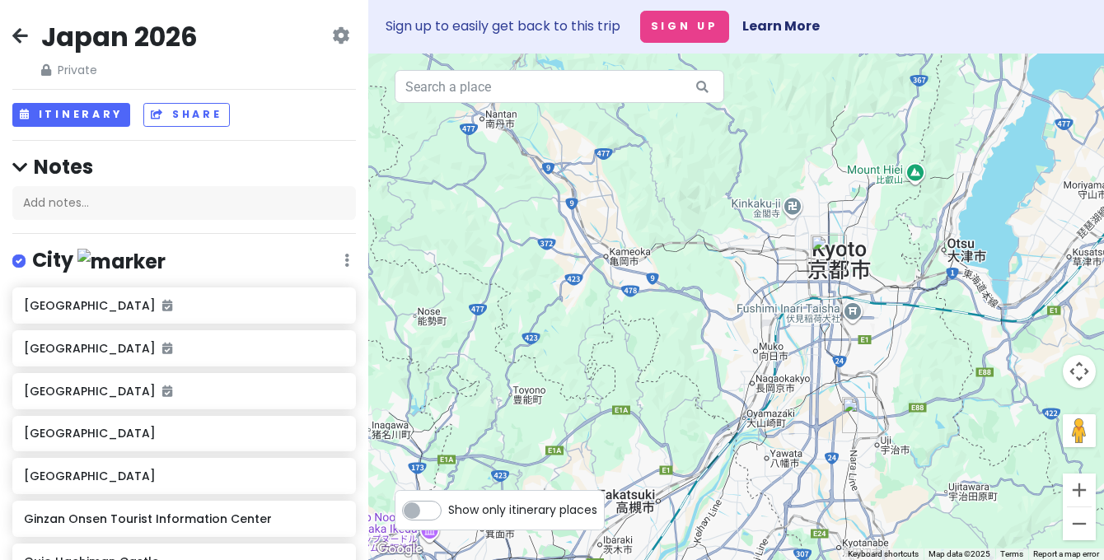
click at [827, 252] on img "Pokemon Center Kyoto" at bounding box center [828, 253] width 36 height 36
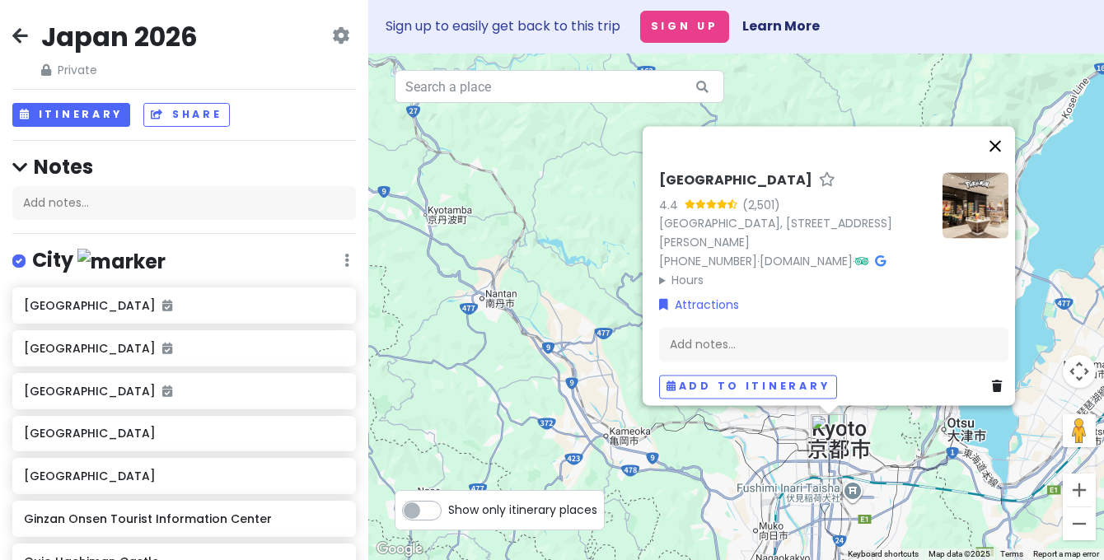
click at [1003, 128] on button "Close" at bounding box center [995, 146] width 40 height 40
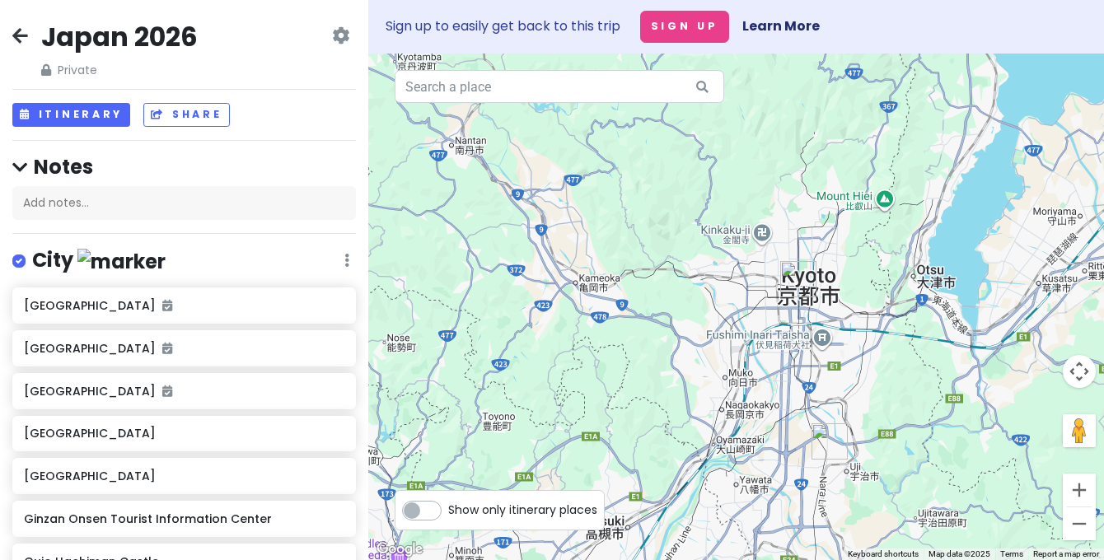
drag, startPoint x: 908, startPoint y: 456, endPoint x: 838, endPoint y: 261, distance: 207.4
click at [838, 261] on div at bounding box center [736, 307] width 736 height 507
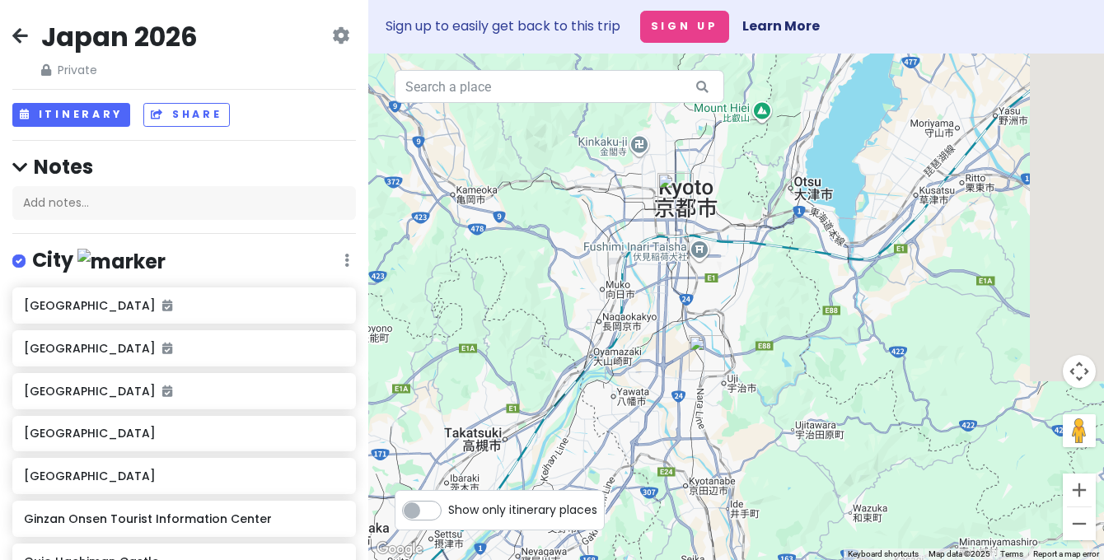
drag, startPoint x: 838, startPoint y: 261, endPoint x: 753, endPoint y: 213, distance: 98.1
click at [753, 213] on div at bounding box center [736, 307] width 736 height 507
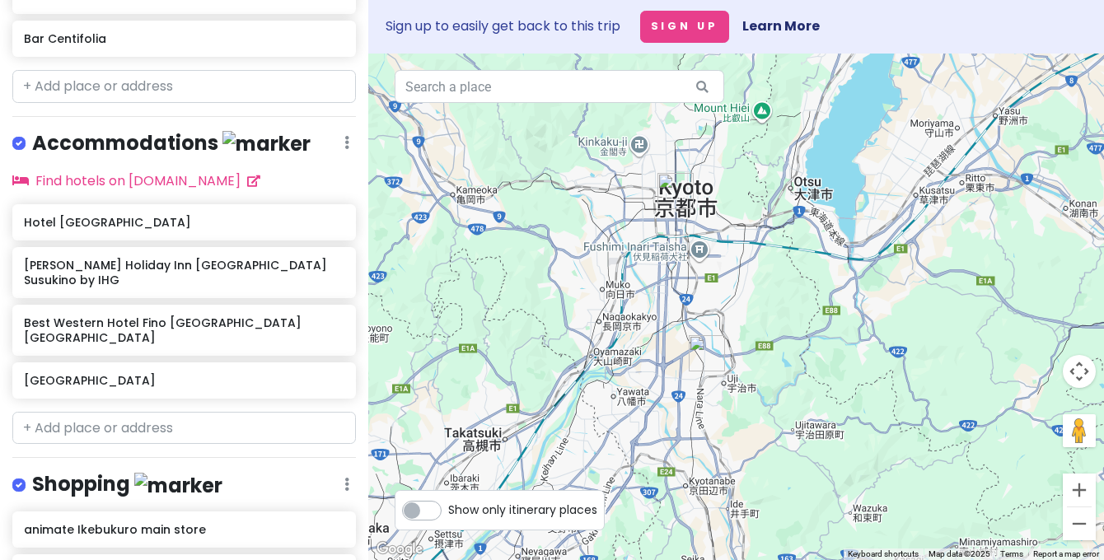
scroll to position [2656, 0]
